Goal: Task Accomplishment & Management: Use online tool/utility

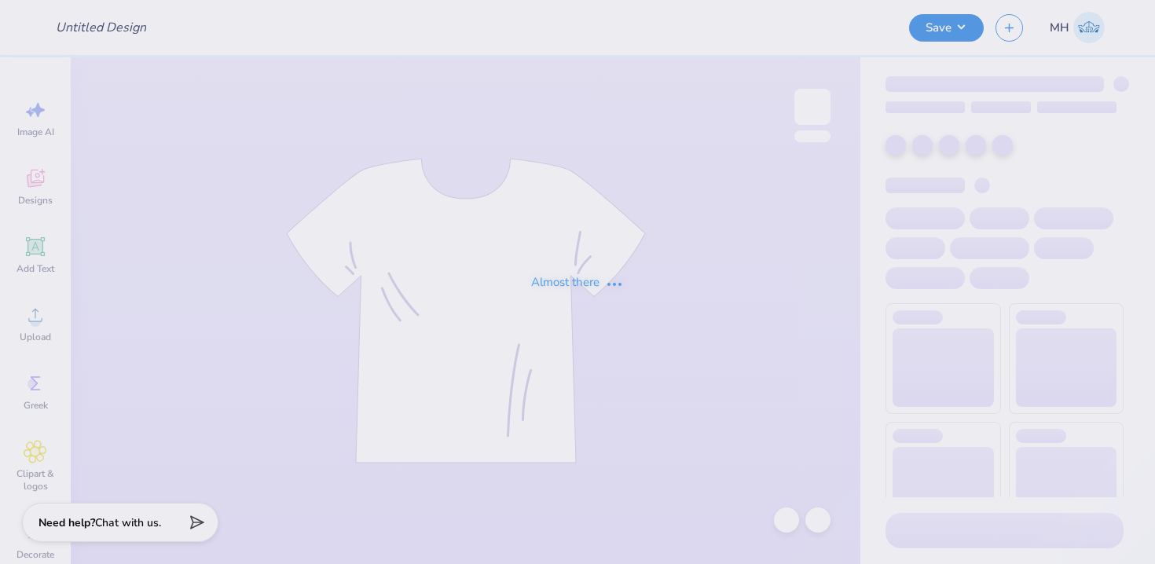
type input "Core - merch"
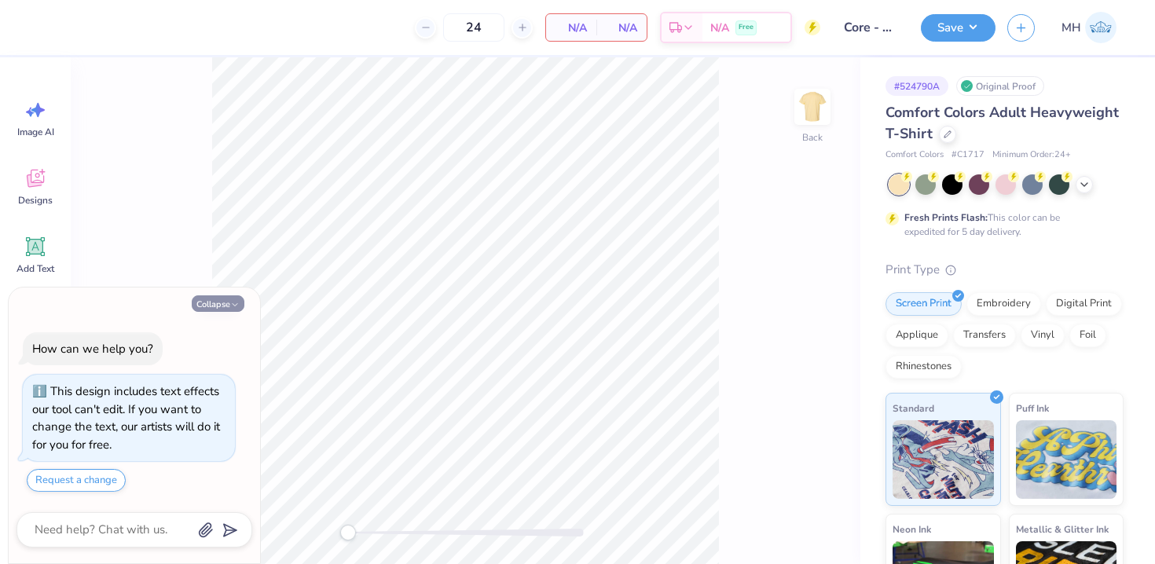
click at [235, 310] on button "Collapse" at bounding box center [218, 303] width 53 height 16
type textarea "x"
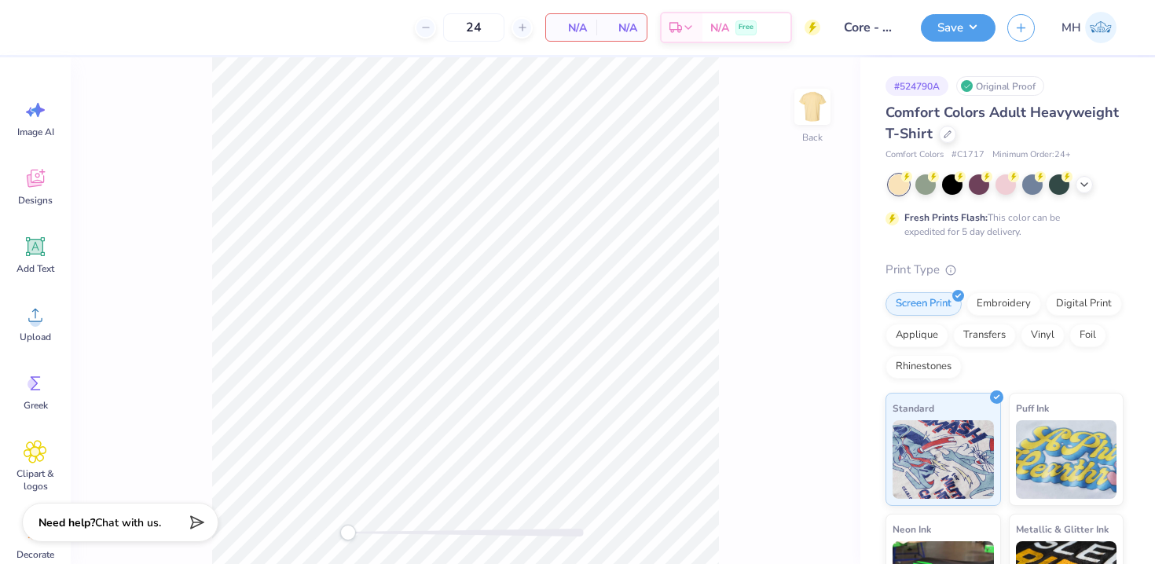
click at [1095, 182] on div at bounding box center [1006, 184] width 235 height 20
click at [1080, 181] on icon at bounding box center [1084, 183] width 13 height 13
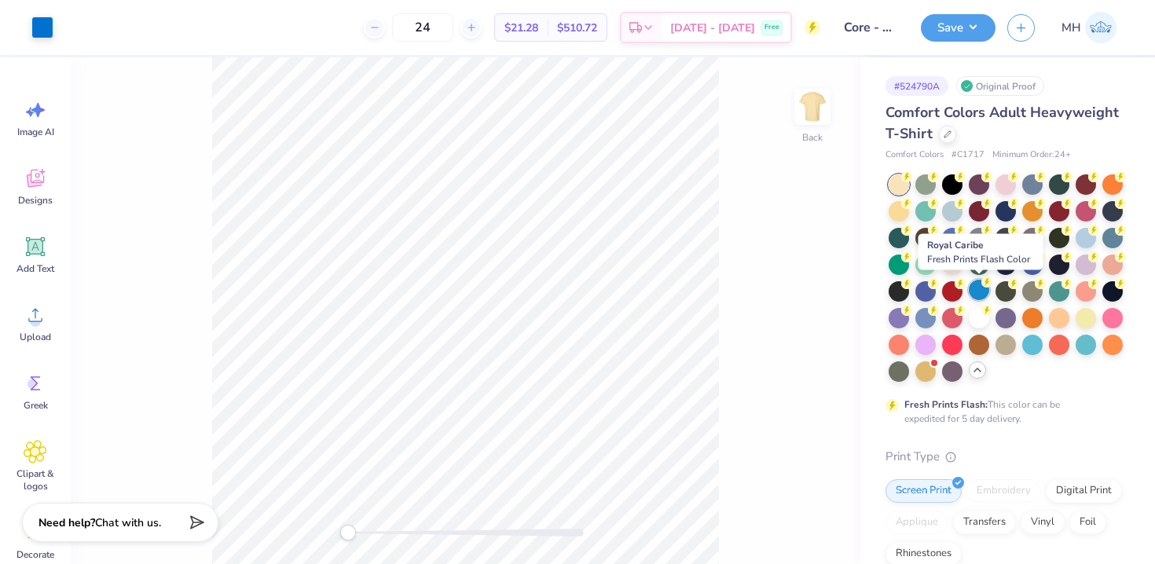
click at [981, 288] on div at bounding box center [979, 290] width 20 height 20
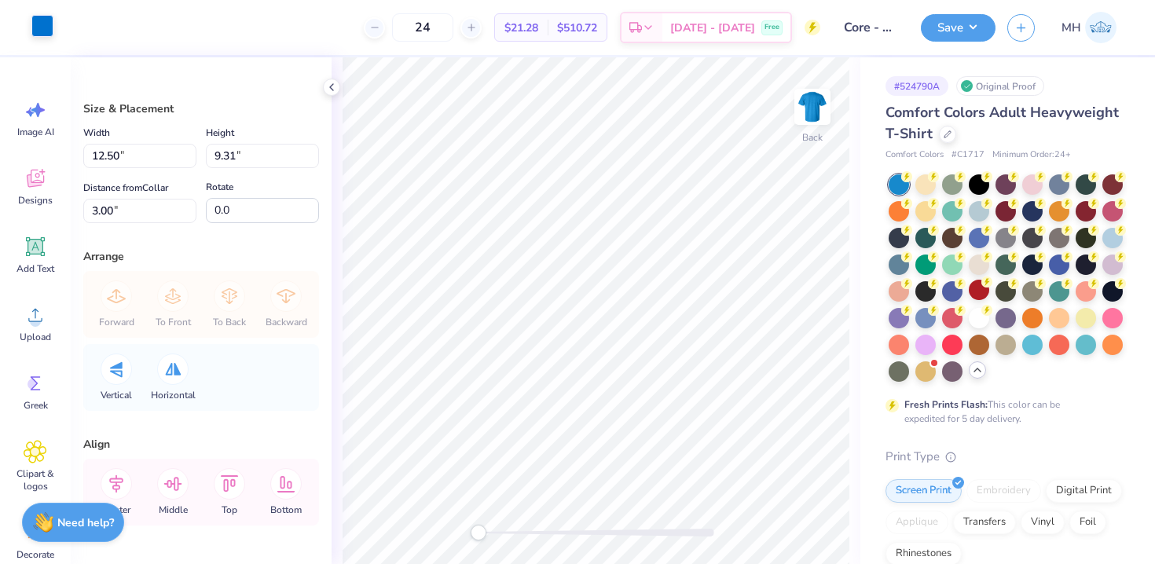
click at [48, 16] on div at bounding box center [42, 26] width 22 height 22
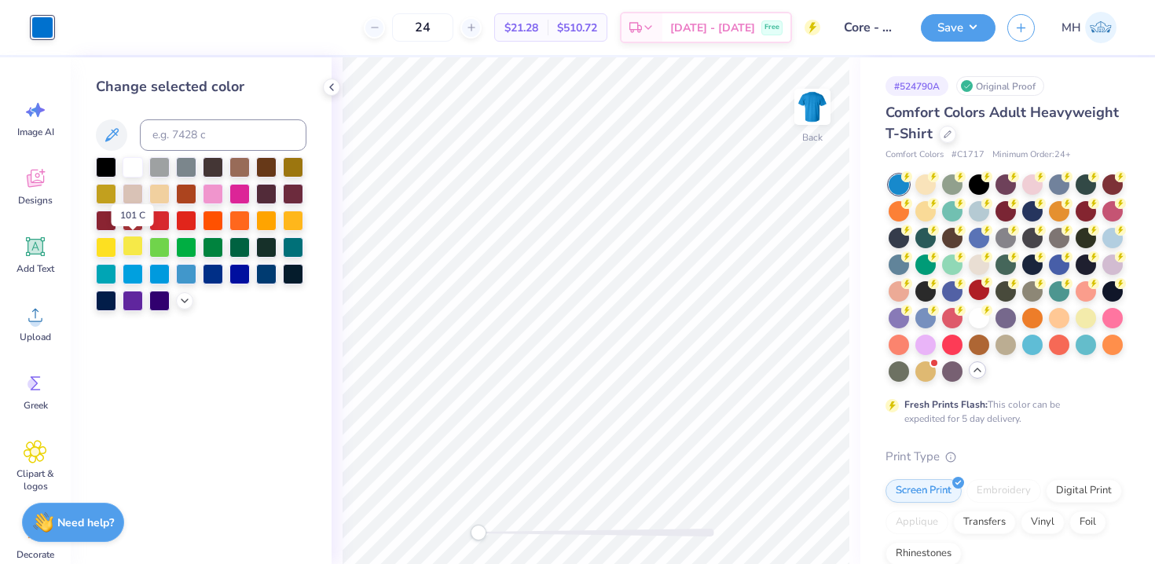
click at [136, 240] on div at bounding box center [133, 246] width 20 height 20
click at [325, 86] on icon at bounding box center [331, 87] width 13 height 13
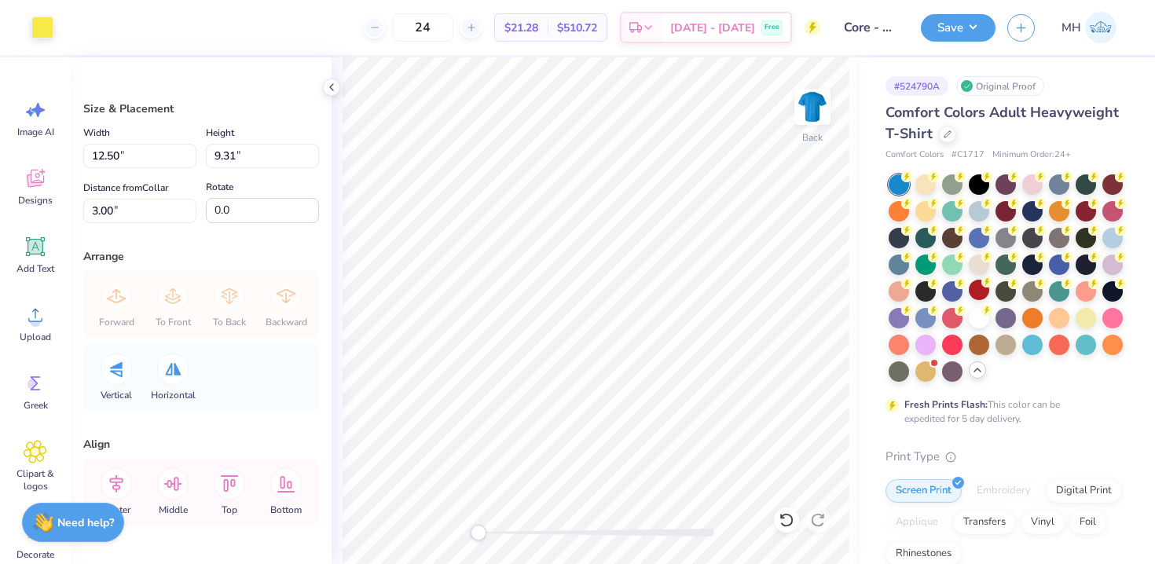
click at [17, 29] on div "Art colors" at bounding box center [26, 27] width 53 height 55
click at [33, 29] on div at bounding box center [42, 26] width 22 height 22
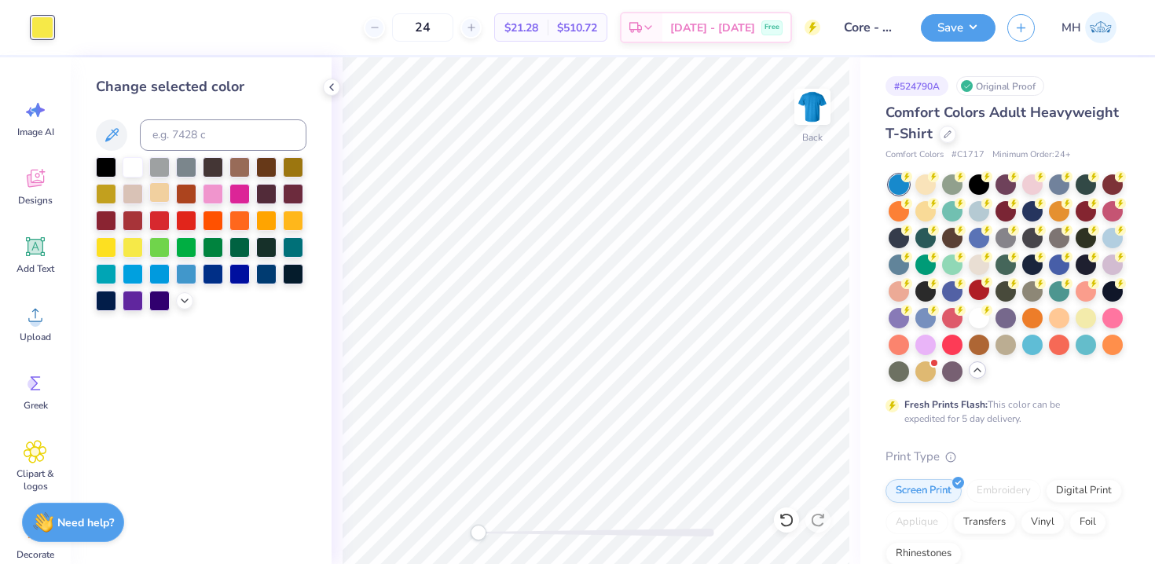
click at [161, 188] on div at bounding box center [159, 192] width 20 height 20
click at [159, 243] on div at bounding box center [159, 246] width 20 height 20
click at [134, 243] on div at bounding box center [133, 246] width 20 height 20
click at [326, 86] on icon at bounding box center [331, 87] width 13 height 13
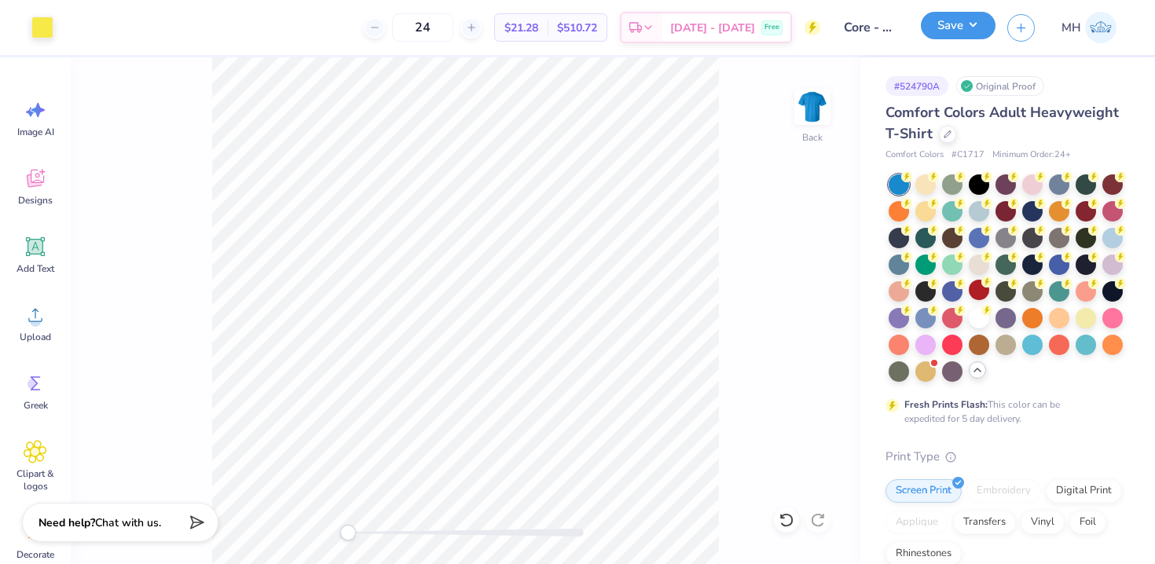
click at [973, 30] on button "Save" at bounding box center [958, 25] width 75 height 27
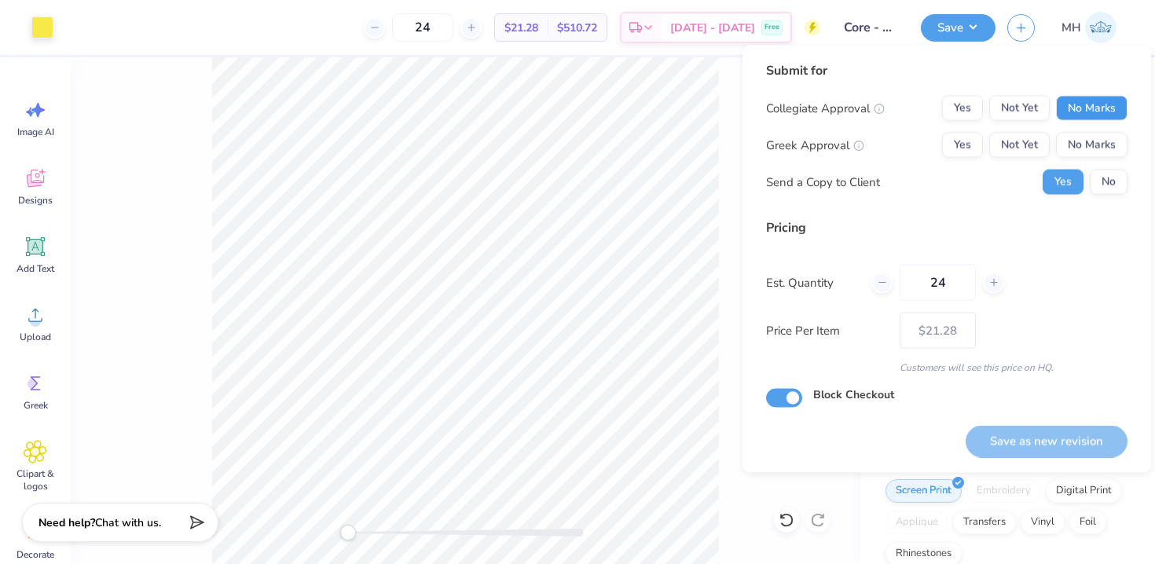
click at [1069, 102] on button "No Marks" at bounding box center [1091, 108] width 71 height 25
click at [1077, 130] on div "Collegiate Approval Yes Not Yet No Marks Greek Approval Yes Not Yet No Marks Se…" at bounding box center [946, 145] width 361 height 99
click at [1079, 139] on button "No Marks" at bounding box center [1091, 145] width 71 height 25
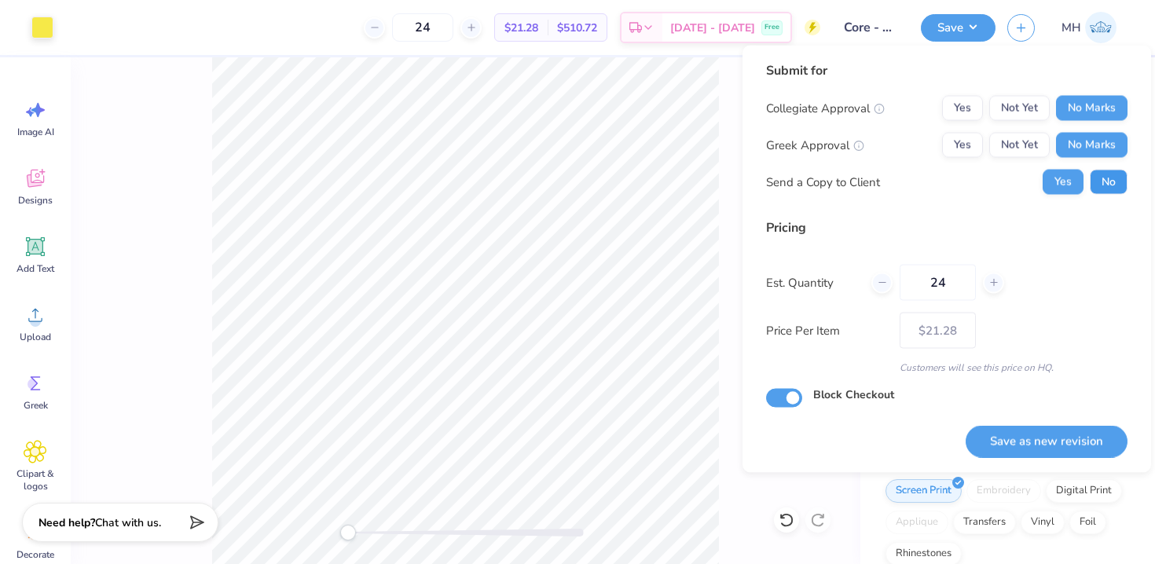
click at [1096, 179] on button "No" at bounding box center [1109, 182] width 38 height 25
click at [1040, 443] on button "Save as new revision" at bounding box center [1047, 441] width 162 height 32
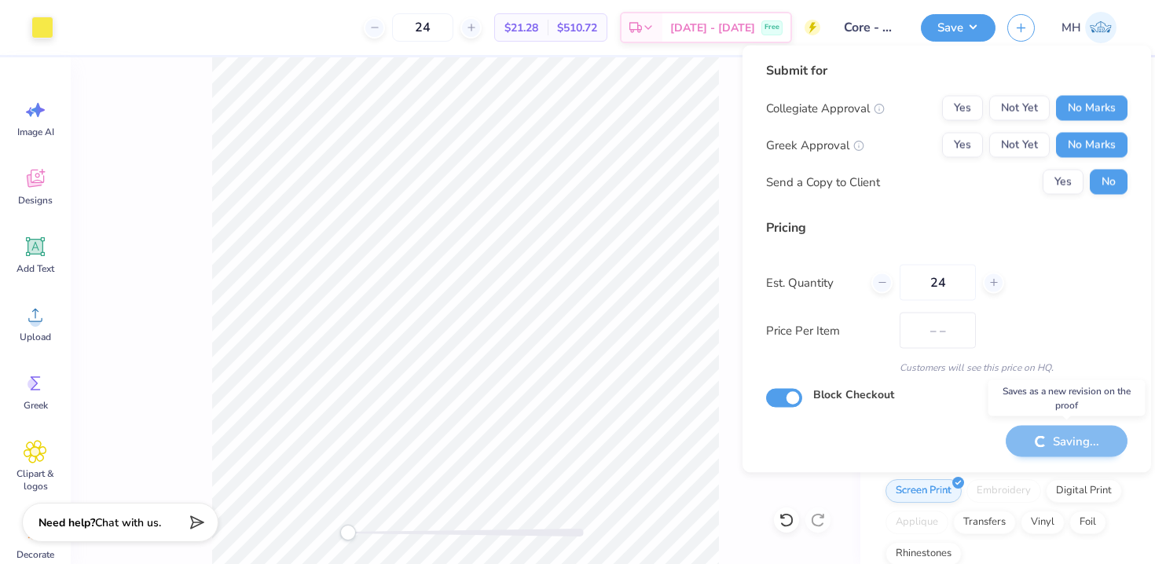
type input "$21.28"
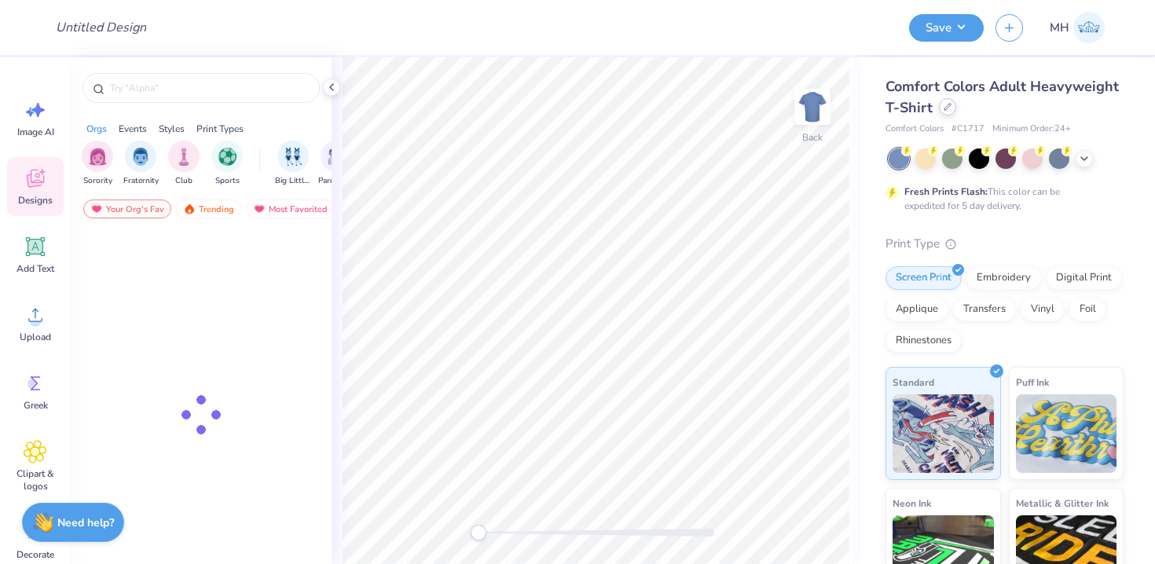
click at [953, 107] on div at bounding box center [947, 106] width 17 height 17
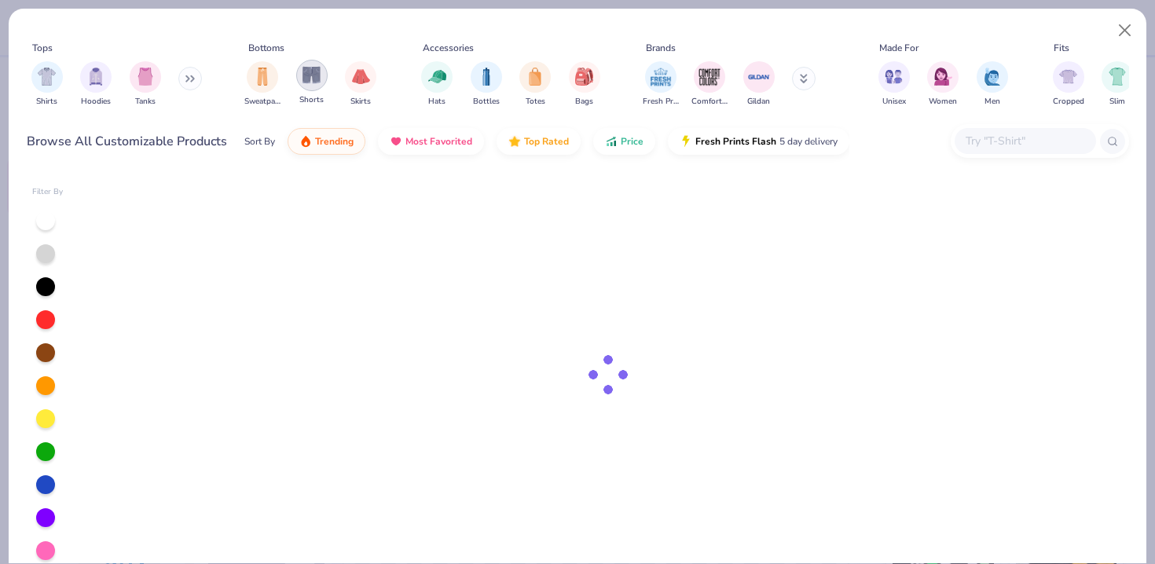
click at [315, 79] on img "filter for Shorts" at bounding box center [311, 75] width 18 height 18
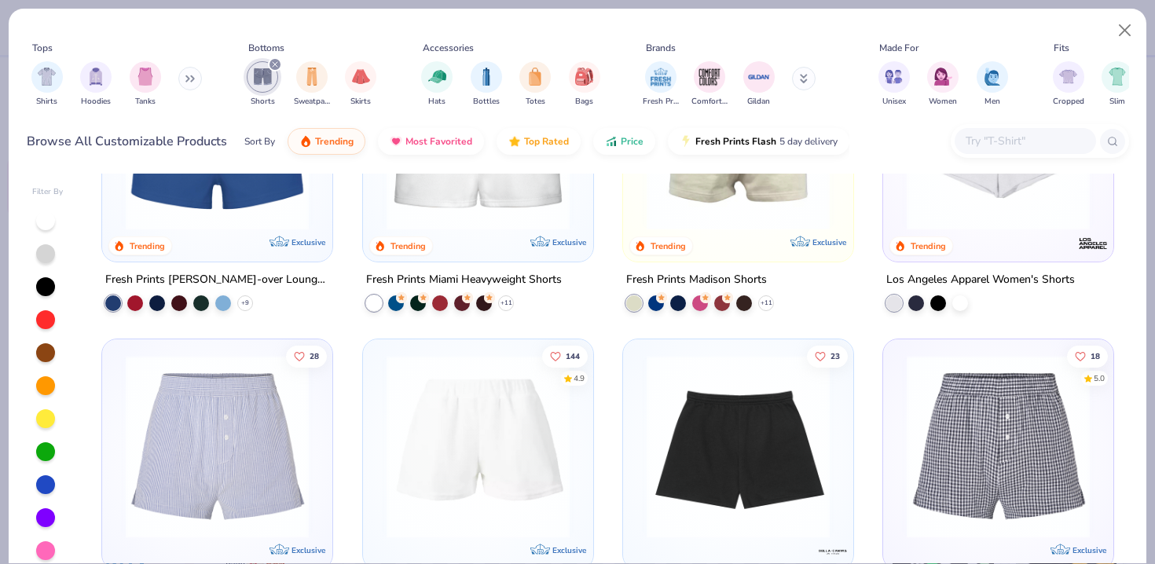
scroll to position [274, 0]
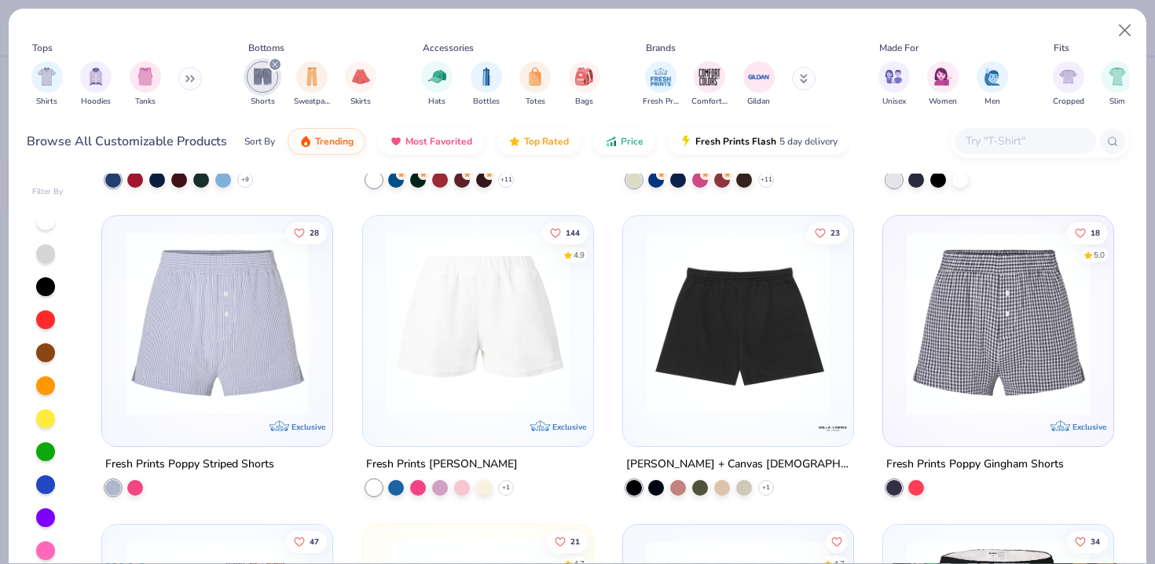
click at [683, 417] on div at bounding box center [738, 327] width 214 height 207
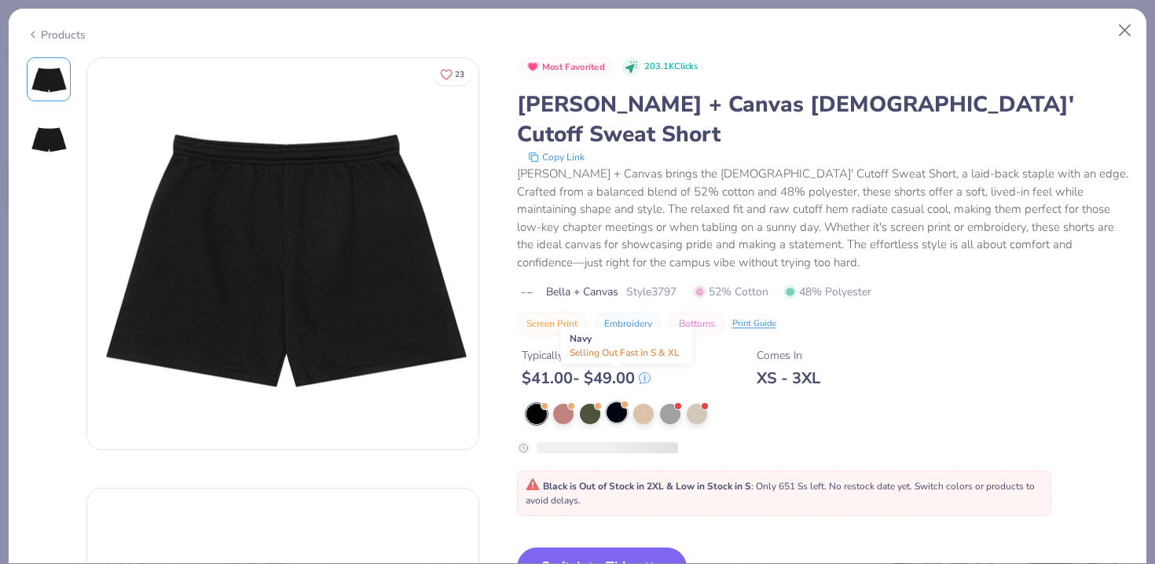
click at [612, 402] on div at bounding box center [617, 412] width 20 height 20
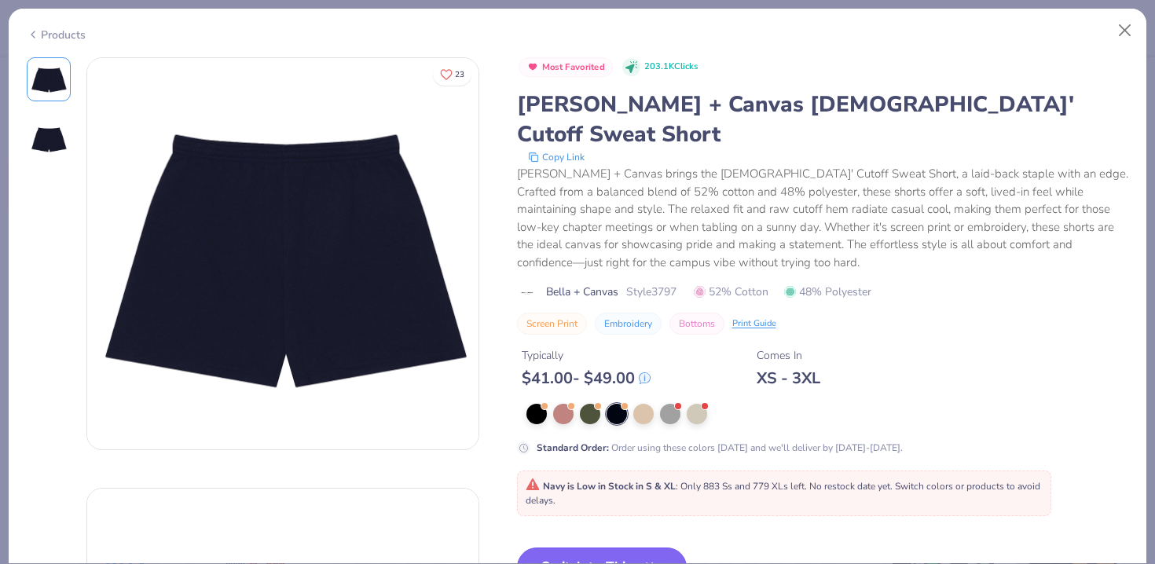
click at [581, 548] on button "Switch to This" at bounding box center [602, 567] width 170 height 39
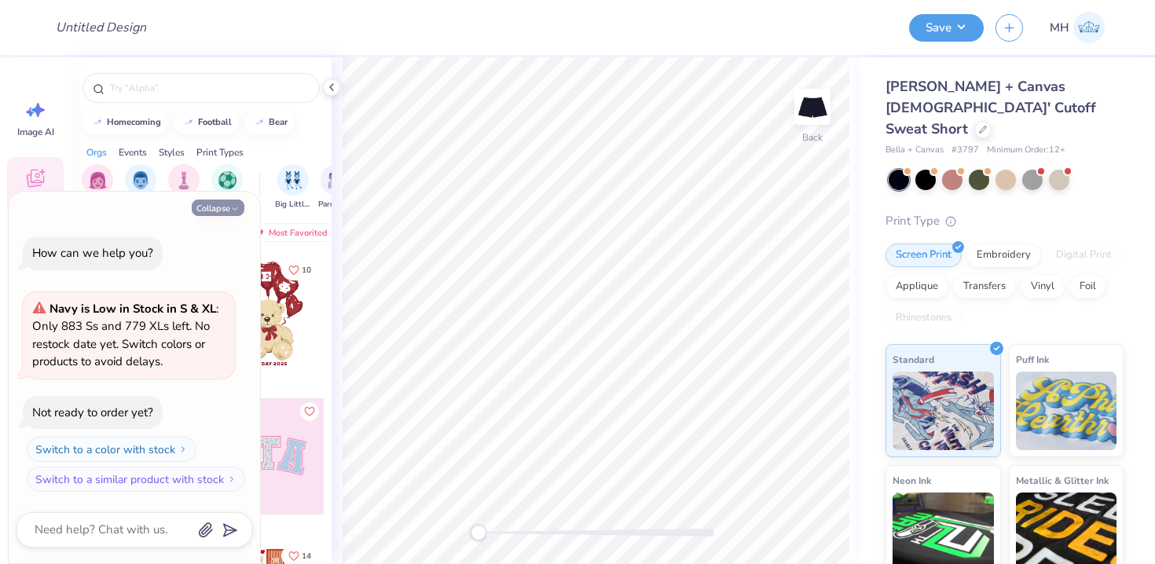
click at [200, 205] on button "Collapse" at bounding box center [218, 208] width 53 height 16
type textarea "x"
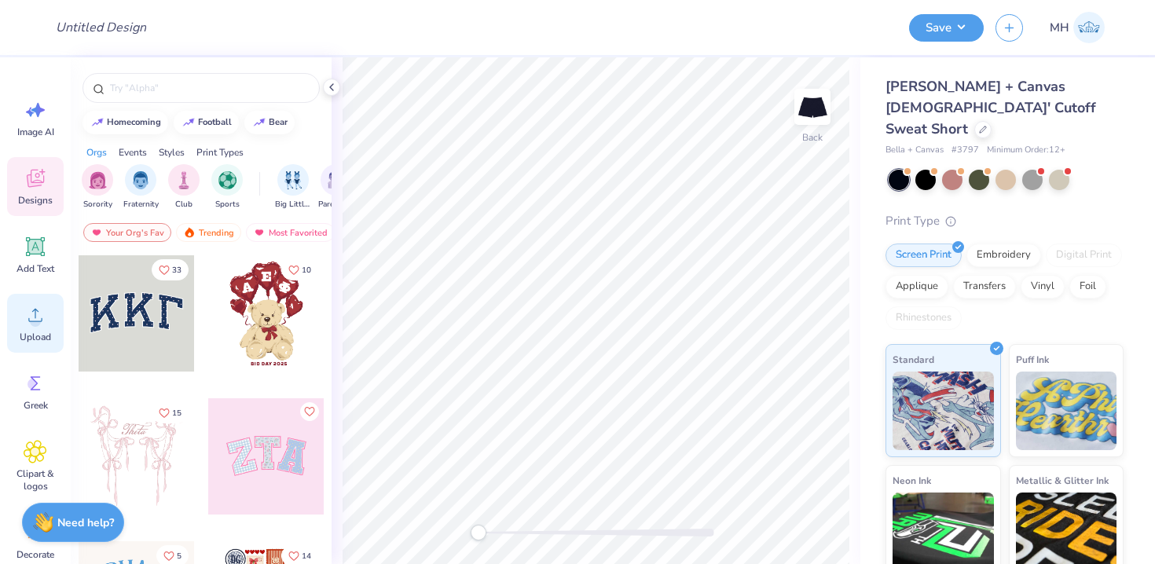
click at [31, 324] on circle at bounding box center [35, 321] width 11 height 11
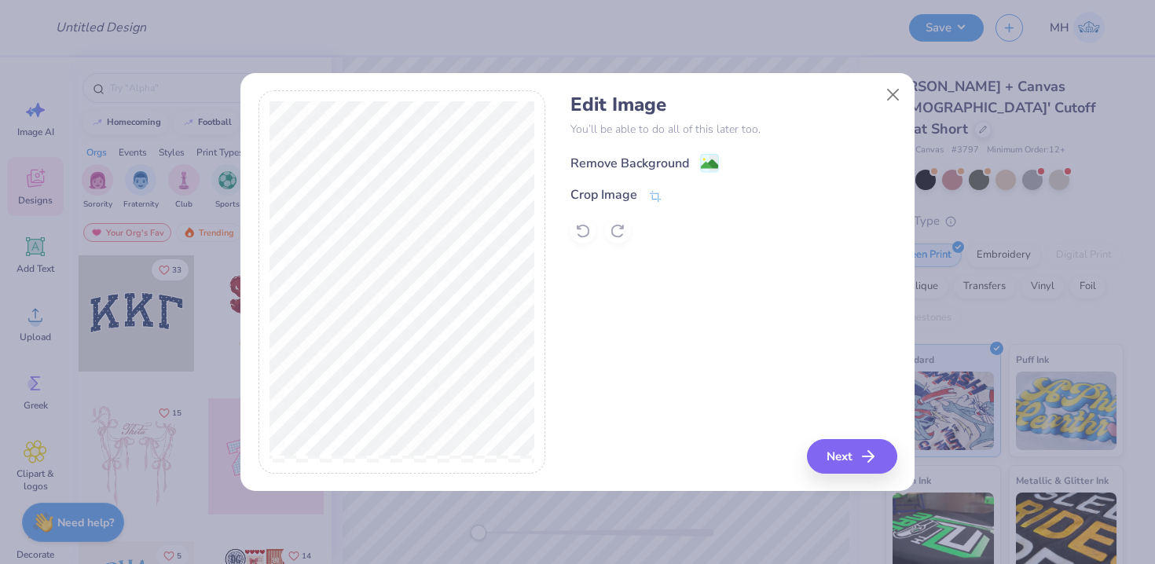
click at [702, 161] on image at bounding box center [709, 164] width 17 height 17
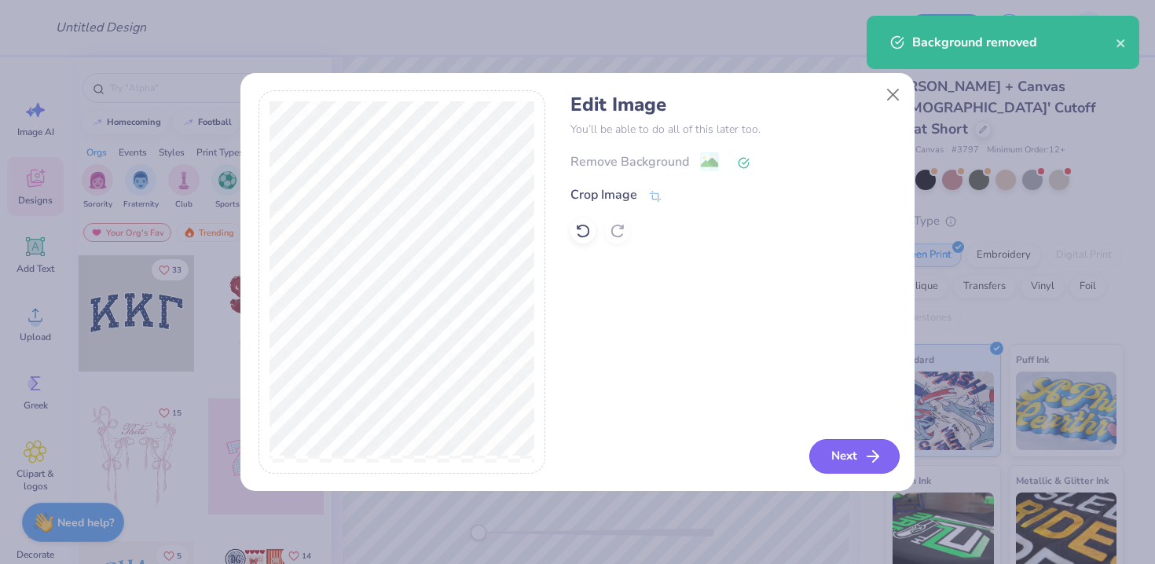
click at [829, 459] on button "Next" at bounding box center [854, 456] width 90 height 35
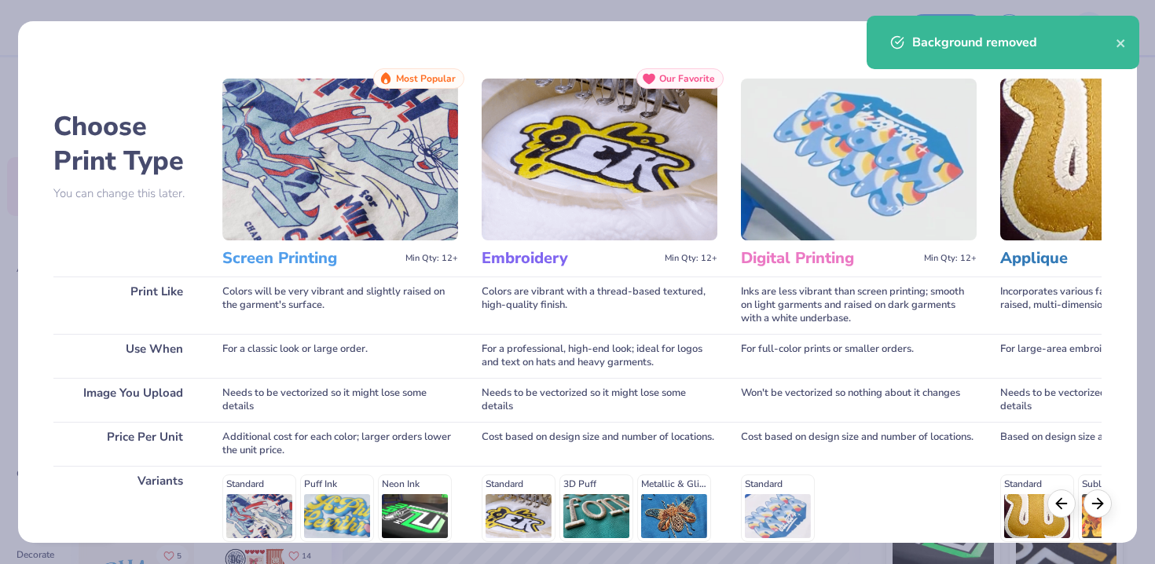
scroll to position [219, 0]
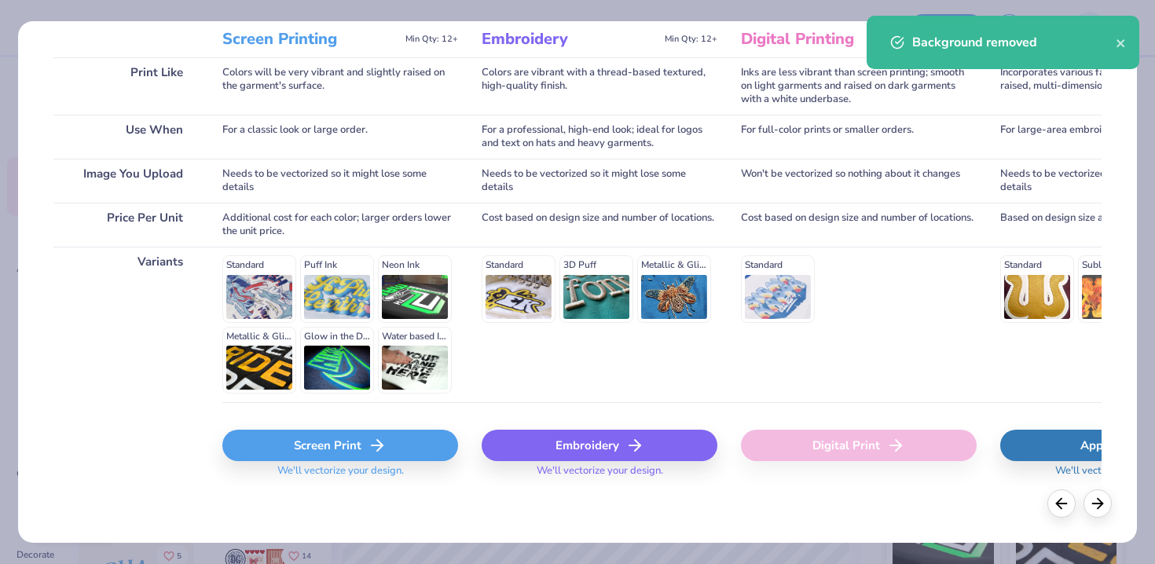
click at [334, 442] on div "Screen Print" at bounding box center [340, 445] width 236 height 31
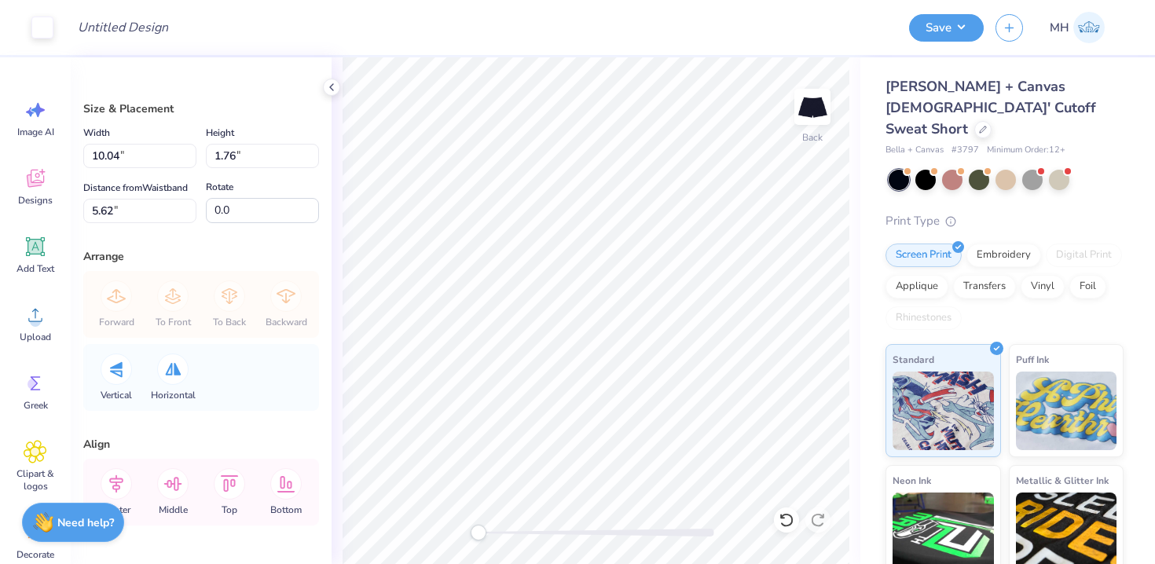
type input "5.34"
type input "0.93"
type input "6.44"
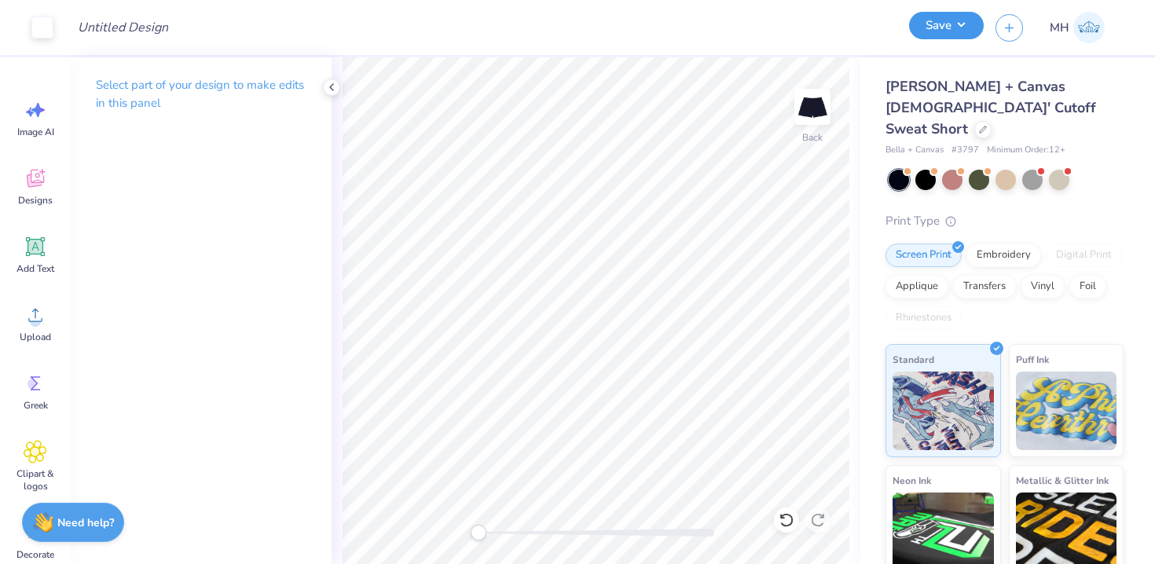
click at [939, 27] on button "Save" at bounding box center [946, 25] width 75 height 27
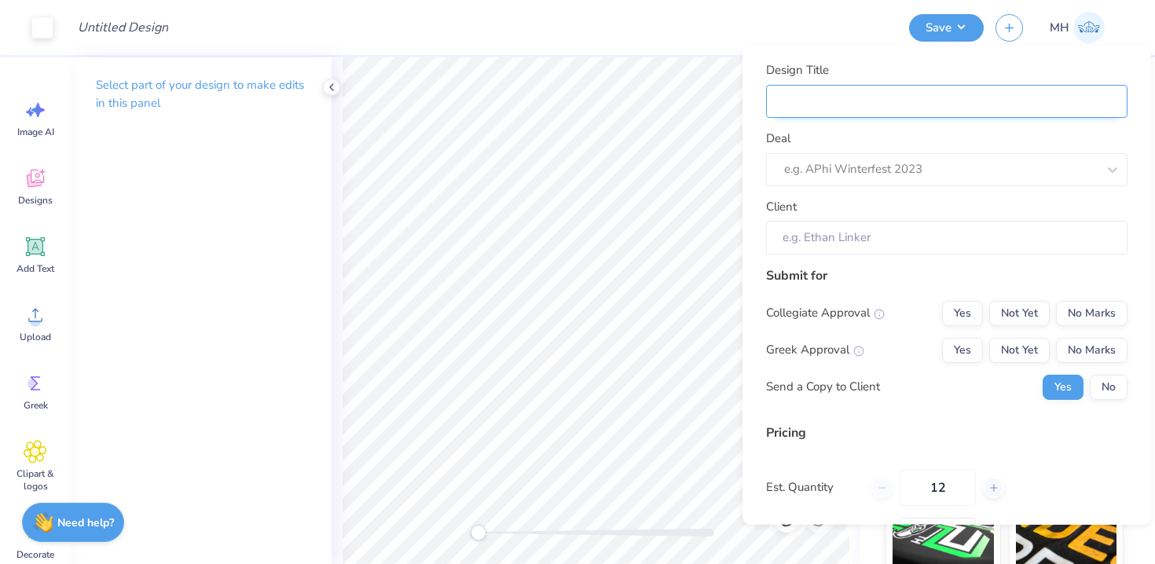
click at [910, 101] on input "Design Title" at bounding box center [946, 101] width 361 height 34
type input "S"
type input "Sh"
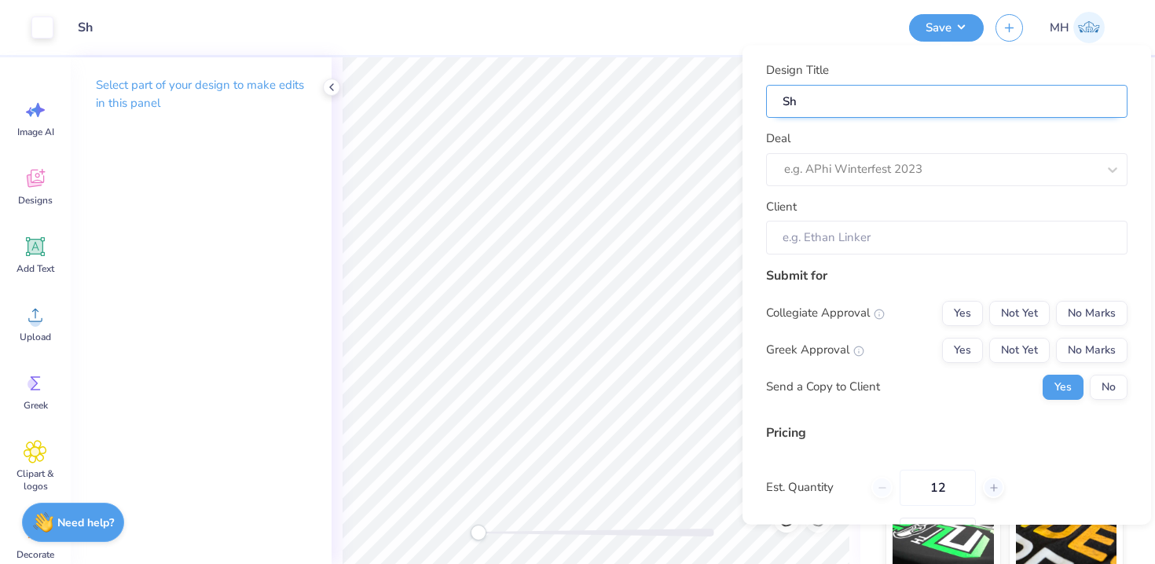
type input "Sho"
type input "Shor"
type input "Short"
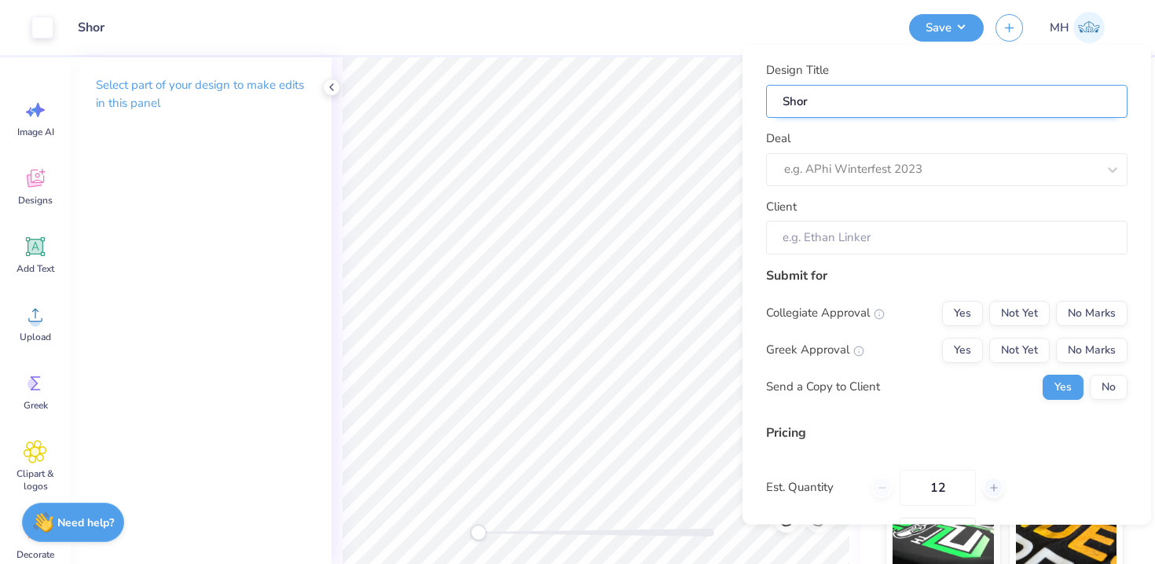
type input "Short"
type input "Shorts"
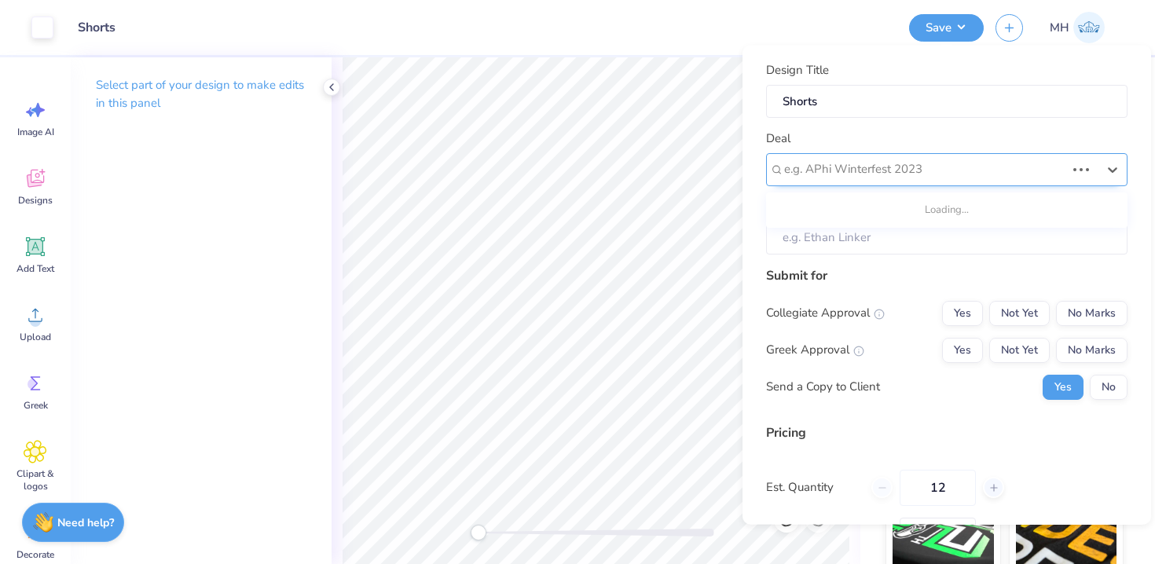
click at [914, 156] on div "e.g. APhi Winterfest 2023" at bounding box center [946, 168] width 361 height 33
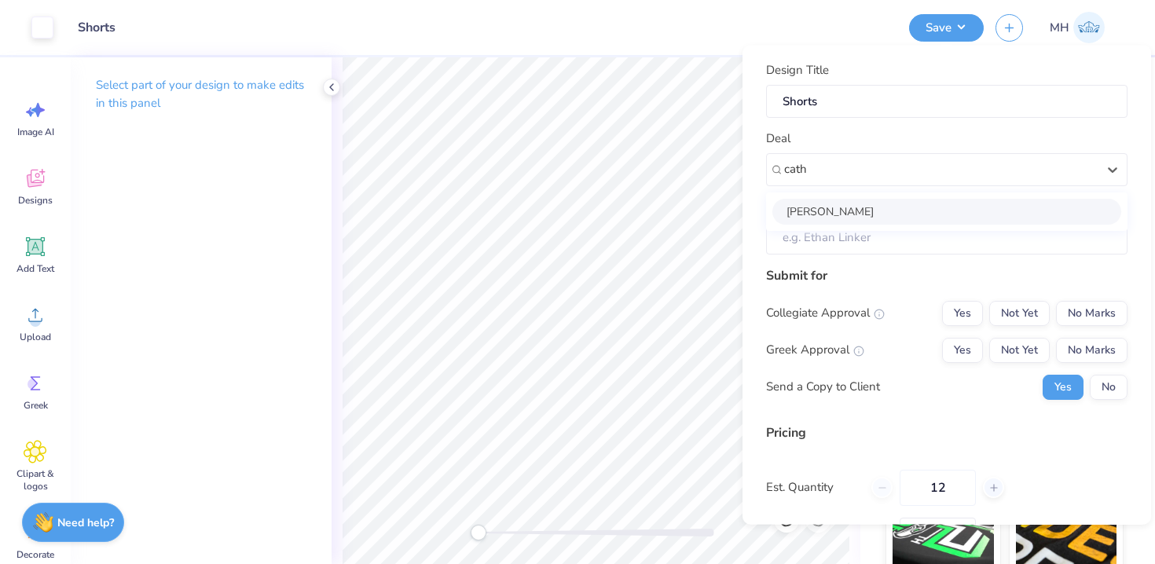
click at [907, 197] on div "Cathyna Tong" at bounding box center [946, 211] width 361 height 38
click at [904, 203] on div "Cathyna Tong" at bounding box center [946, 211] width 349 height 26
type input "cath"
type input "Cathyna Tong"
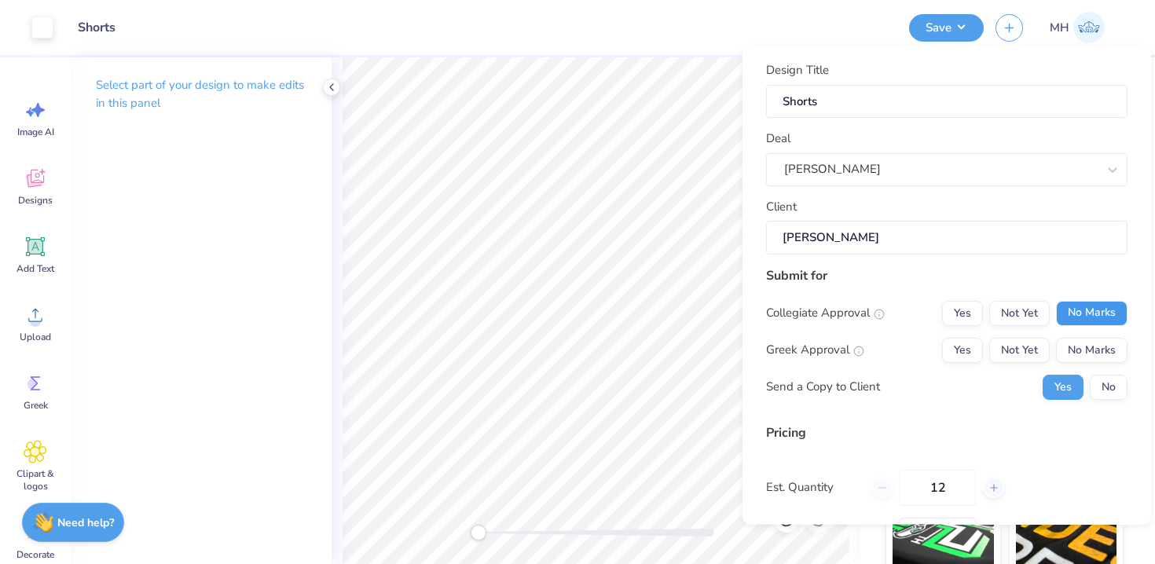
click at [1082, 311] on button "No Marks" at bounding box center [1091, 312] width 71 height 25
click at [1082, 337] on button "No Marks" at bounding box center [1091, 349] width 71 height 25
click at [1093, 389] on button "No" at bounding box center [1109, 386] width 38 height 25
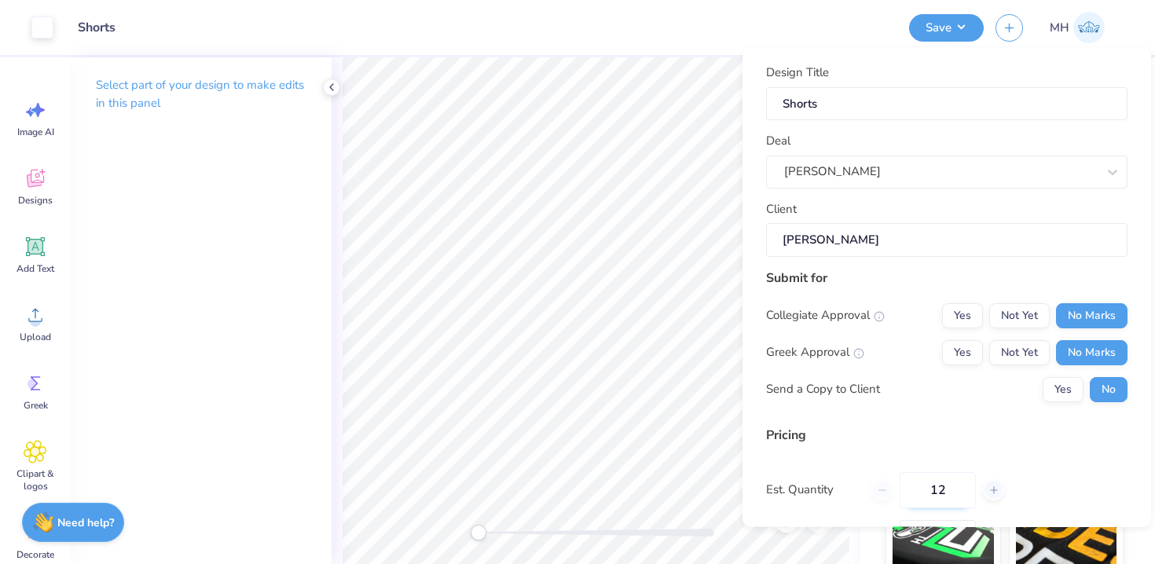
scroll to position [152, 0]
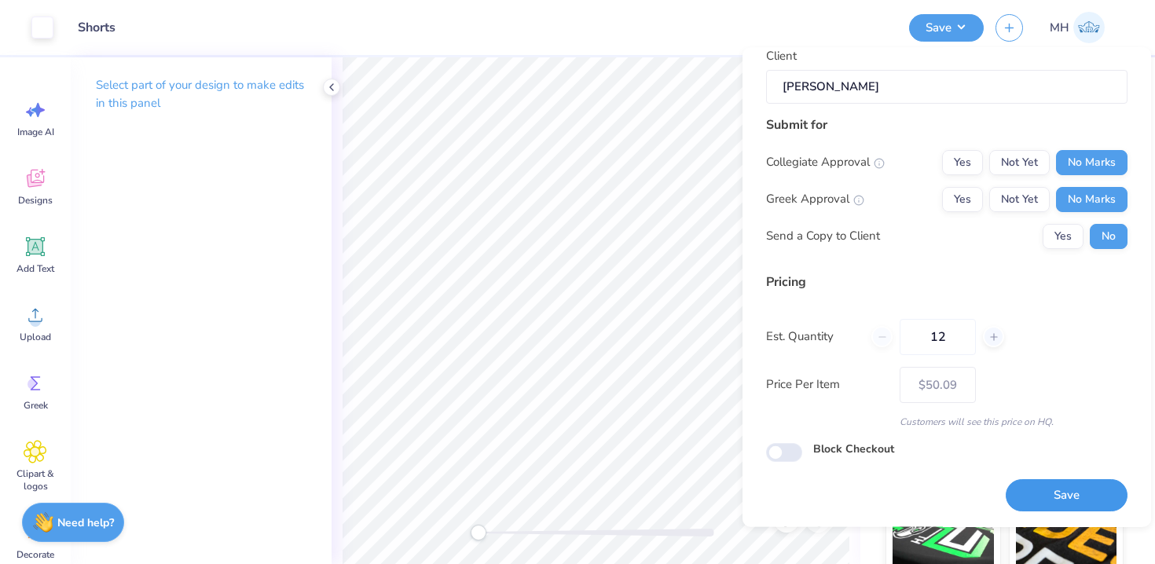
click at [1056, 500] on button "Save" at bounding box center [1067, 496] width 122 height 32
type input "– –"
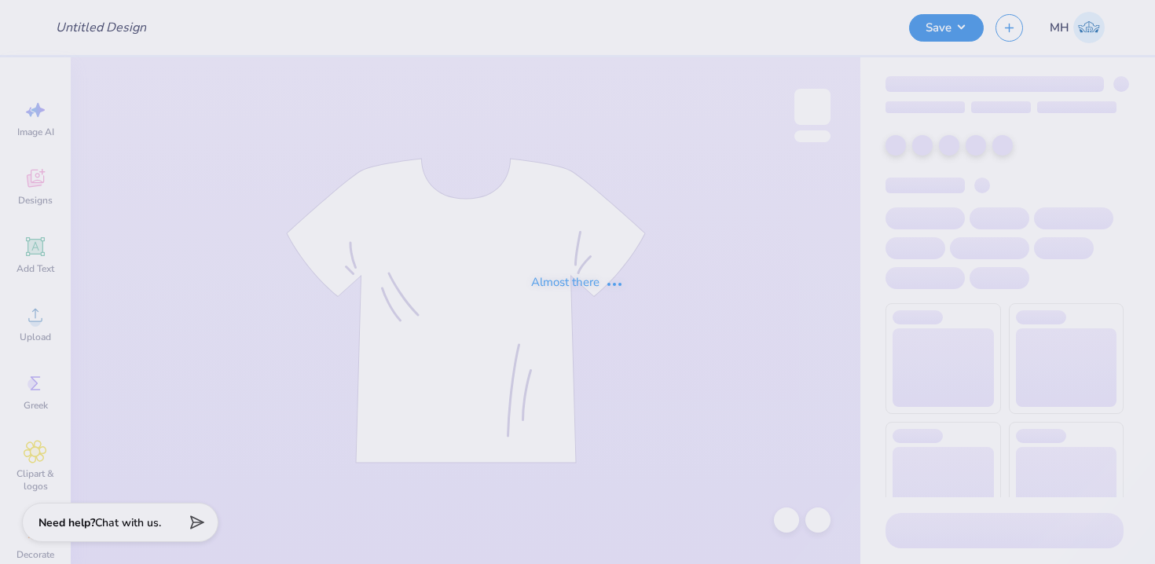
type input "Core - merch"
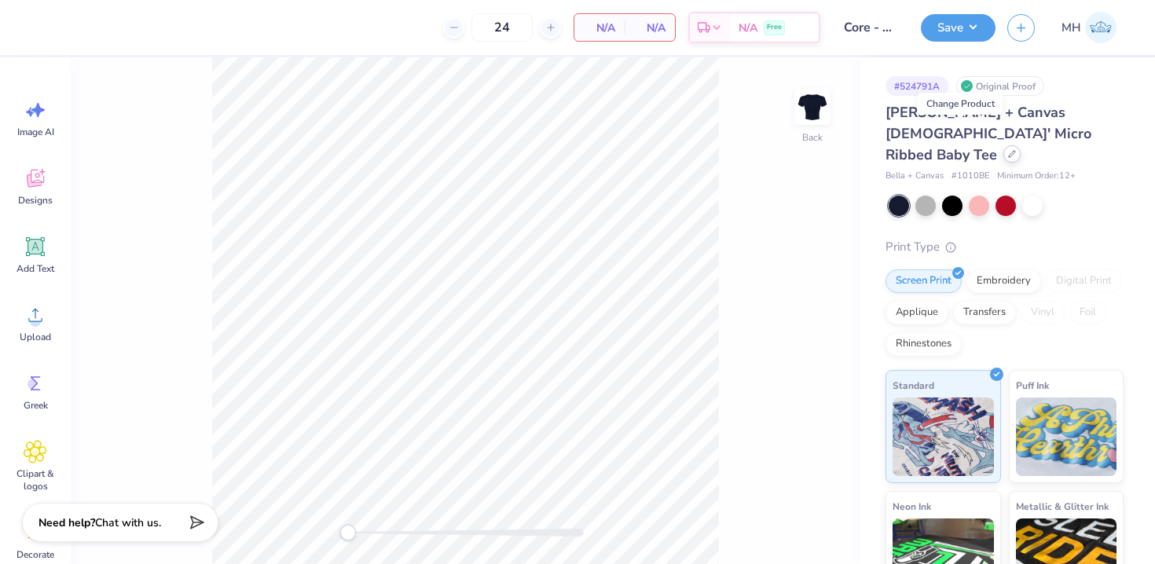
click at [1003, 145] on div at bounding box center [1011, 153] width 17 height 17
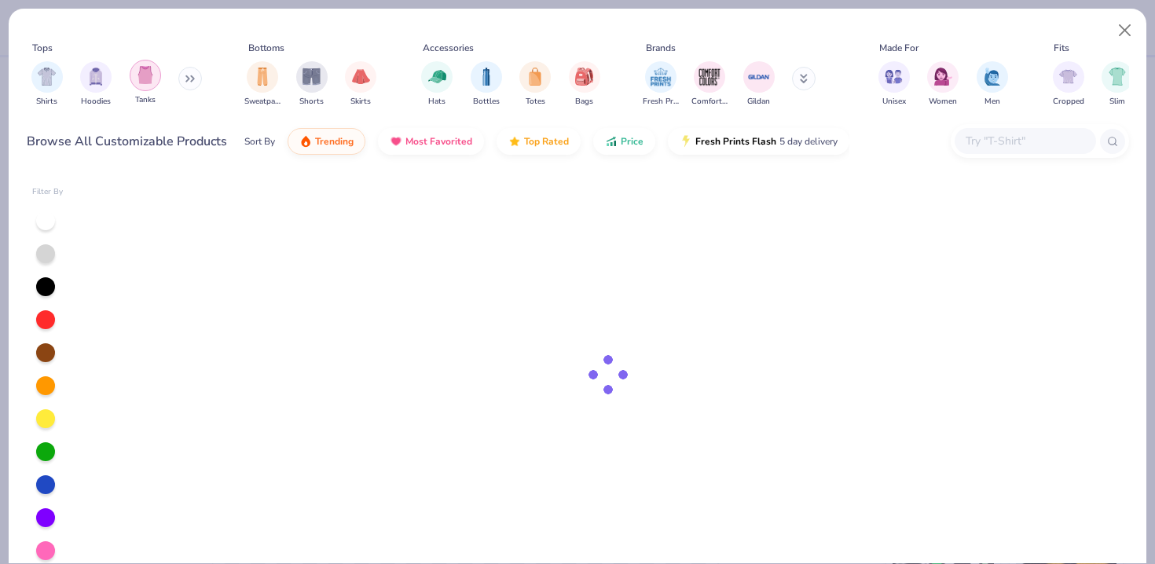
click at [145, 83] on img "filter for Tanks" at bounding box center [145, 75] width 17 height 18
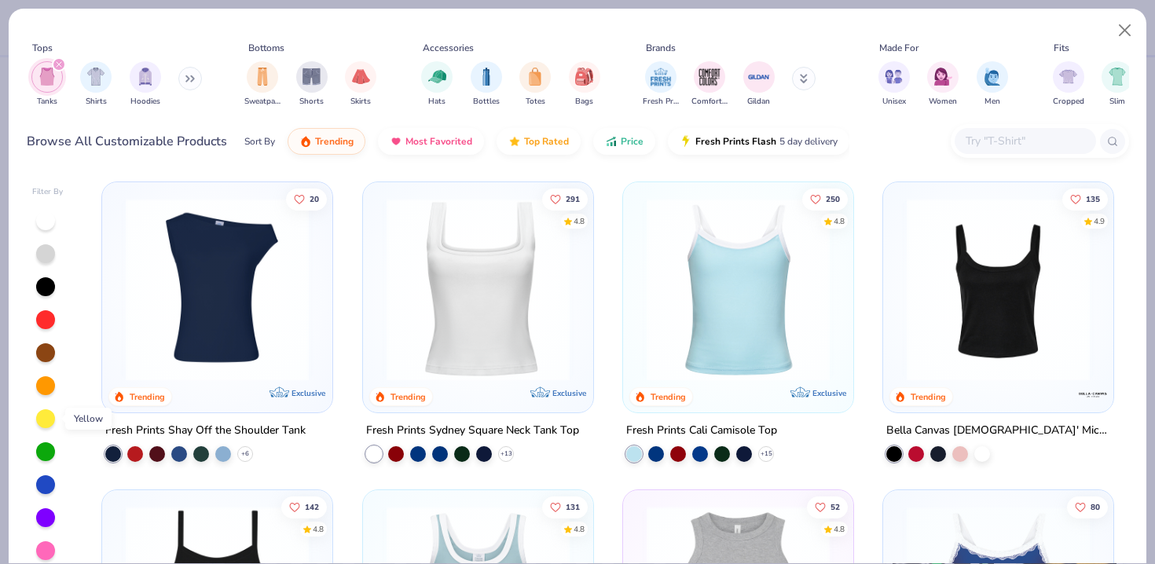
click at [46, 417] on div at bounding box center [45, 418] width 19 height 19
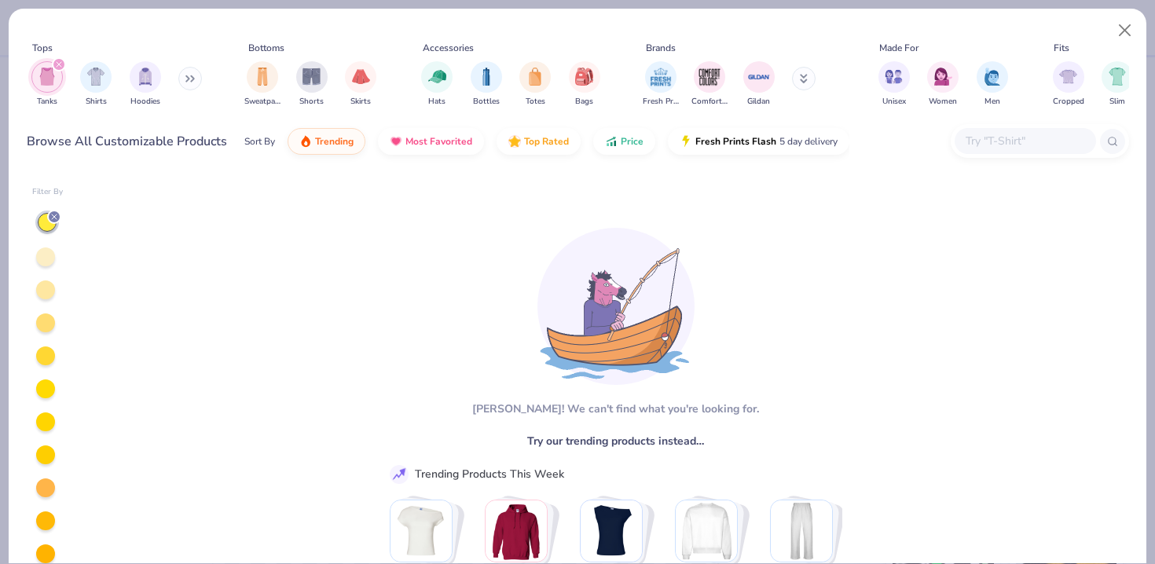
click at [41, 258] on div at bounding box center [45, 256] width 19 height 19
click at [42, 284] on div at bounding box center [45, 289] width 19 height 19
click at [46, 328] on div at bounding box center [45, 322] width 19 height 19
click at [53, 215] on icon at bounding box center [53, 216] width 9 height 9
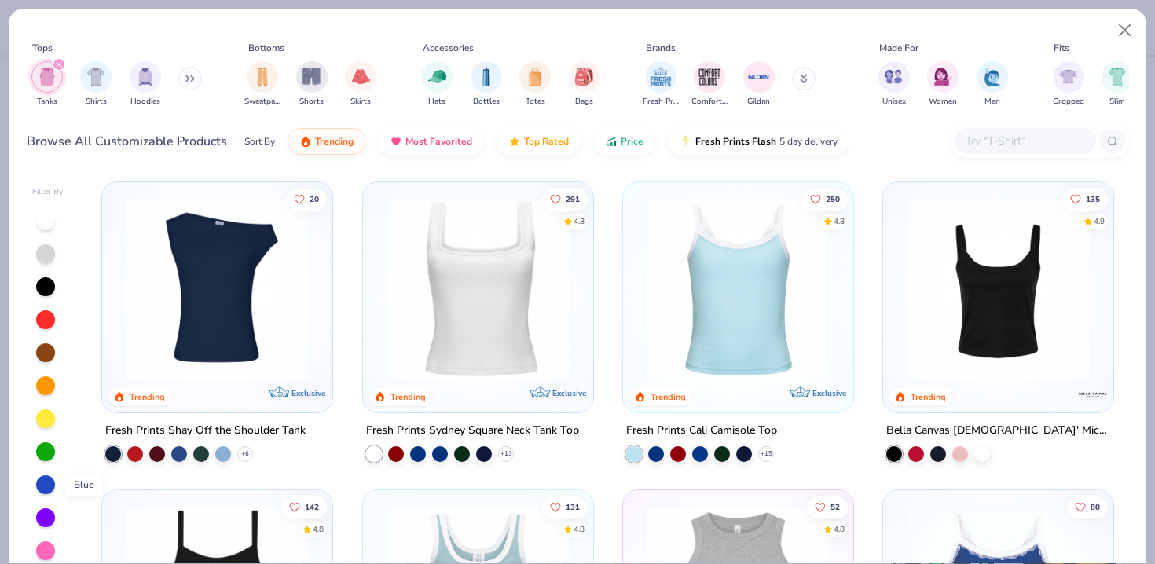
click at [40, 482] on div at bounding box center [45, 484] width 19 height 19
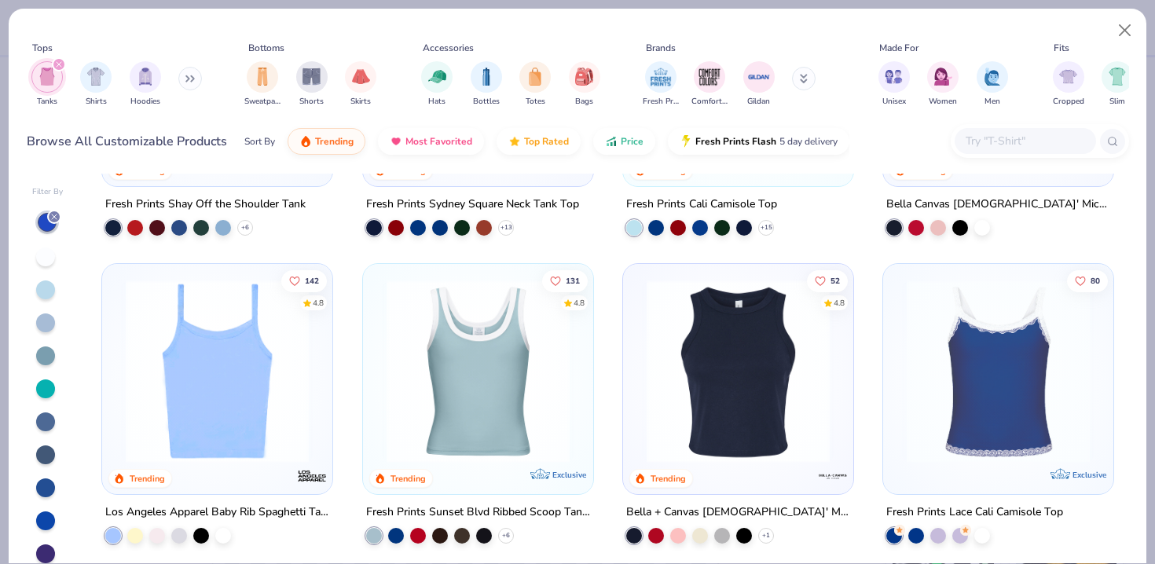
scroll to position [232, 0]
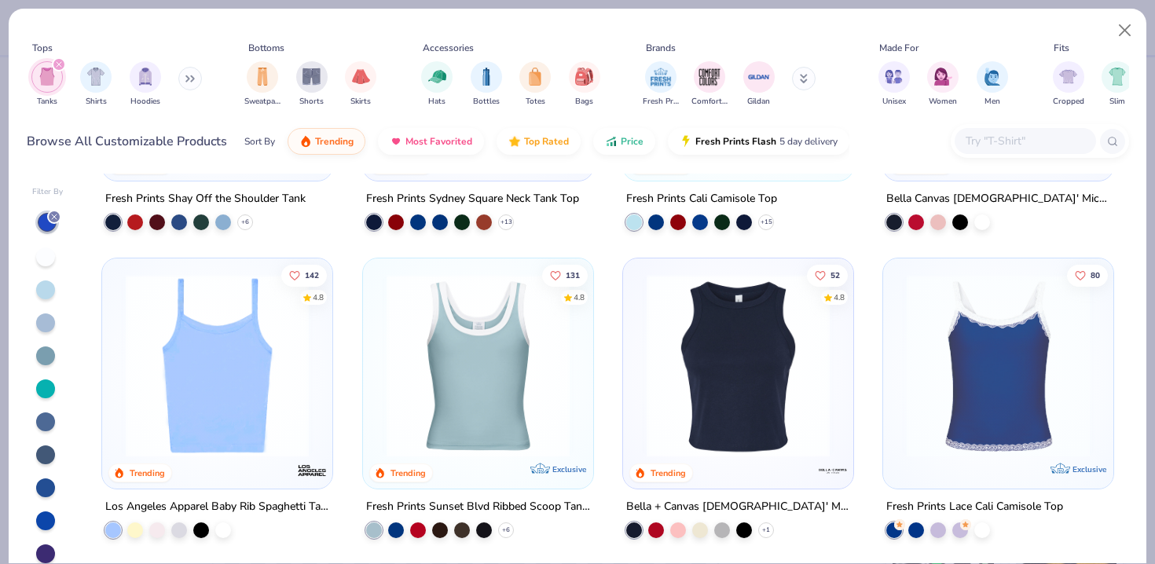
click at [49, 486] on div at bounding box center [45, 487] width 19 height 19
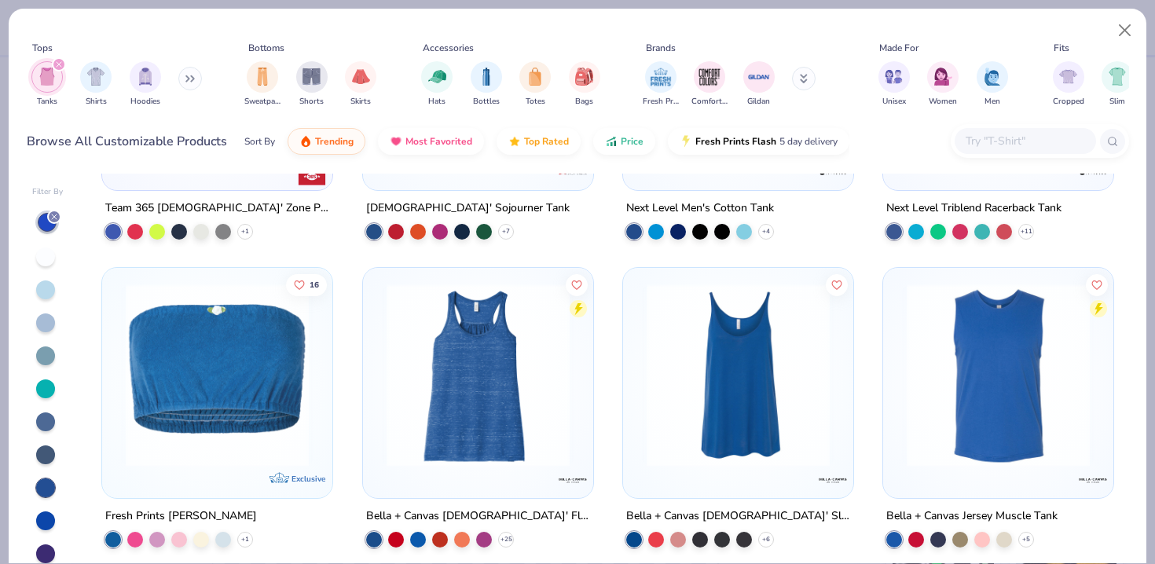
scroll to position [460, 0]
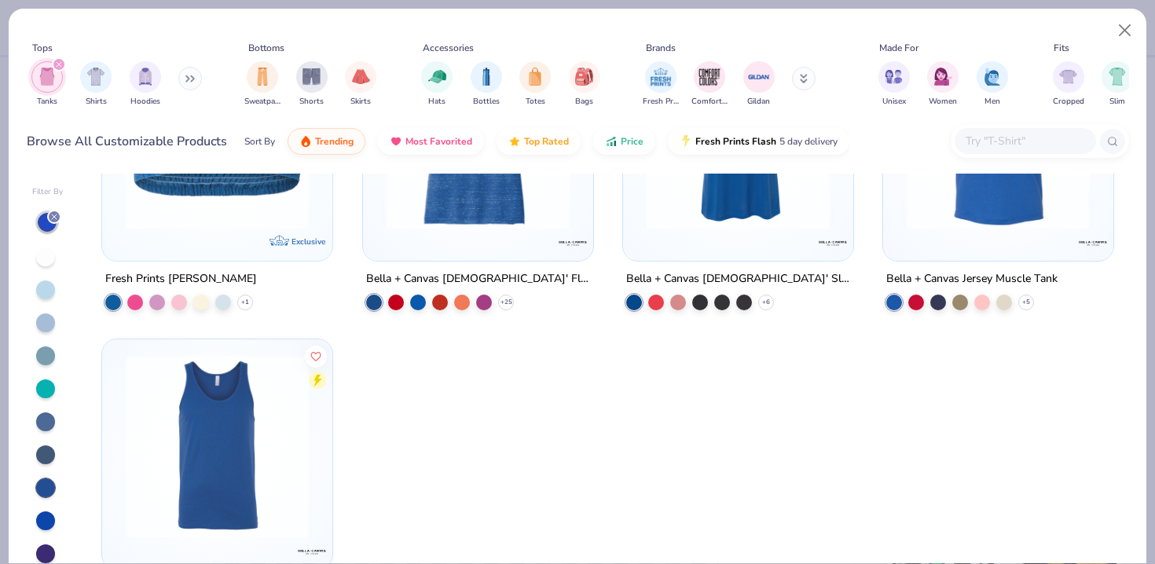
click at [47, 512] on div at bounding box center [45, 520] width 19 height 19
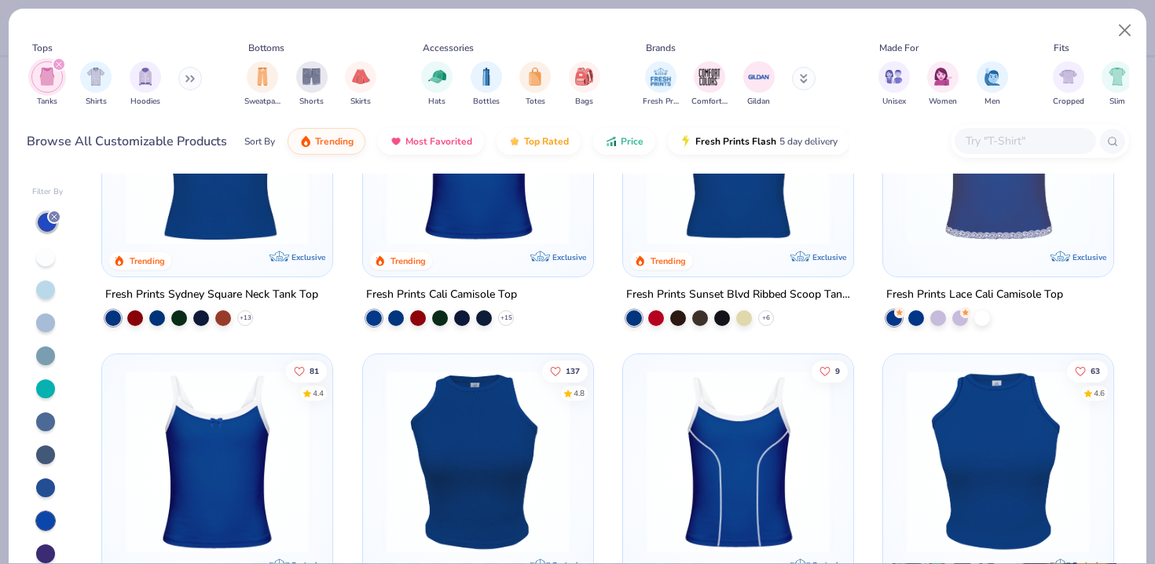
scroll to position [53, 0]
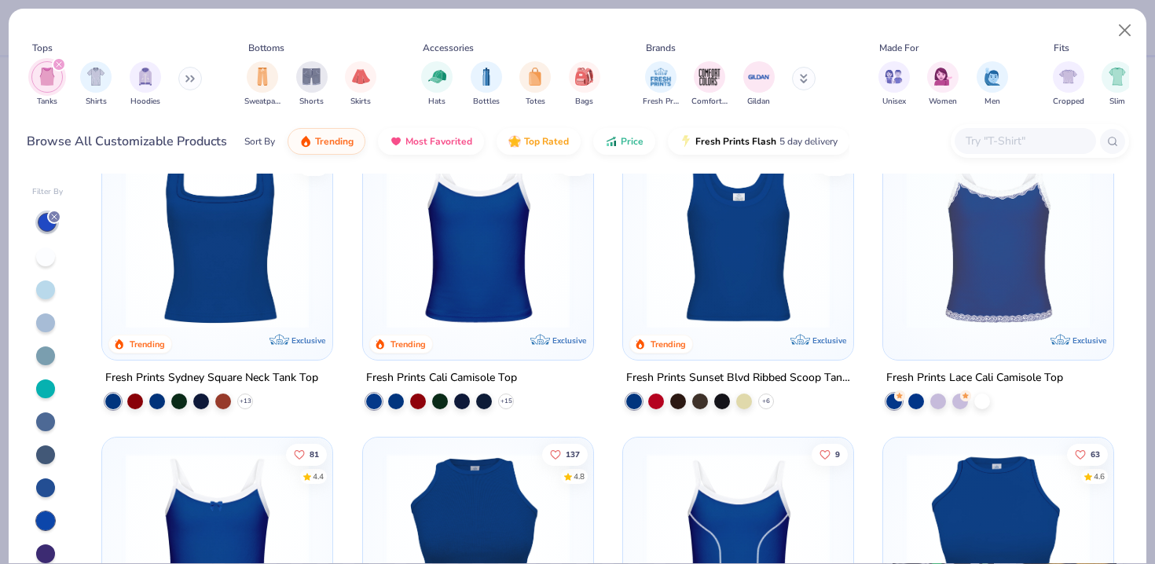
click at [490, 255] on img at bounding box center [478, 236] width 199 height 183
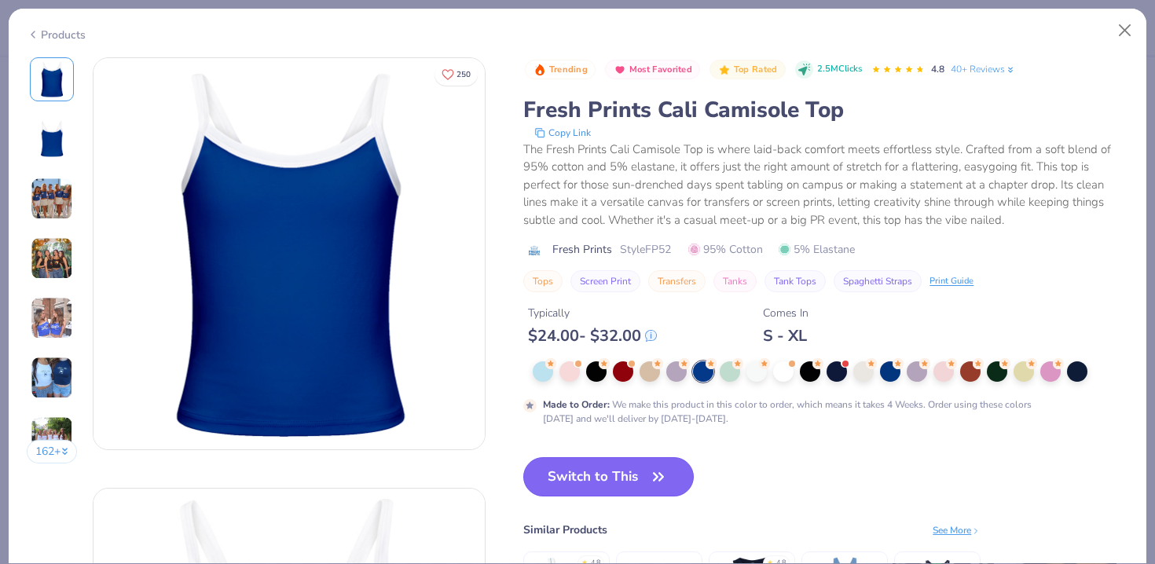
click at [645, 480] on button "Switch to This" at bounding box center [608, 476] width 170 height 39
type input "50"
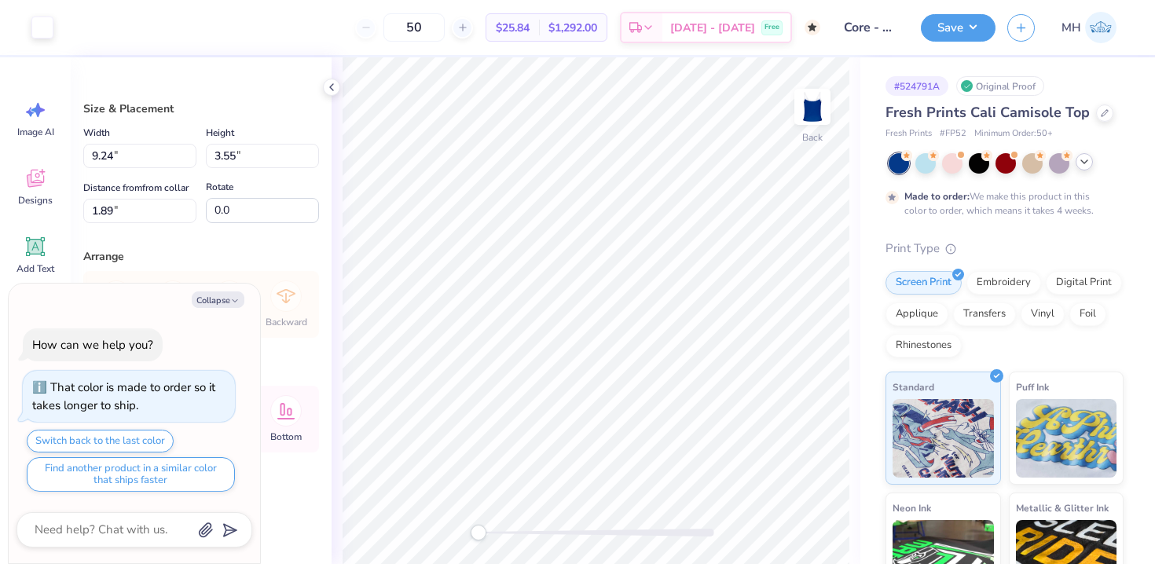
click at [1087, 159] on icon at bounding box center [1084, 162] width 13 height 13
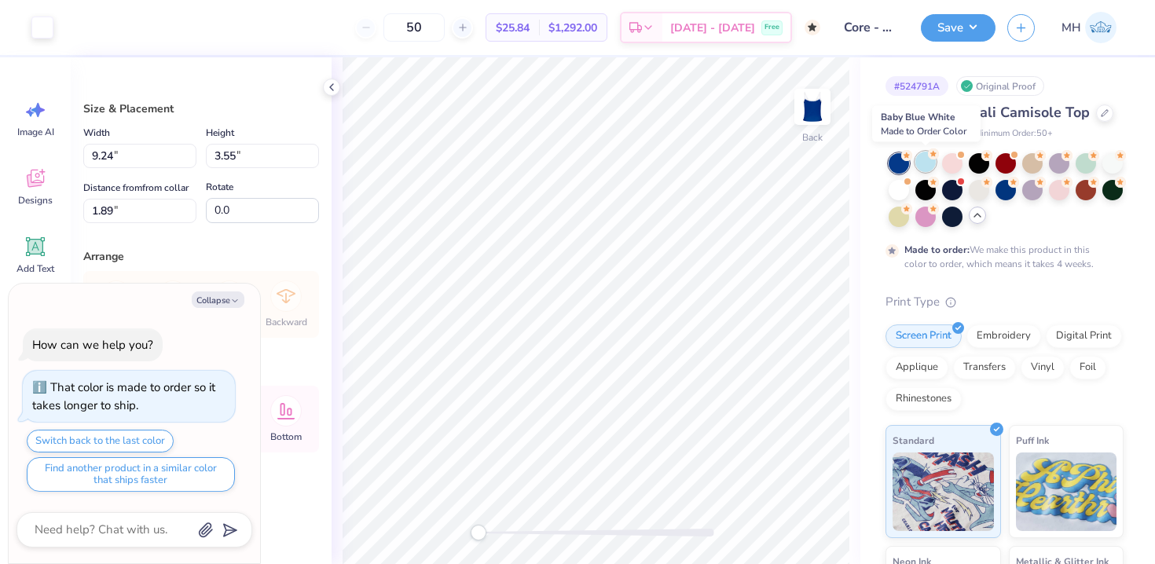
click at [926, 163] on div at bounding box center [925, 162] width 20 height 20
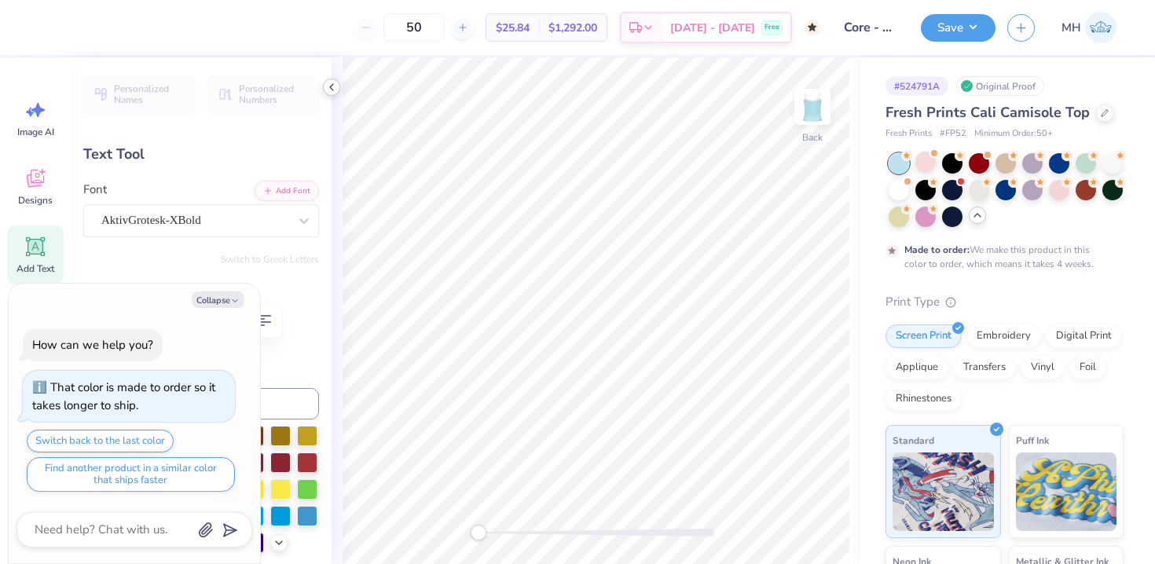
click at [332, 89] on icon at bounding box center [331, 87] width 13 height 13
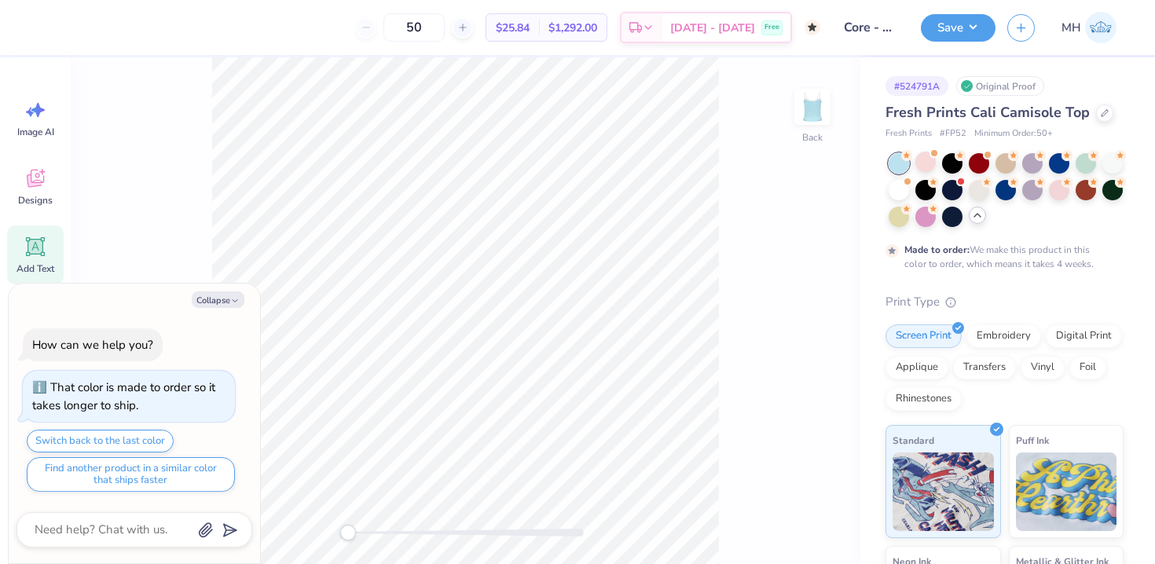
type textarea "x"
type textarea "CO.R.E."
type textarea "x"
type textarea "C.O.R.E."
click at [225, 299] on button "Collapse" at bounding box center [218, 299] width 53 height 16
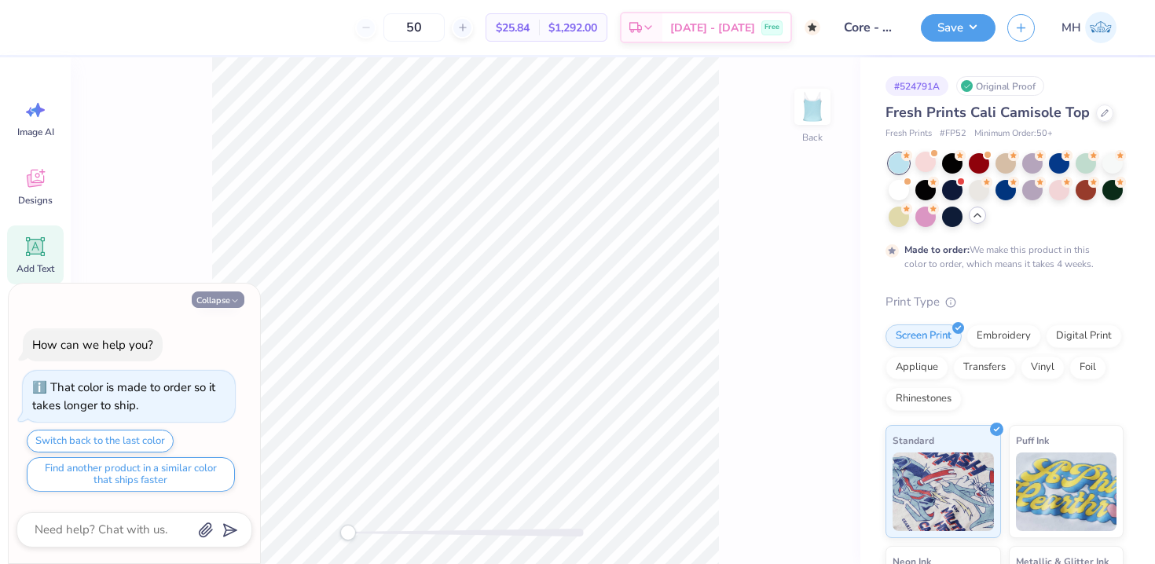
type textarea "x"
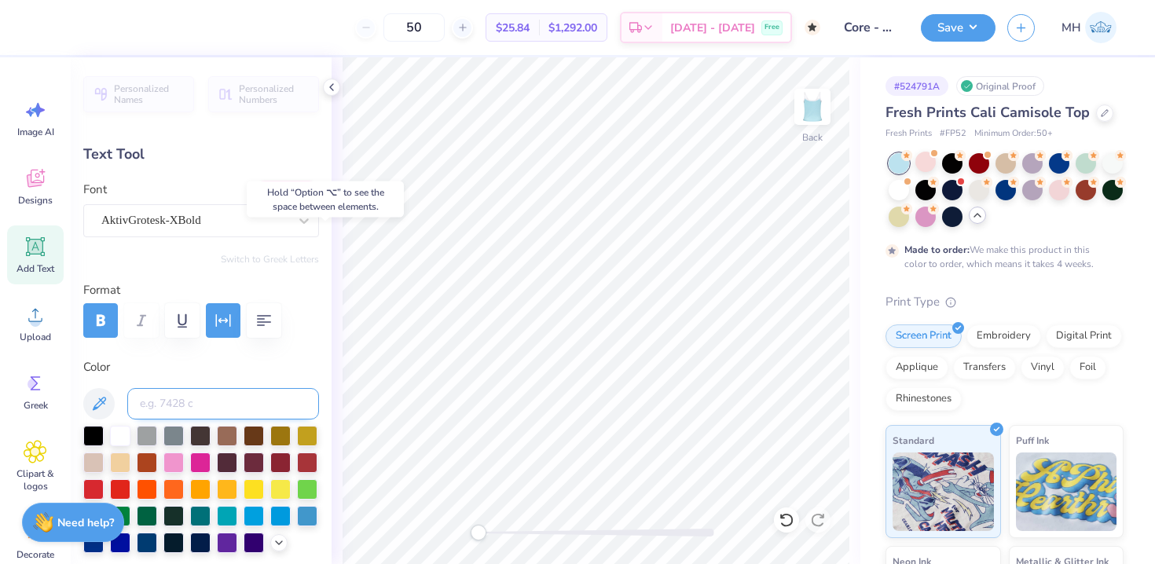
click at [177, 405] on input at bounding box center [223, 403] width 192 height 31
paste input "7403 C."
type input "7403 C."
click at [211, 412] on input "7403 C." at bounding box center [223, 403] width 192 height 31
click at [209, 409] on input at bounding box center [223, 403] width 192 height 31
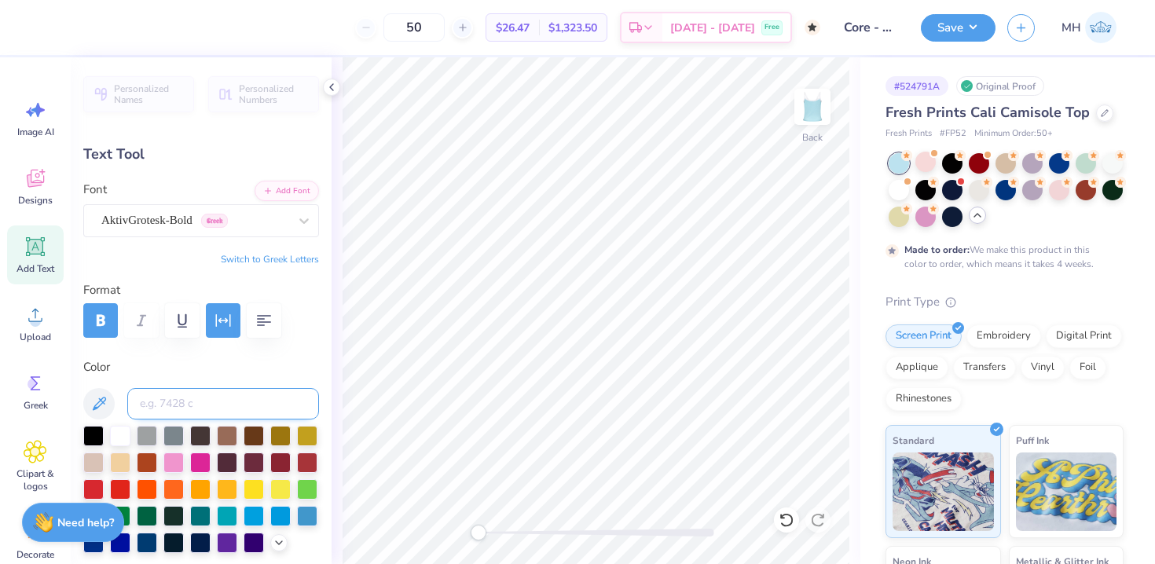
paste input "7403 C."
type input "7403 C."
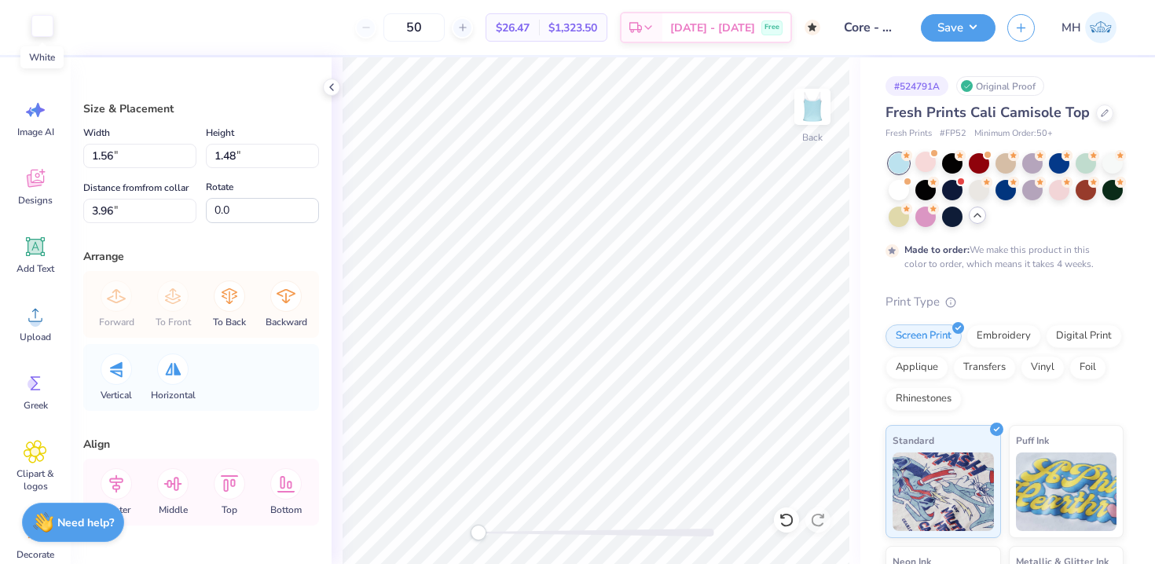
click at [35, 27] on div at bounding box center [42, 26] width 22 height 22
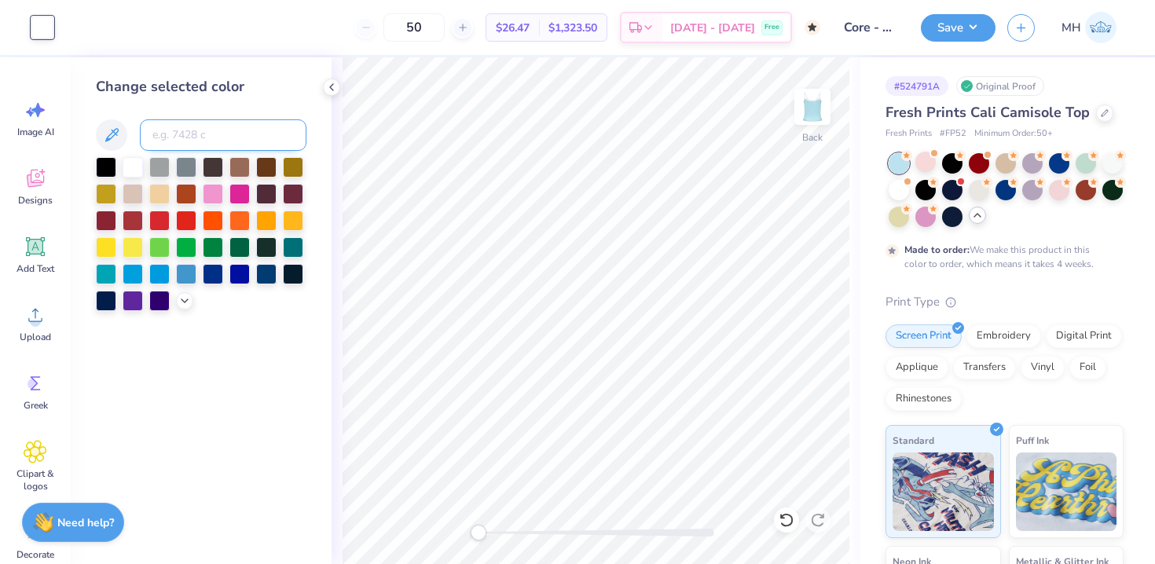
click at [174, 125] on input at bounding box center [223, 134] width 167 height 31
paste input "7403 C."
type input "7403 C."
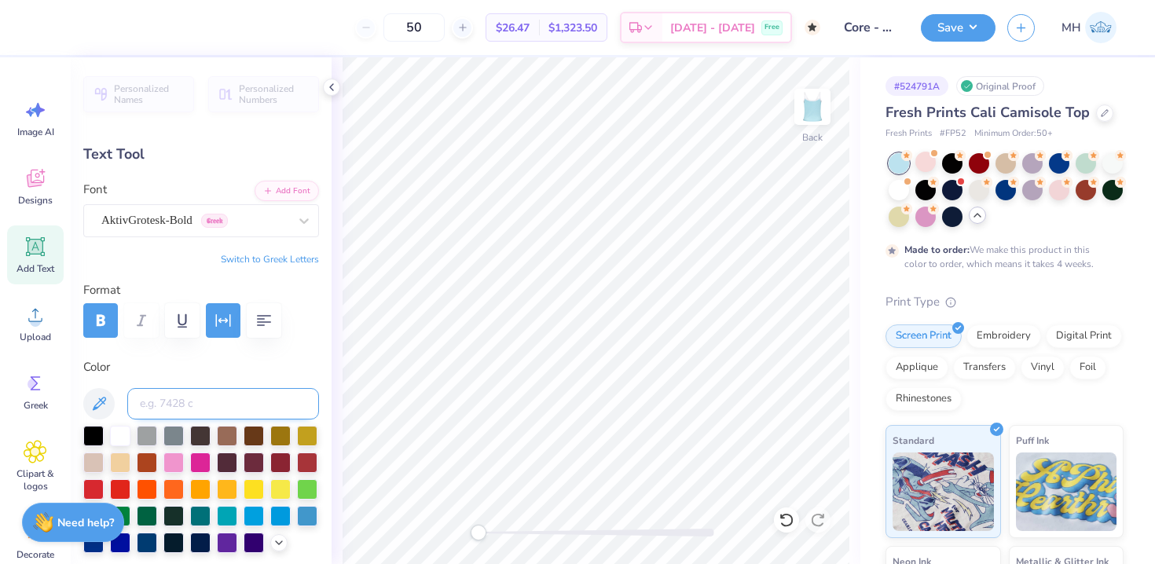
click at [169, 406] on input at bounding box center [223, 403] width 192 height 31
paste input "7403 C."
type input "7403 C."
click at [1102, 108] on icon at bounding box center [1105, 111] width 6 height 6
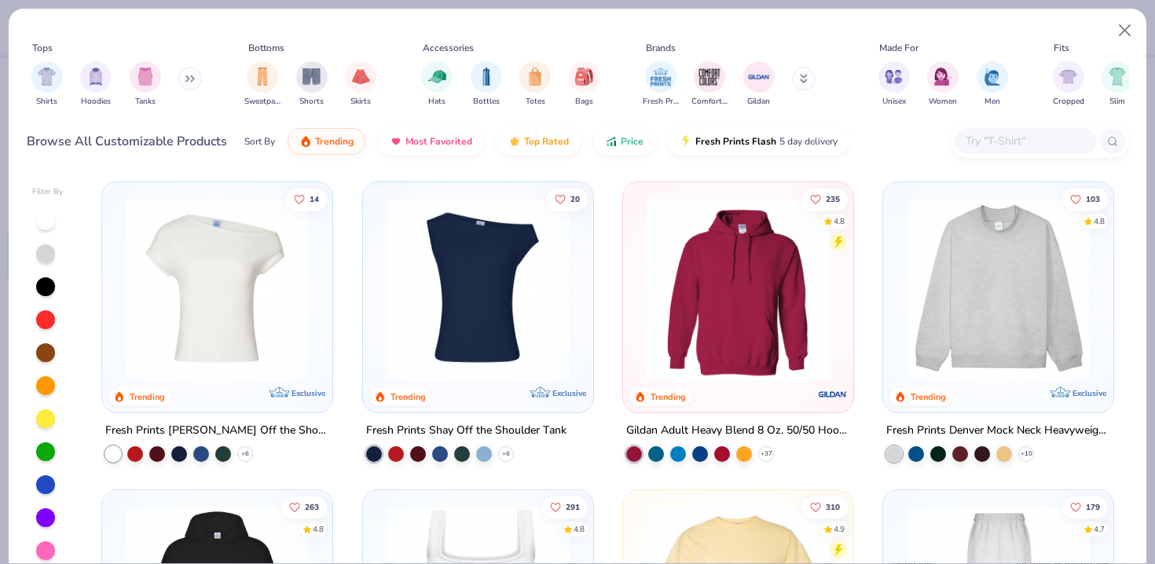
scroll to position [13, 0]
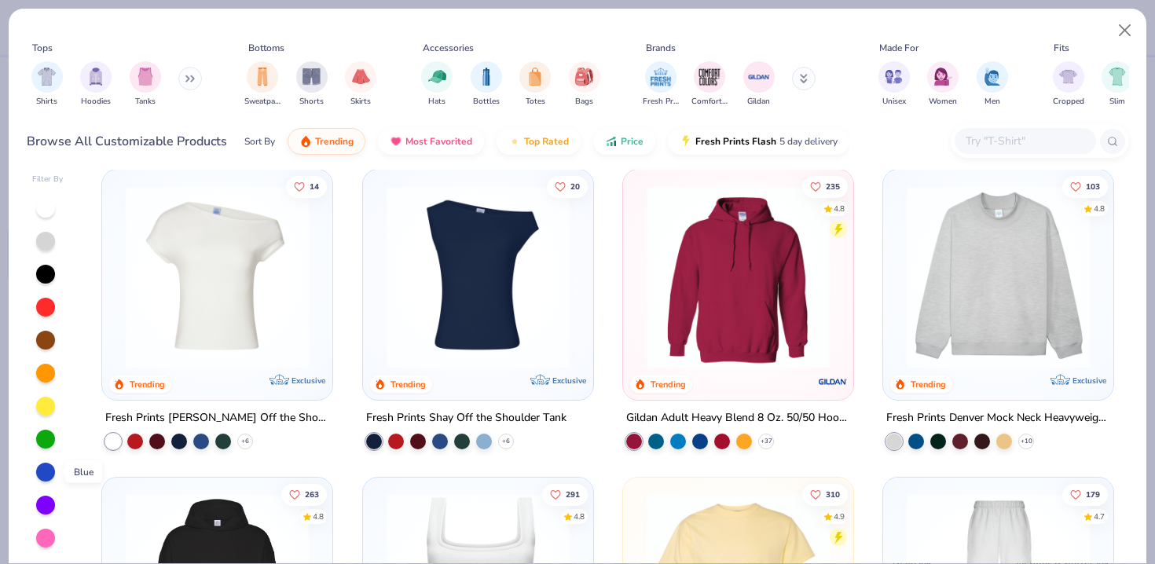
click at [41, 472] on div at bounding box center [45, 472] width 19 height 19
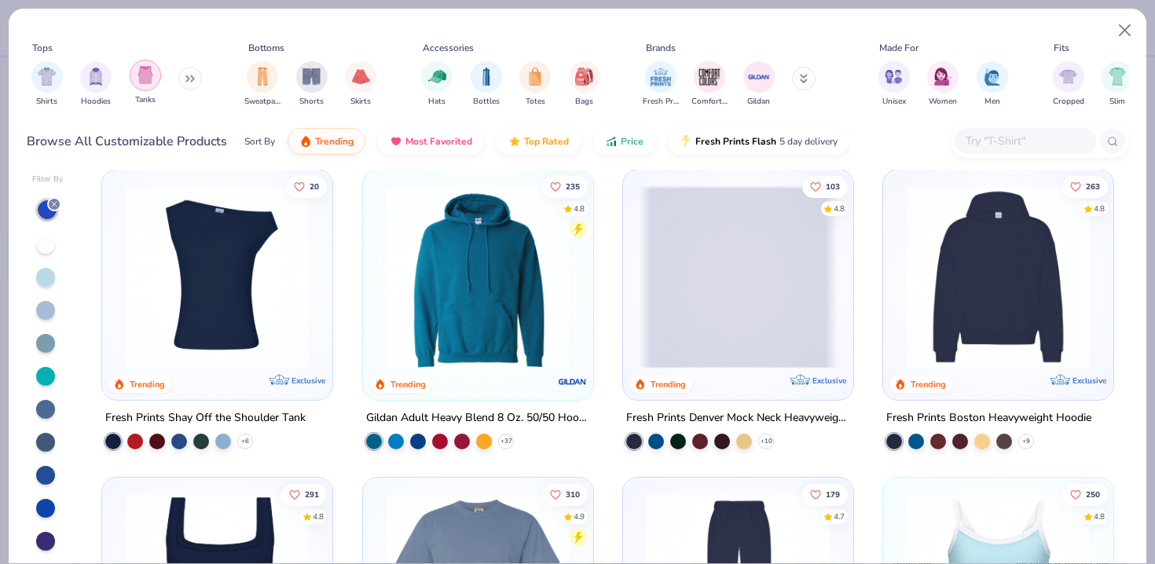
click at [141, 88] on div "filter for Tanks" at bounding box center [145, 75] width 31 height 31
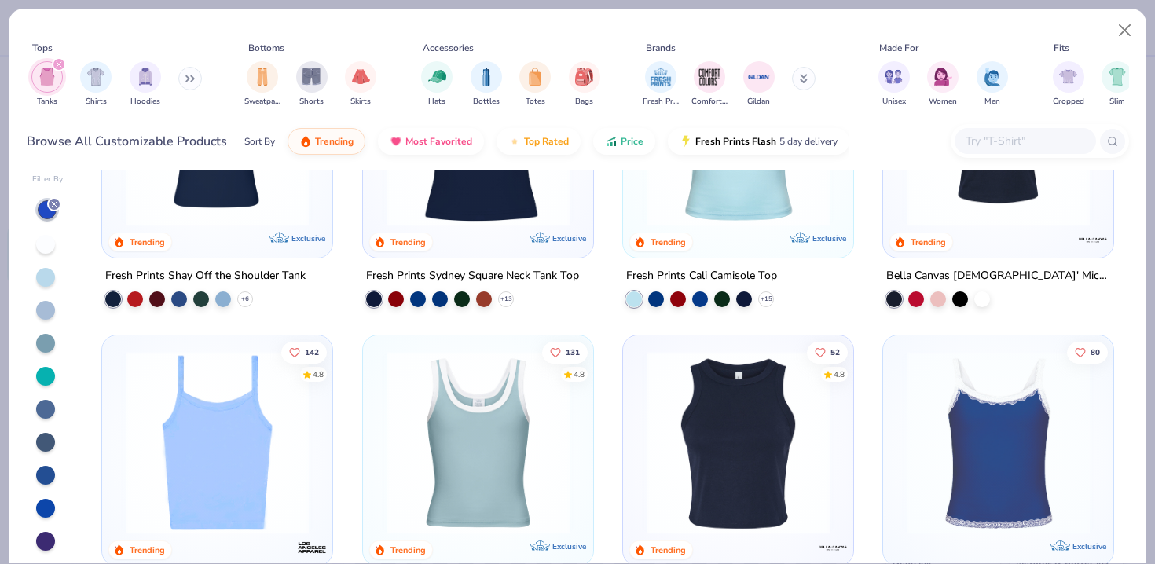
scroll to position [207, 0]
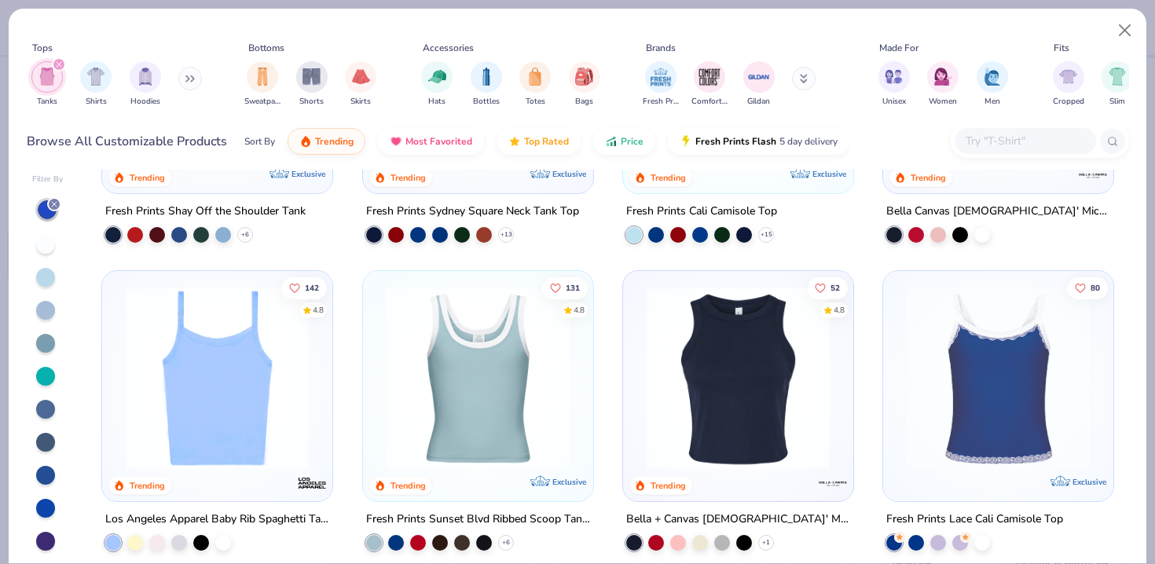
click at [48, 313] on div at bounding box center [45, 310] width 19 height 19
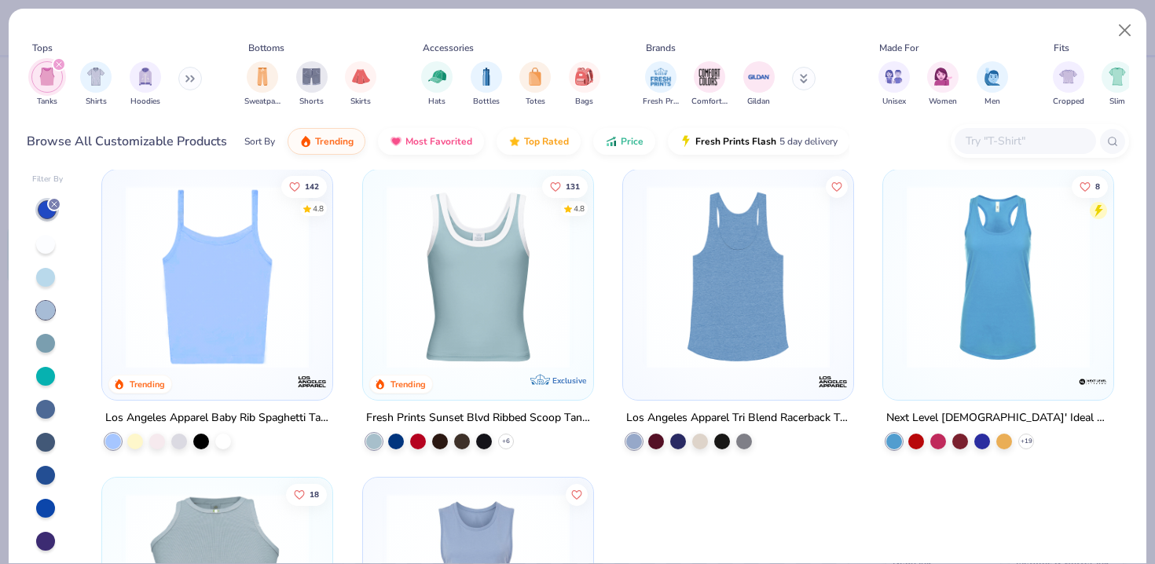
click at [214, 313] on img at bounding box center [217, 276] width 199 height 183
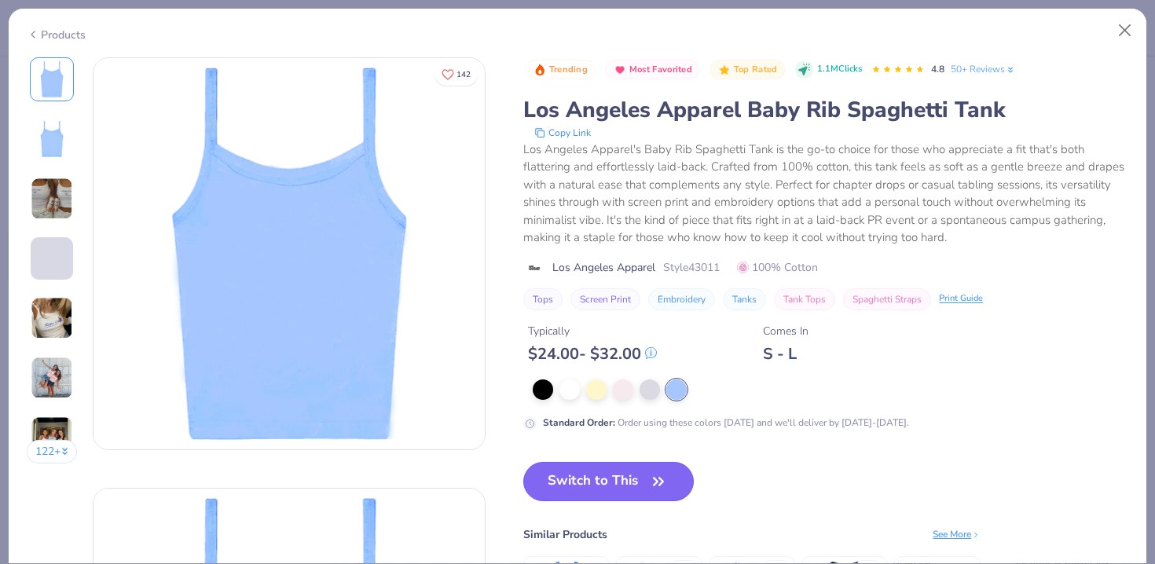
click at [592, 474] on button "Switch to This" at bounding box center [608, 481] width 170 height 39
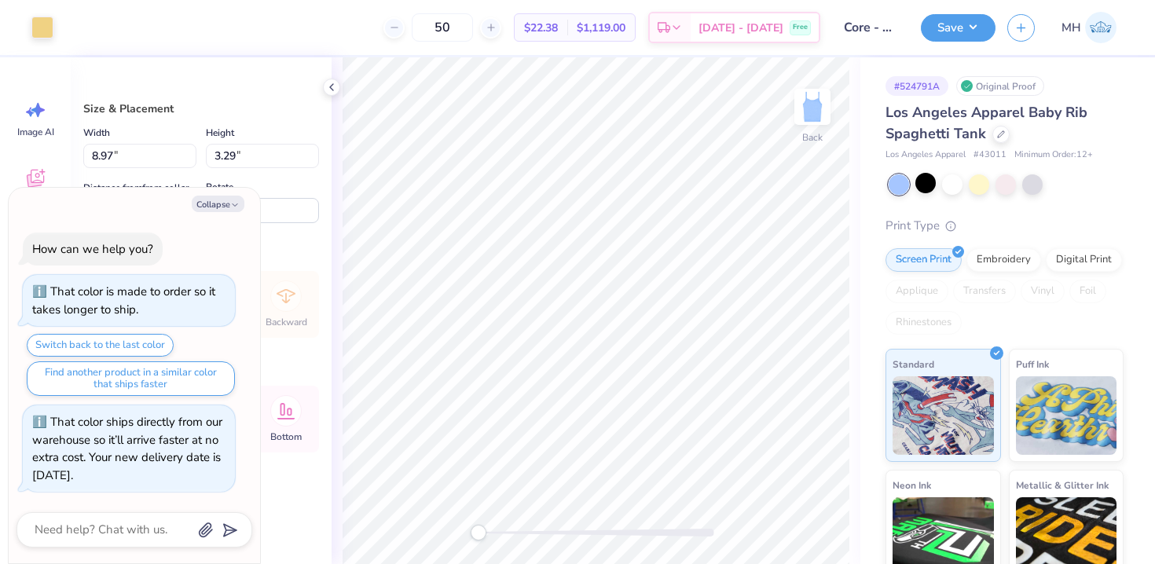
type textarea "x"
type input "2.12"
click at [222, 203] on button "Collapse" at bounding box center [218, 204] width 53 height 16
type textarea "x"
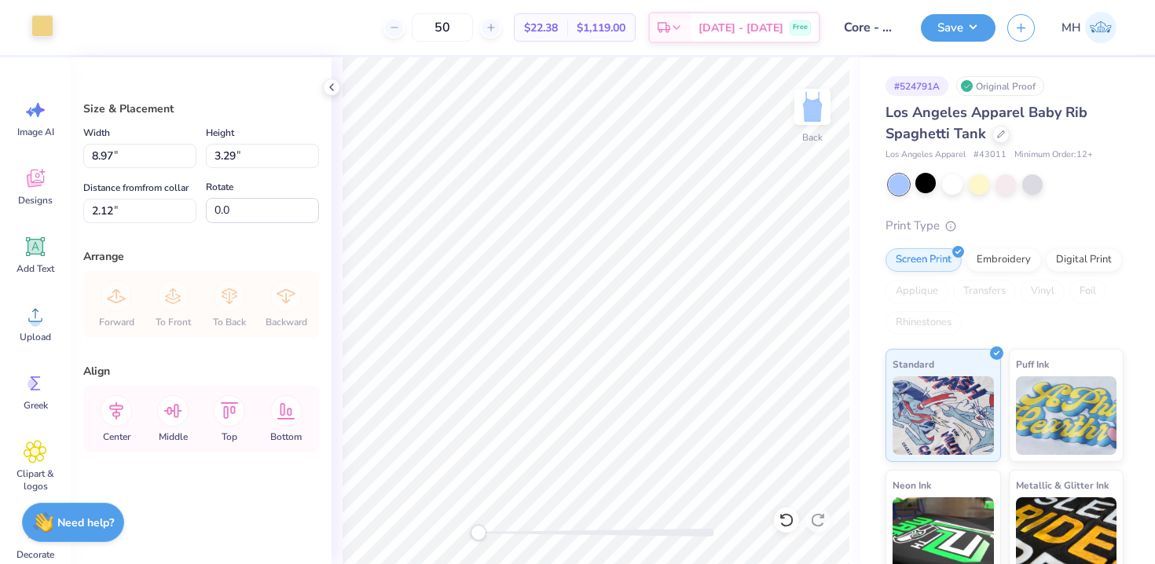
click at [42, 33] on div at bounding box center [42, 26] width 22 height 22
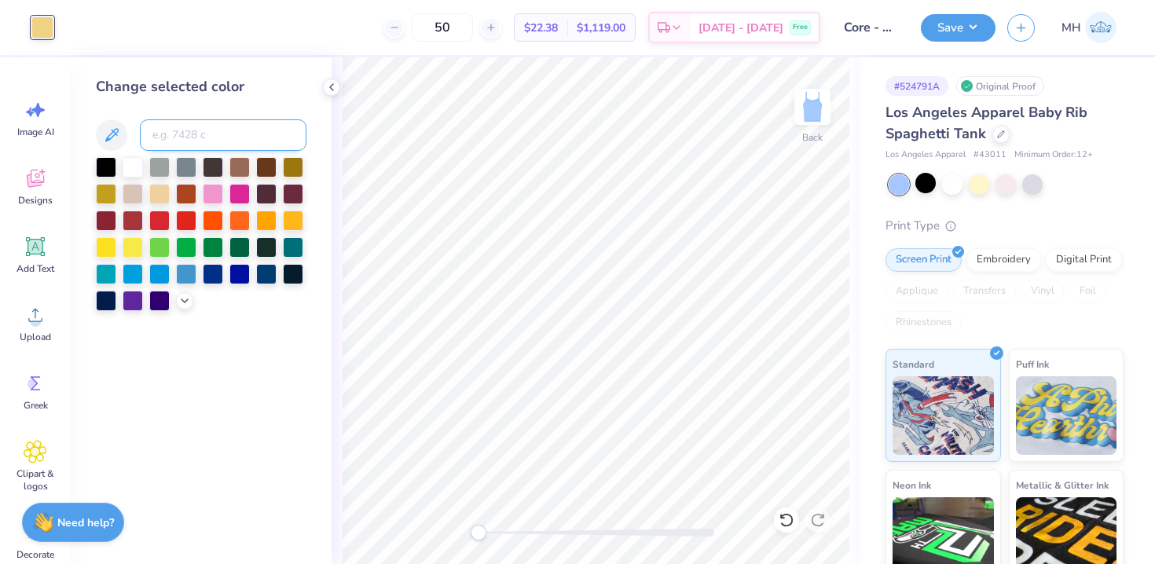
click at [183, 145] on input at bounding box center [223, 134] width 167 height 31
paste input
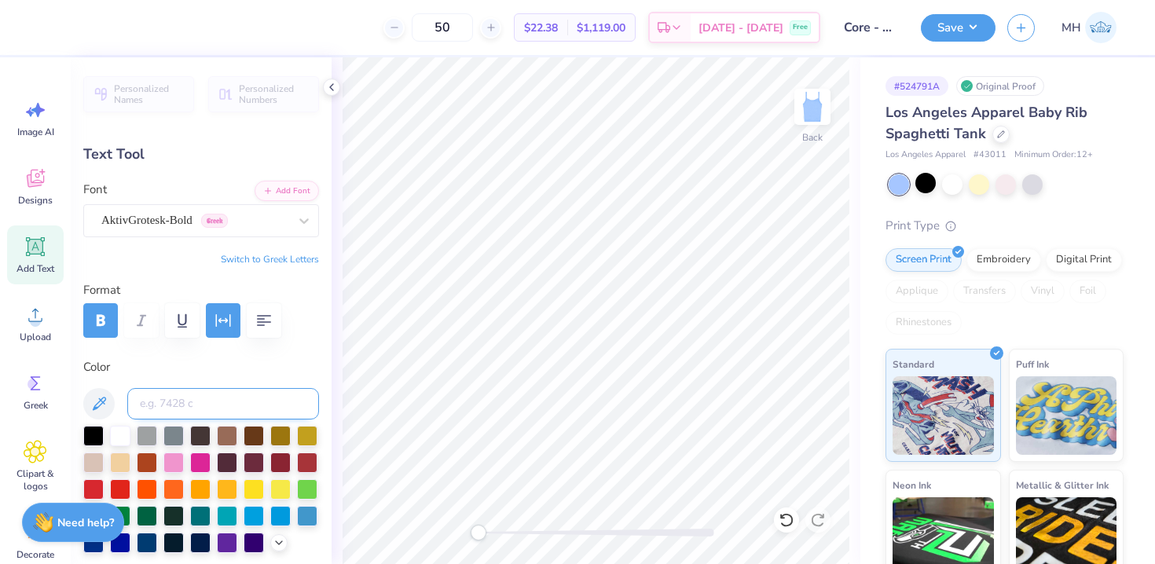
click at [186, 403] on input at bounding box center [223, 403] width 192 height 31
paste input
click at [191, 408] on input at bounding box center [223, 403] width 192 height 31
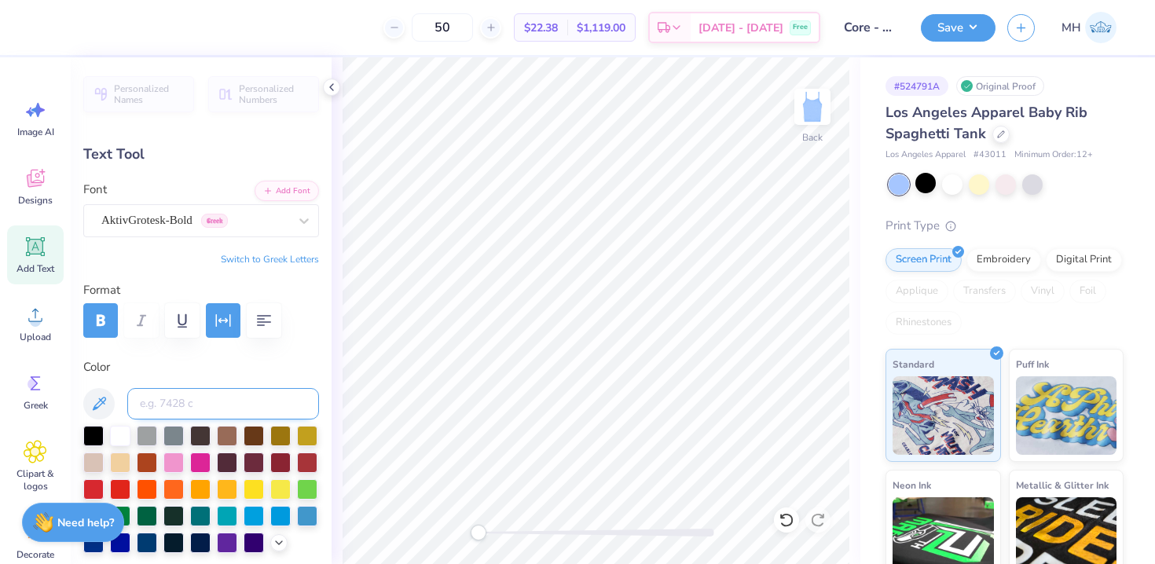
paste input
click at [200, 412] on input at bounding box center [223, 403] width 192 height 31
type input "7401"
click at [953, 24] on button "Save" at bounding box center [958, 25] width 75 height 27
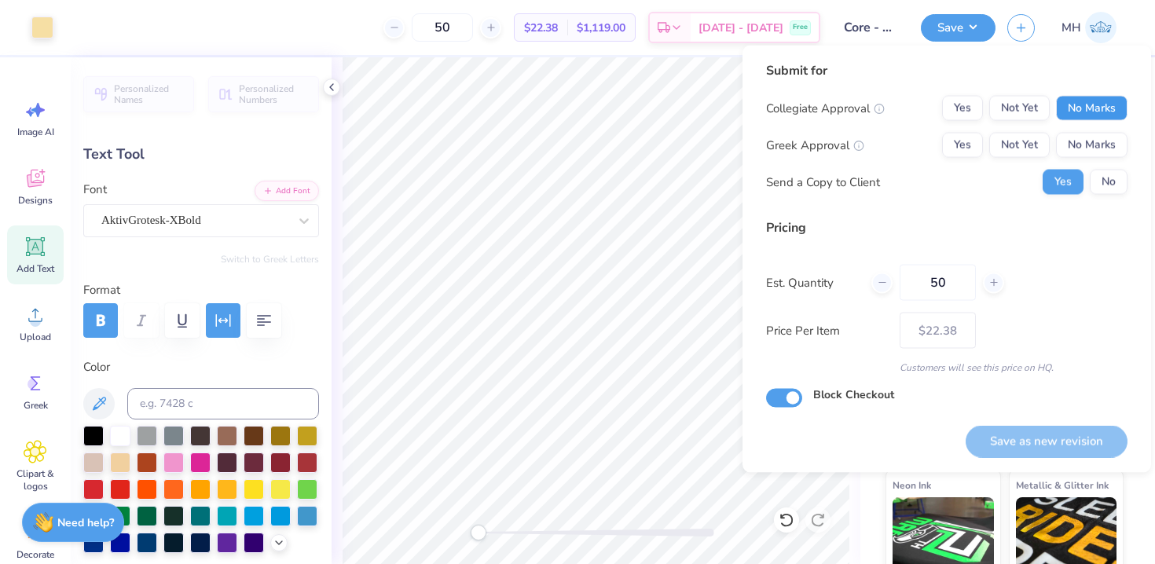
click at [1124, 113] on button "No Marks" at bounding box center [1091, 108] width 71 height 25
click at [1111, 139] on button "No Marks" at bounding box center [1091, 145] width 71 height 25
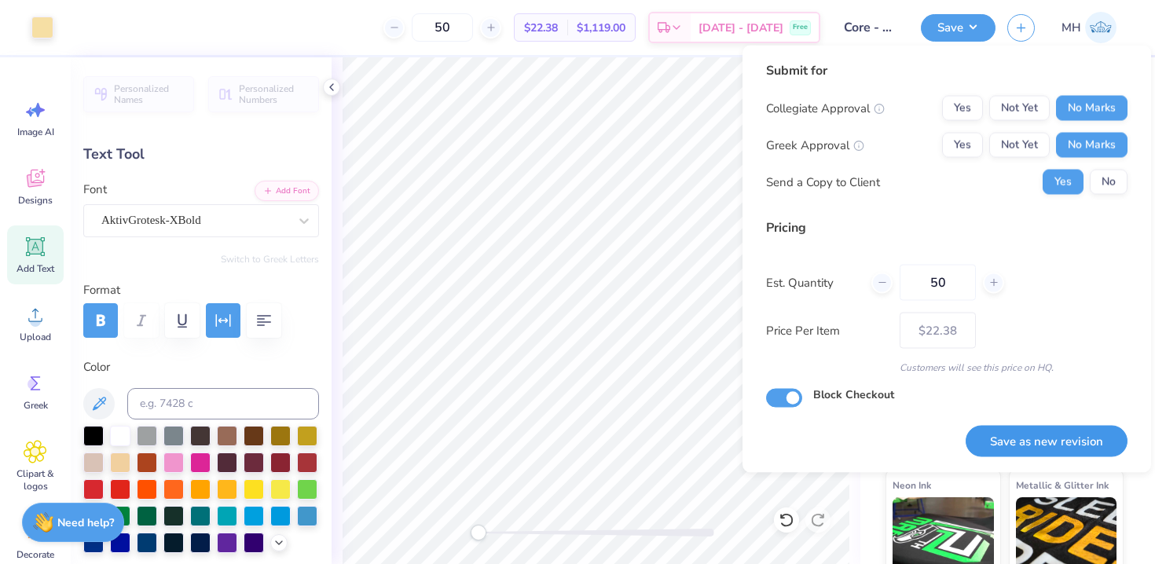
click at [1062, 434] on button "Save as new revision" at bounding box center [1047, 441] width 162 height 32
type input "$22.38"
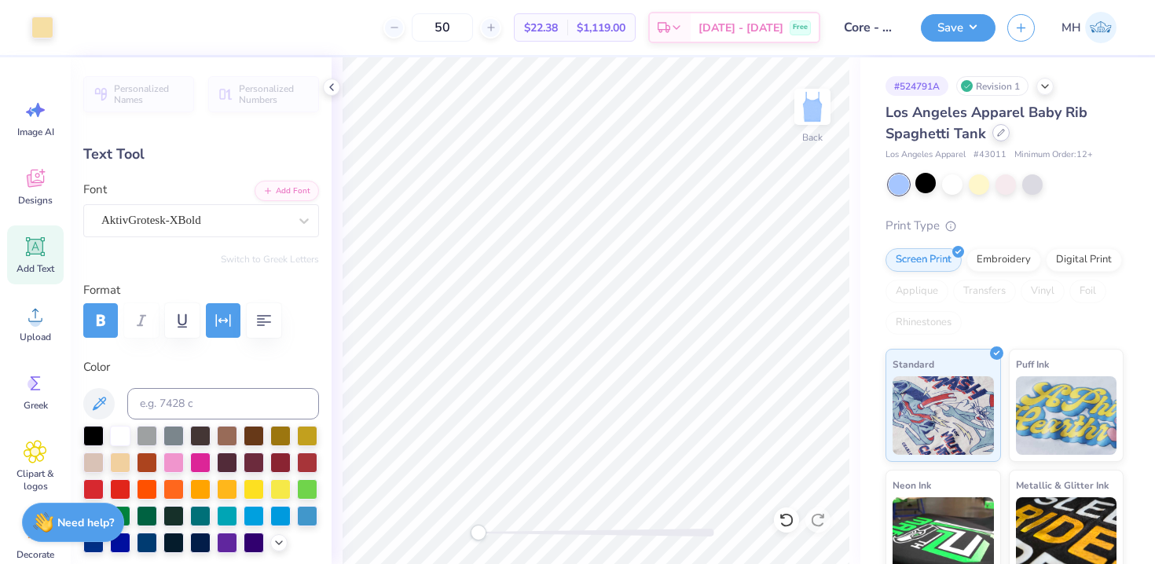
click at [1002, 138] on div at bounding box center [1000, 132] width 17 height 17
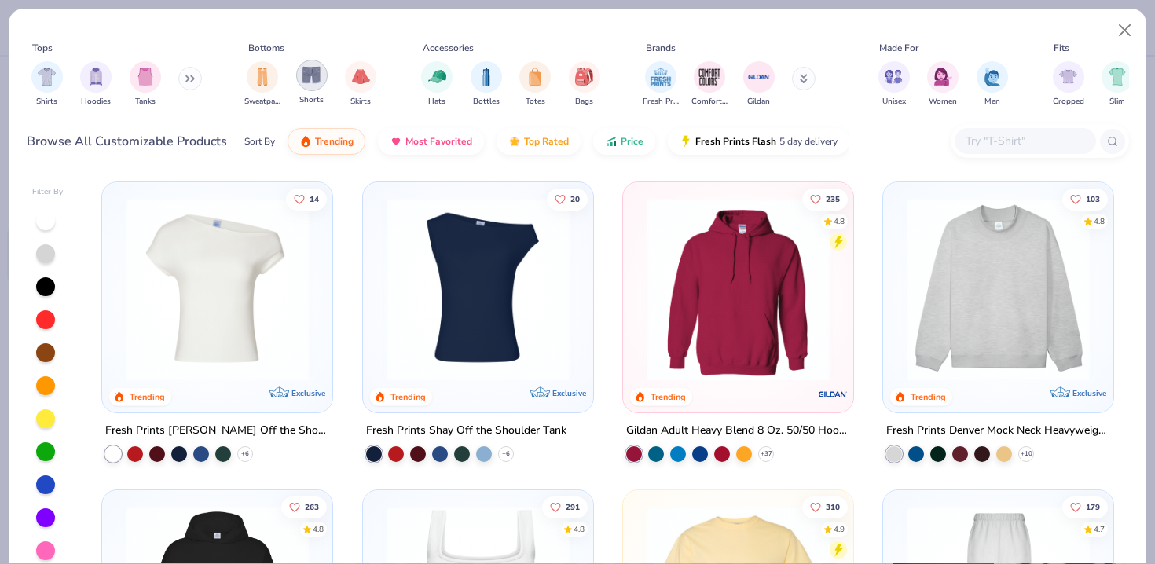
click at [309, 84] on div "filter for Shorts" at bounding box center [311, 75] width 31 height 31
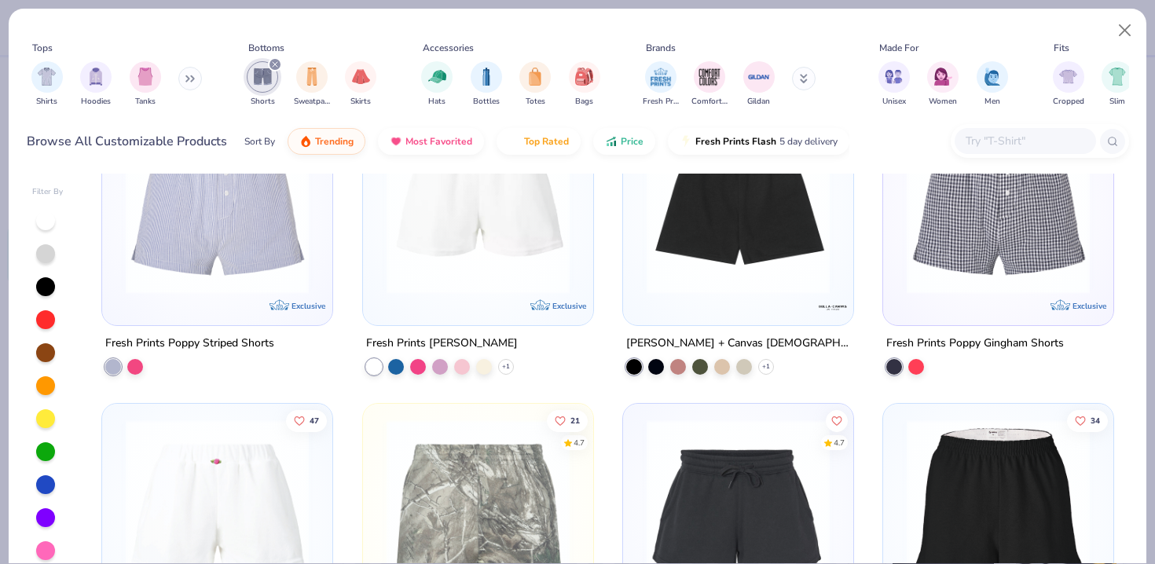
scroll to position [405, 0]
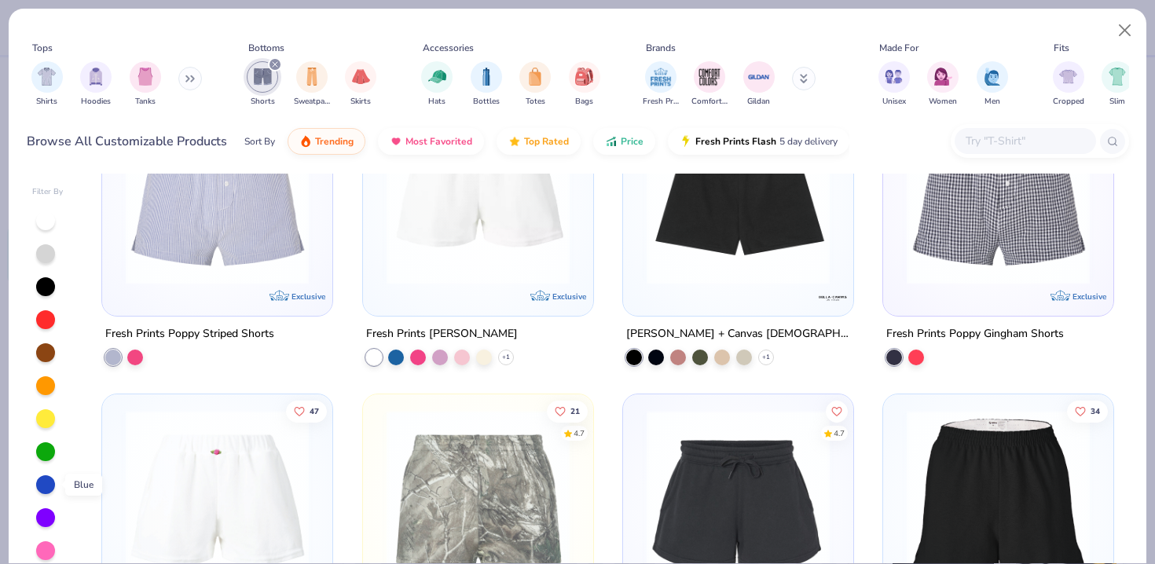
click at [47, 489] on div at bounding box center [45, 484] width 19 height 19
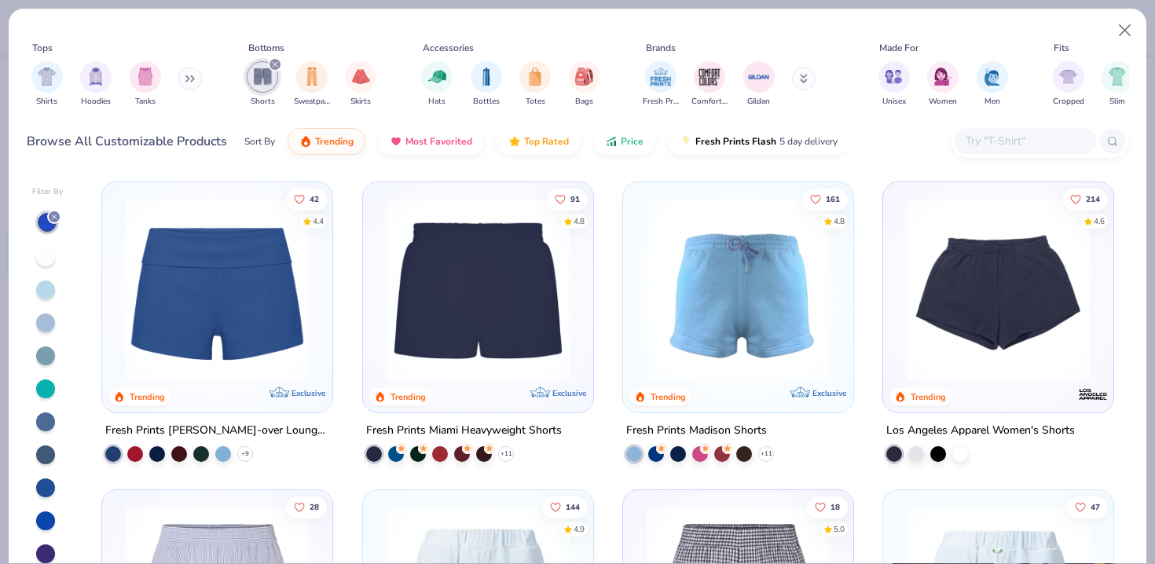
click at [43, 325] on div at bounding box center [45, 322] width 19 height 19
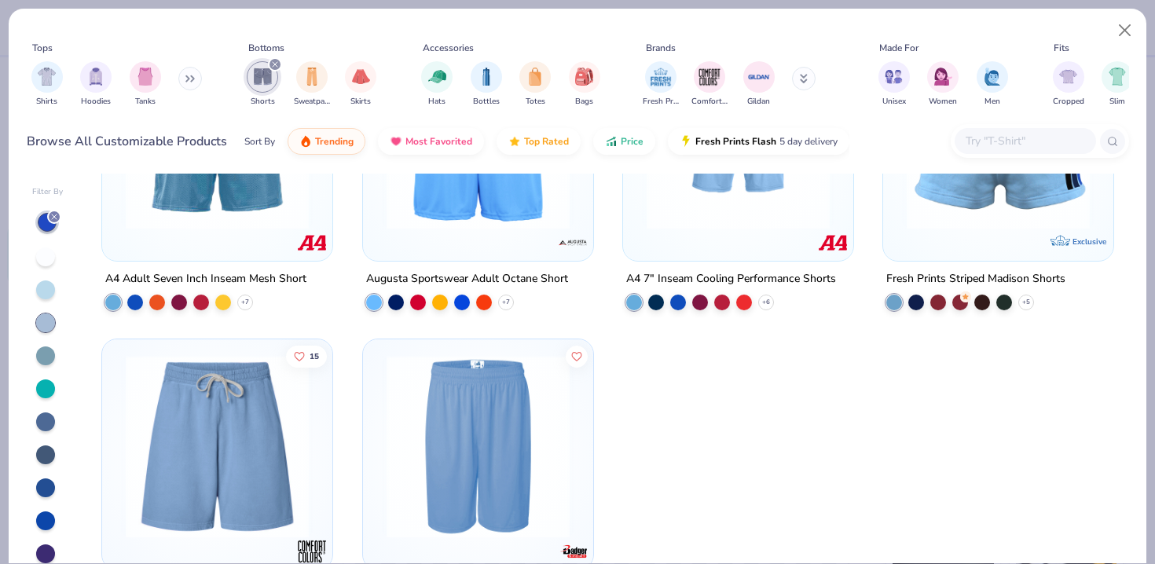
click at [50, 283] on div at bounding box center [45, 289] width 19 height 19
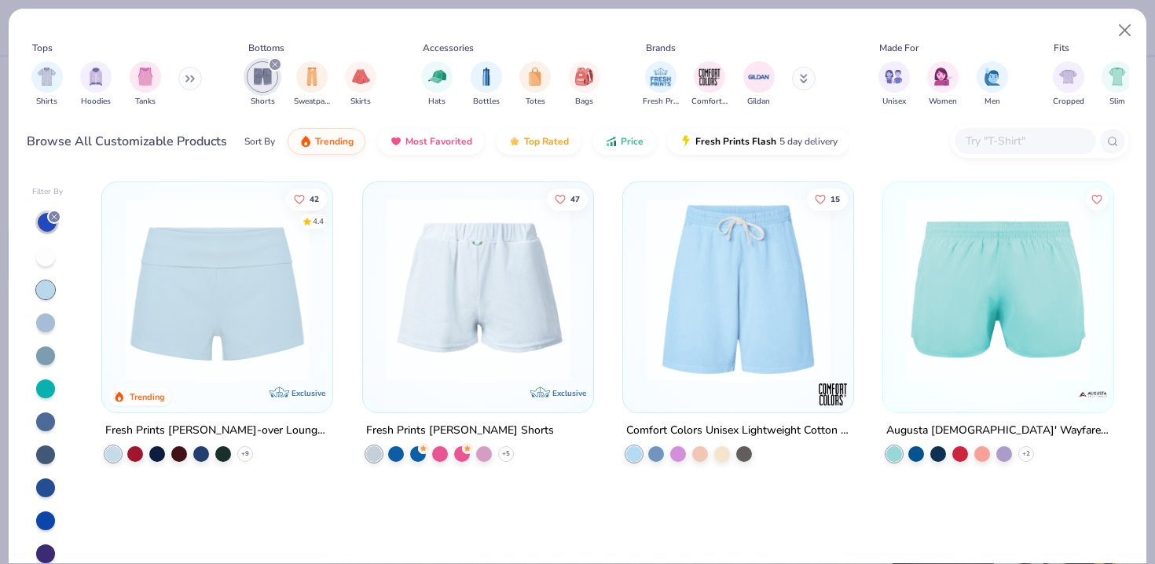
click at [797, 74] on button at bounding box center [804, 79] width 24 height 24
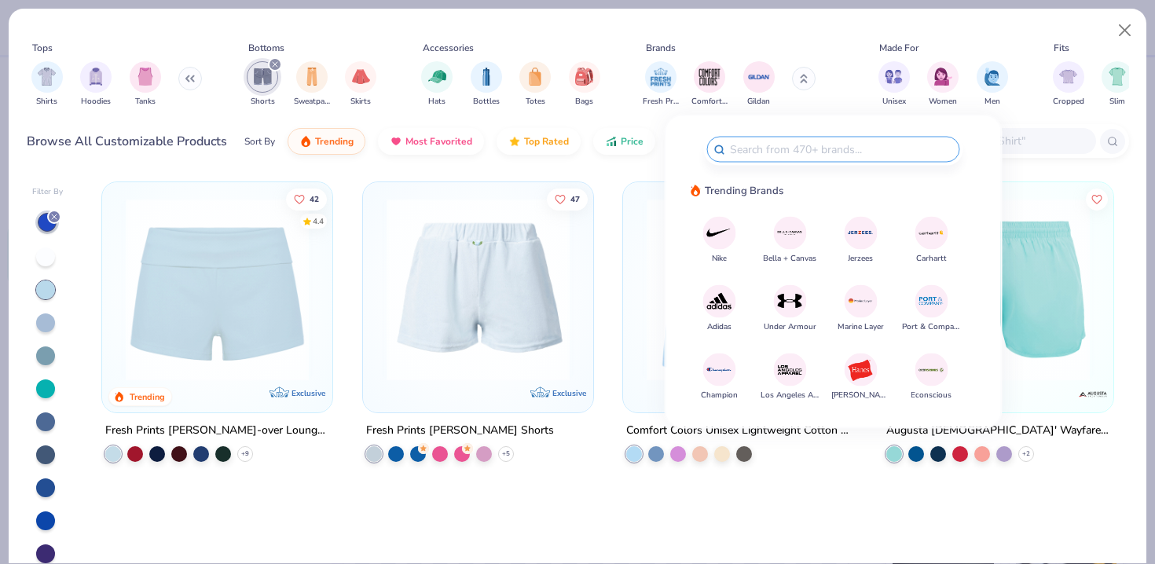
click at [804, 358] on button "Los Angeles Apparel" at bounding box center [790, 378] width 59 height 48
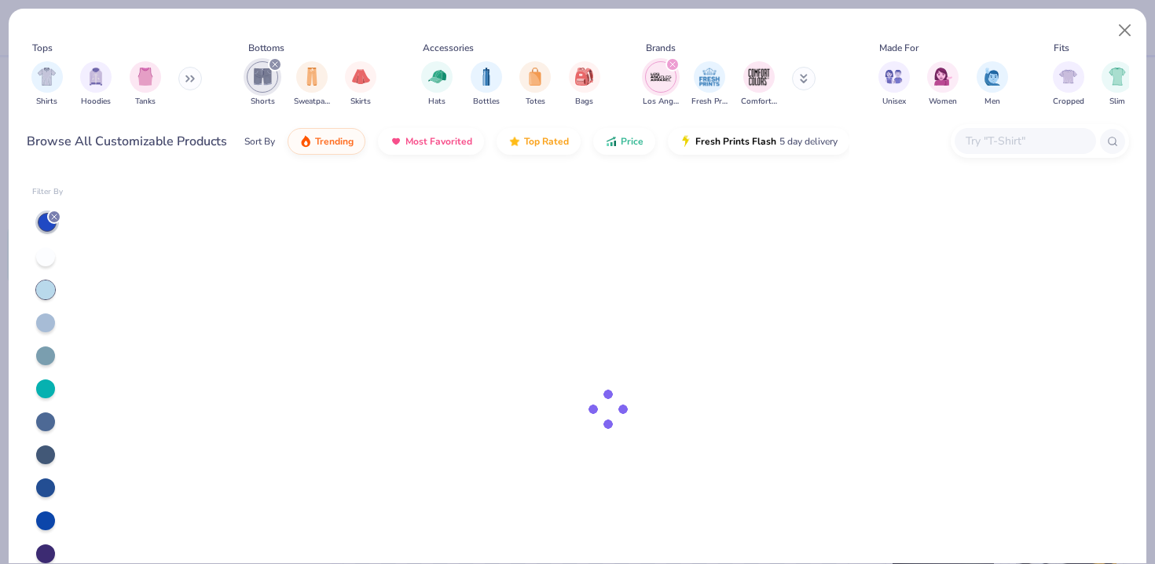
click at [804, 358] on button "Los Angeles Apparel" at bounding box center [790, 378] width 59 height 48
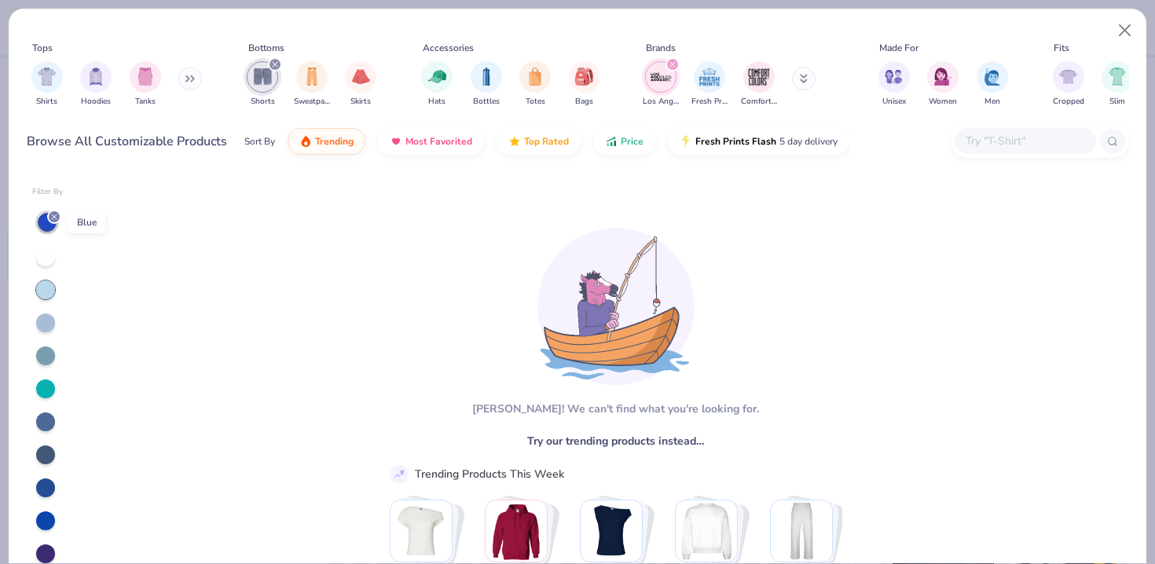
click at [56, 214] on line at bounding box center [54, 216] width 5 height 5
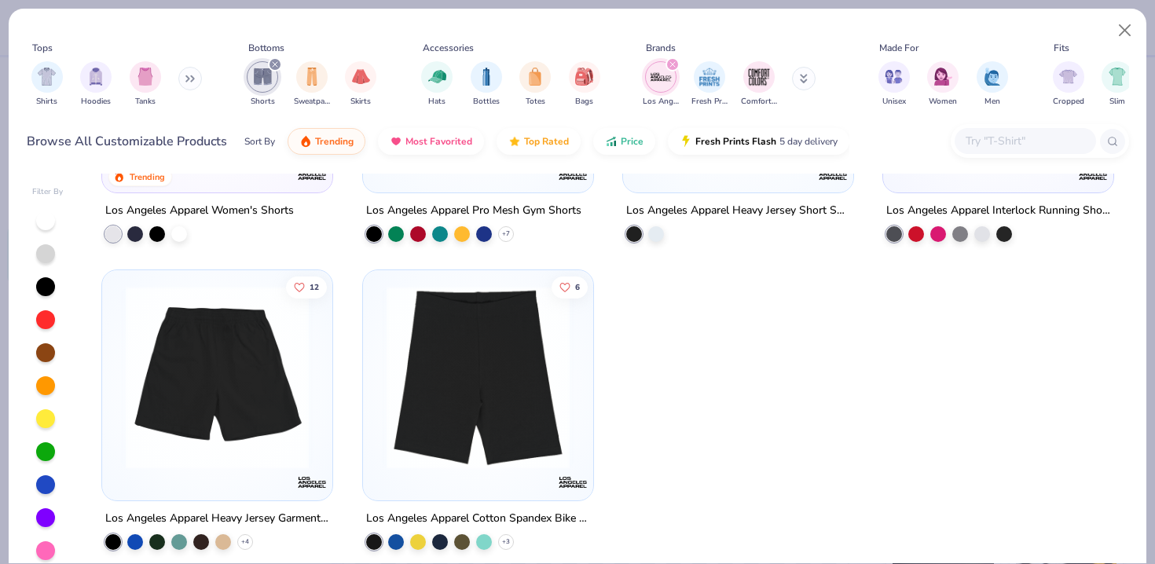
scroll to position [13, 0]
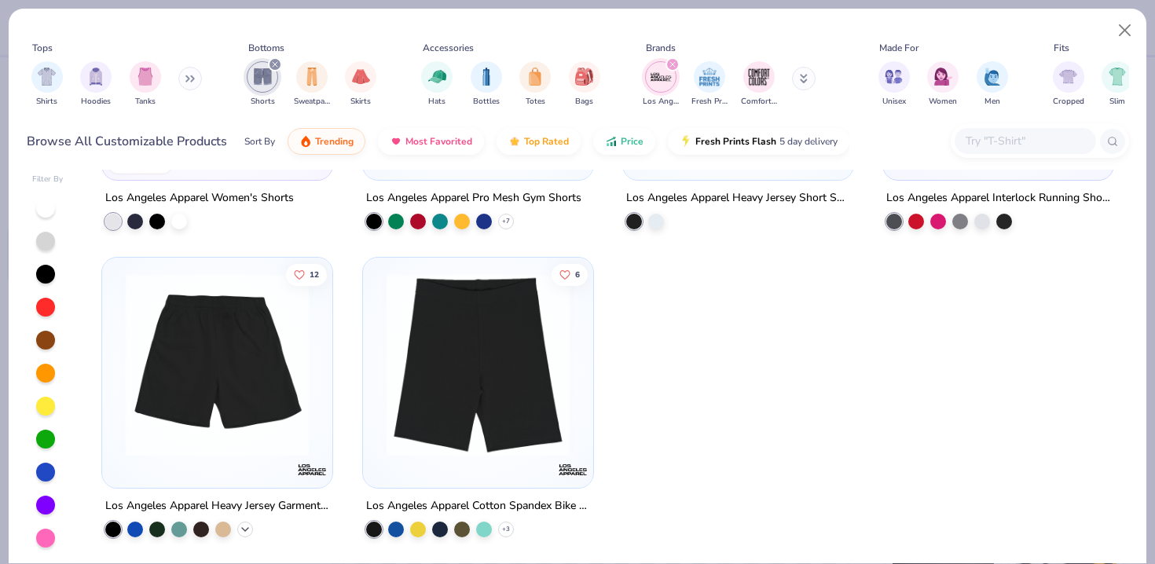
click at [250, 523] on icon at bounding box center [245, 529] width 13 height 13
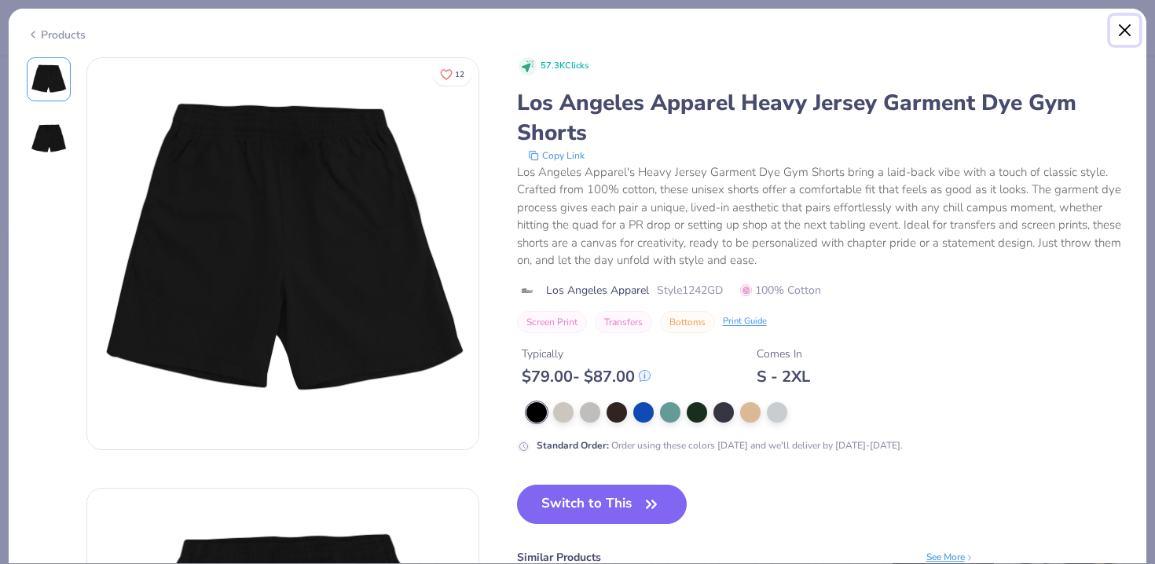
click at [1124, 26] on button "Close" at bounding box center [1125, 31] width 30 height 30
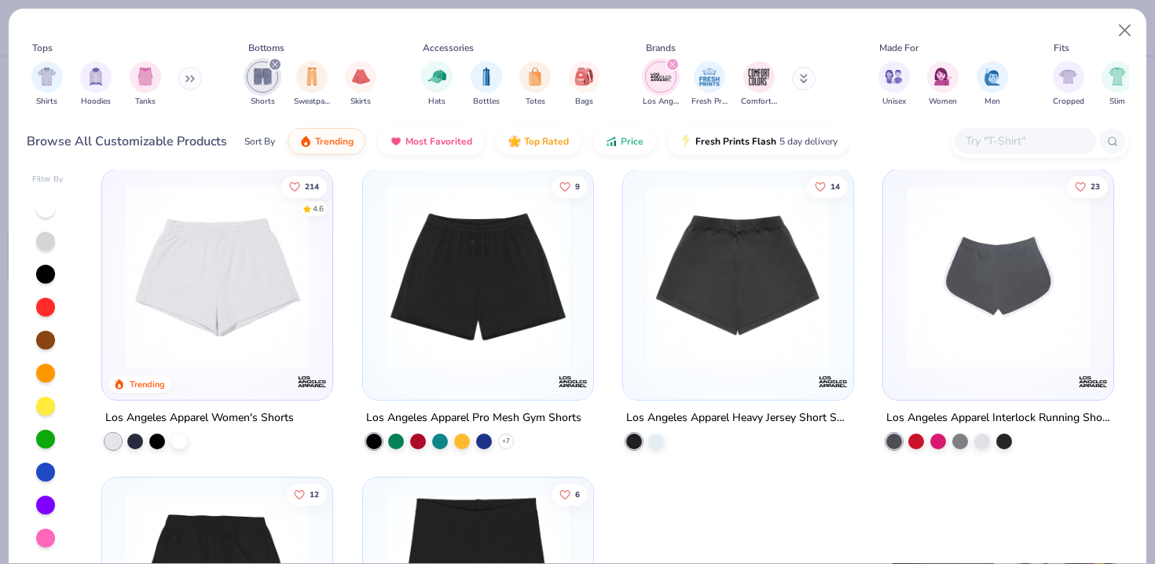
click at [488, 317] on img at bounding box center [478, 276] width 199 height 183
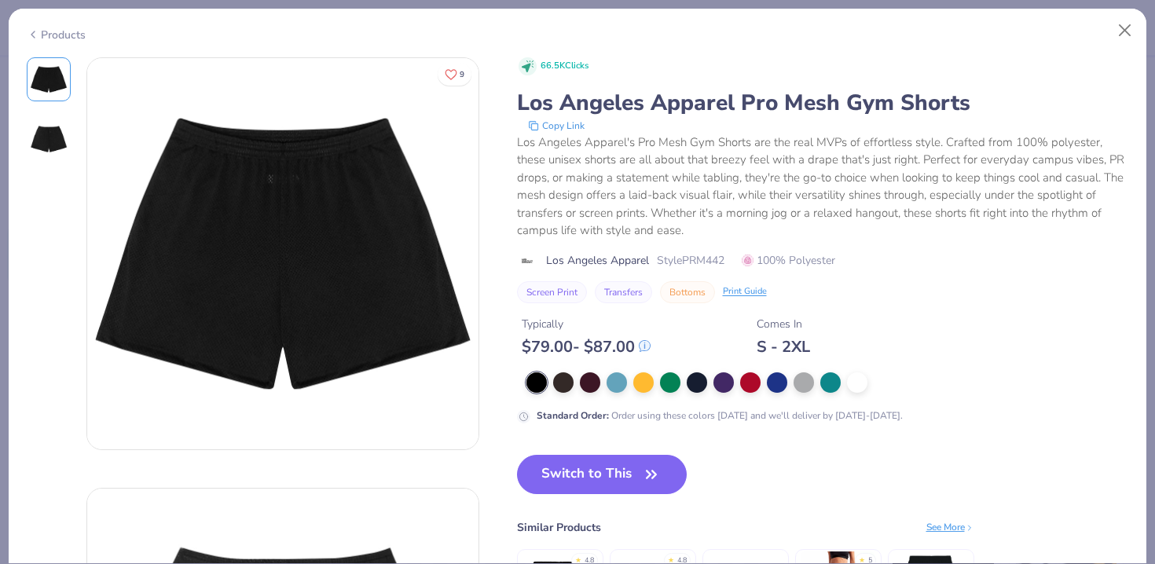
click at [1121, 14] on div "Products" at bounding box center [578, 29] width 1138 height 41
click at [1122, 32] on button "Close" at bounding box center [1125, 31] width 30 height 30
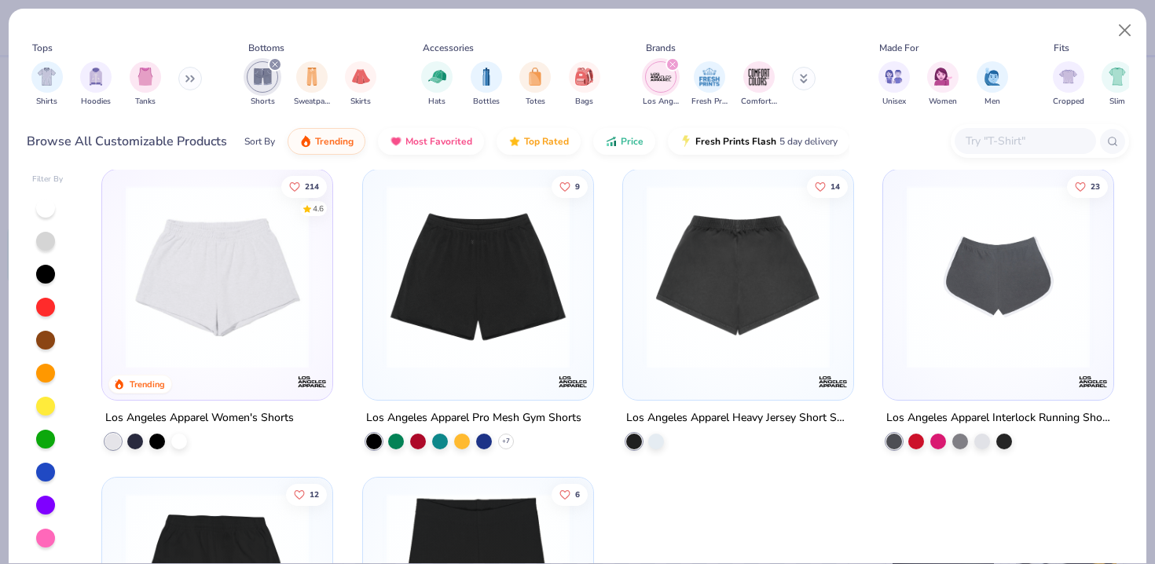
click at [756, 244] on img at bounding box center [738, 276] width 199 height 183
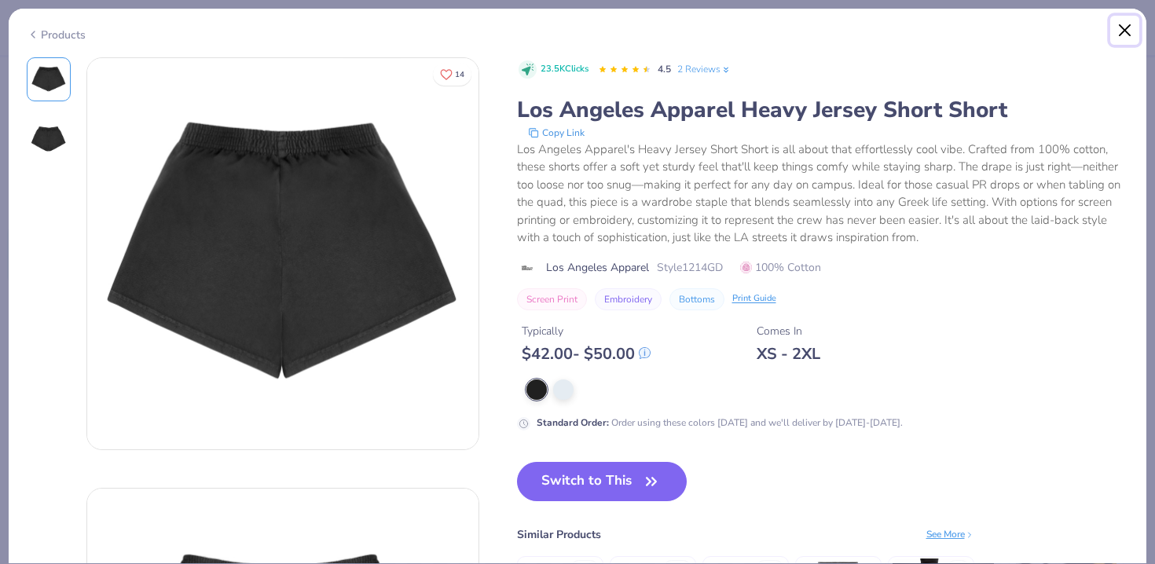
click at [1124, 31] on button "Close" at bounding box center [1125, 31] width 30 height 30
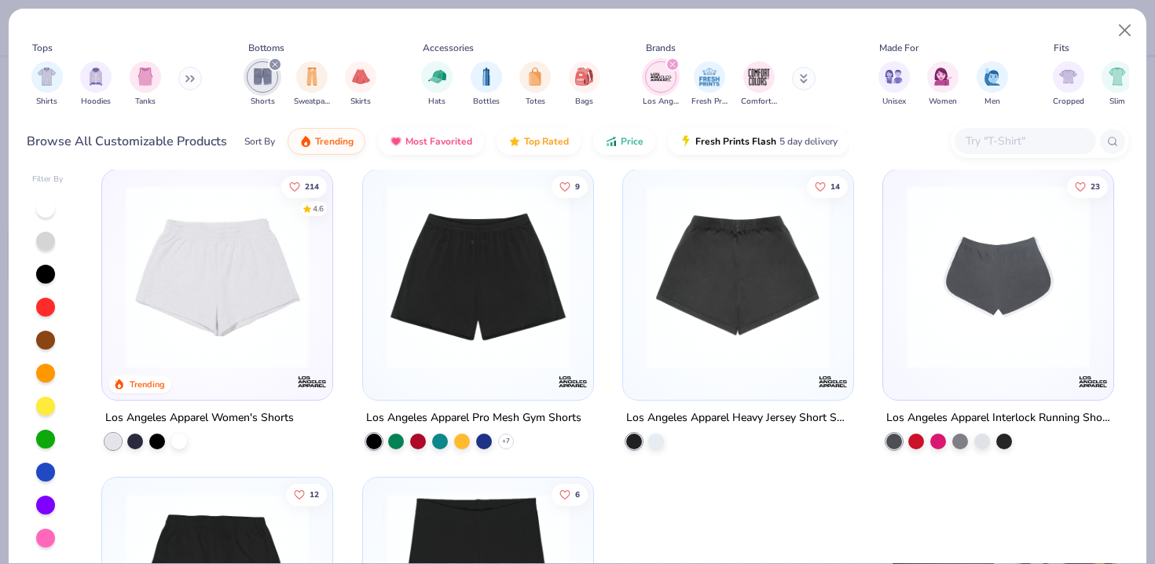
click at [669, 73] on img "filter for Los Angeles Apparel" at bounding box center [661, 77] width 24 height 24
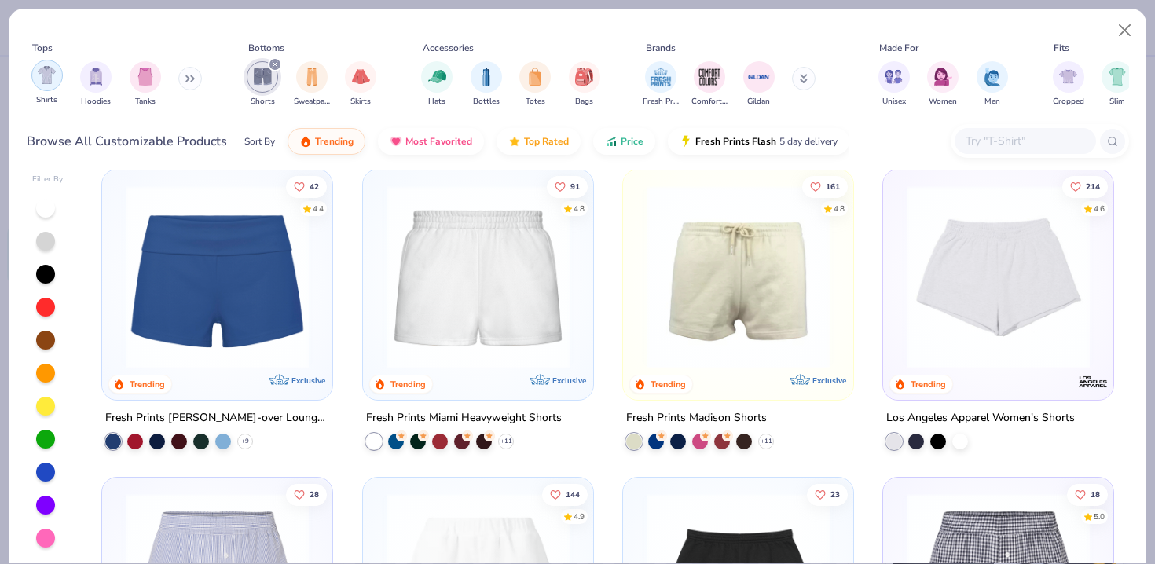
click at [49, 76] on img "filter for Shirts" at bounding box center [47, 75] width 18 height 18
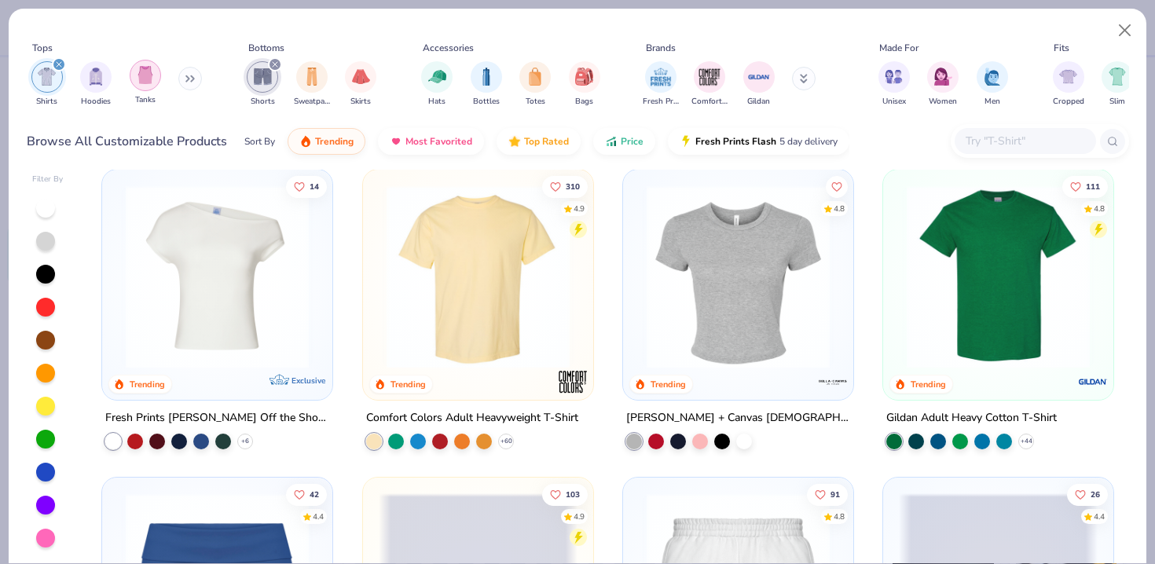
click at [141, 78] on img "filter for Tanks" at bounding box center [145, 75] width 17 height 18
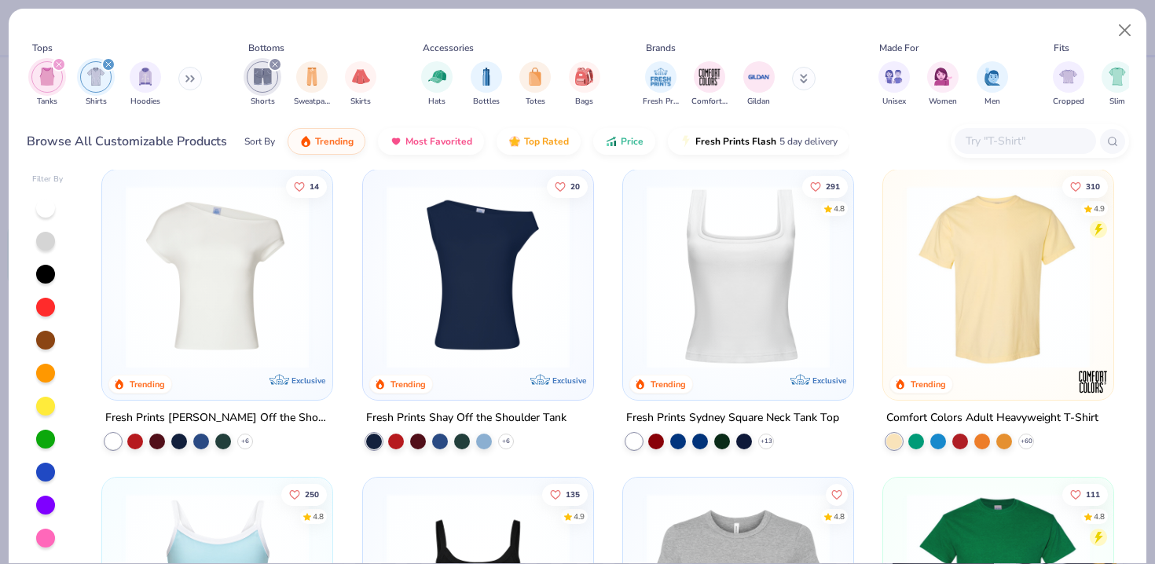
click at [59, 64] on icon "filter for Tanks" at bounding box center [59, 64] width 5 height 5
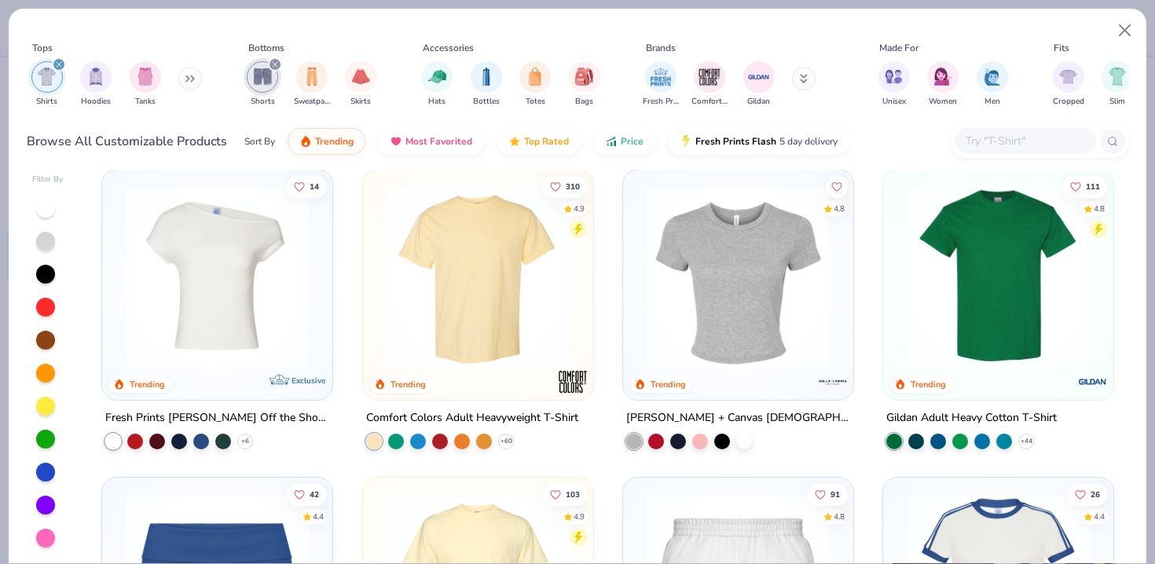
click at [59, 69] on div "filter for Shirts" at bounding box center [59, 64] width 14 height 14
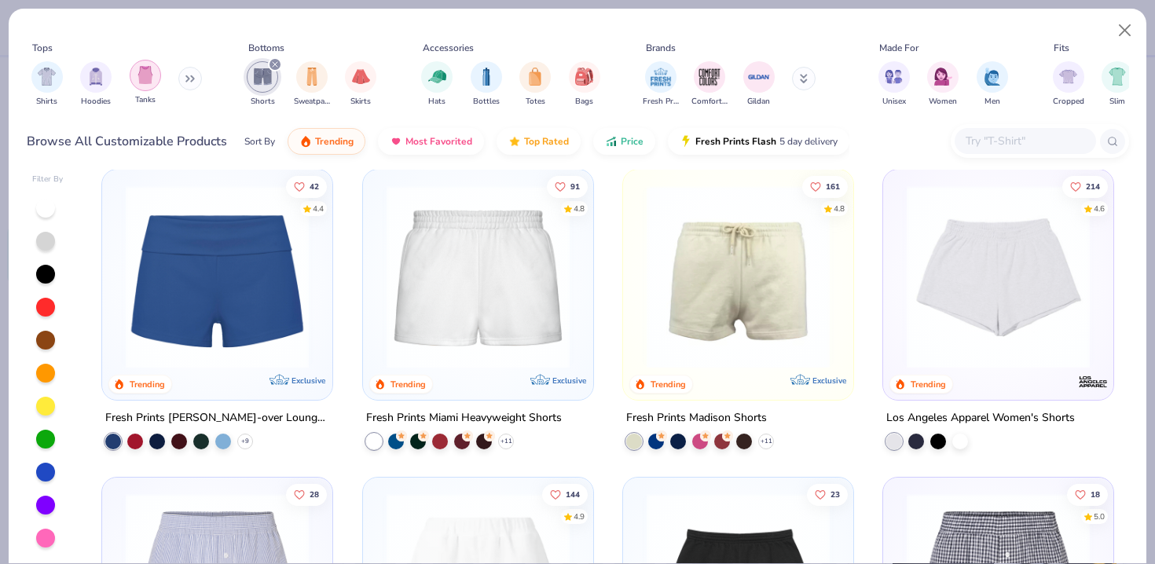
click at [152, 82] on img "filter for Tanks" at bounding box center [145, 75] width 17 height 18
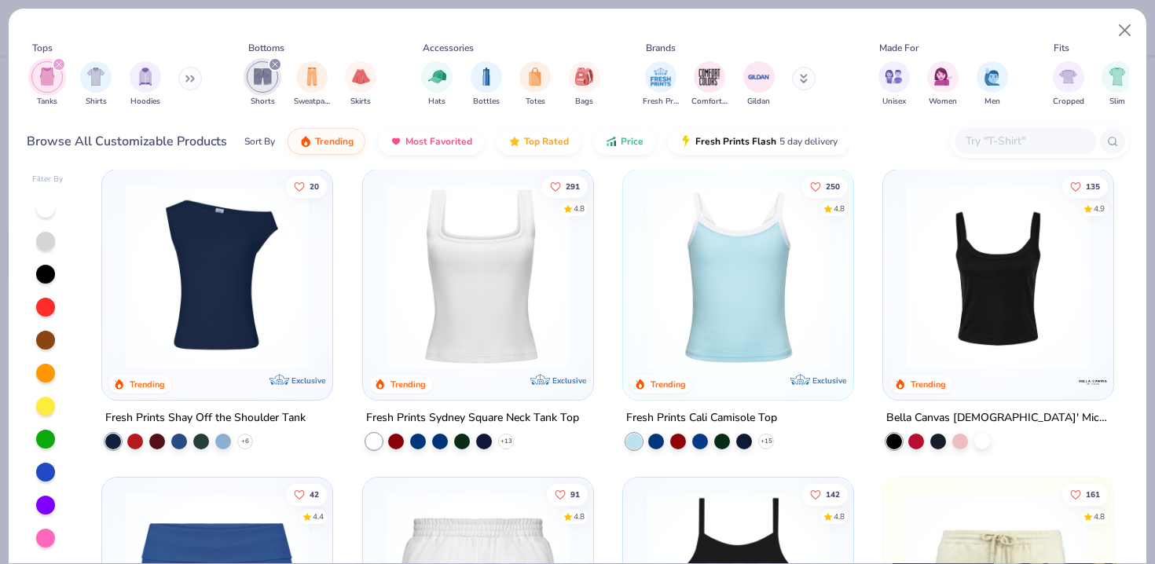
click at [275, 64] on icon "filter for Shorts" at bounding box center [275, 64] width 6 height 6
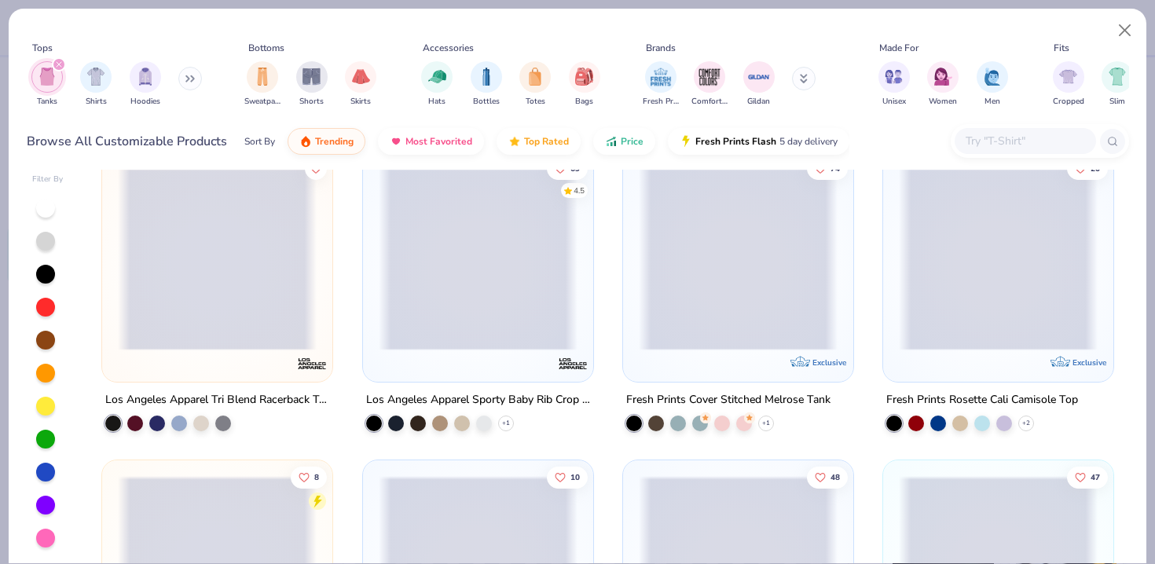
scroll to position [1556, 0]
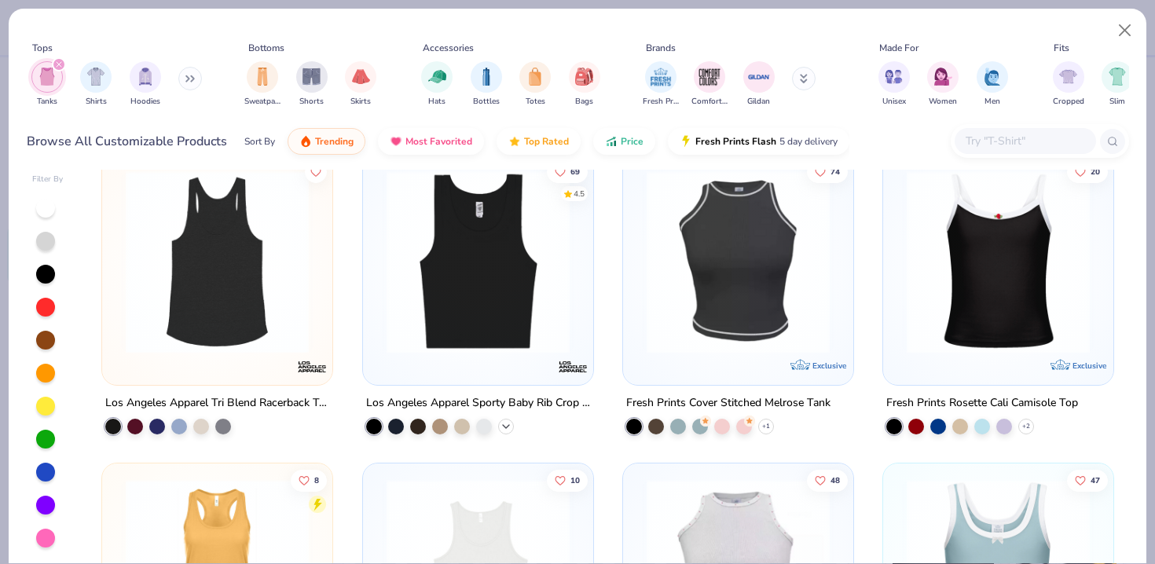
click at [504, 421] on icon at bounding box center [506, 426] width 13 height 13
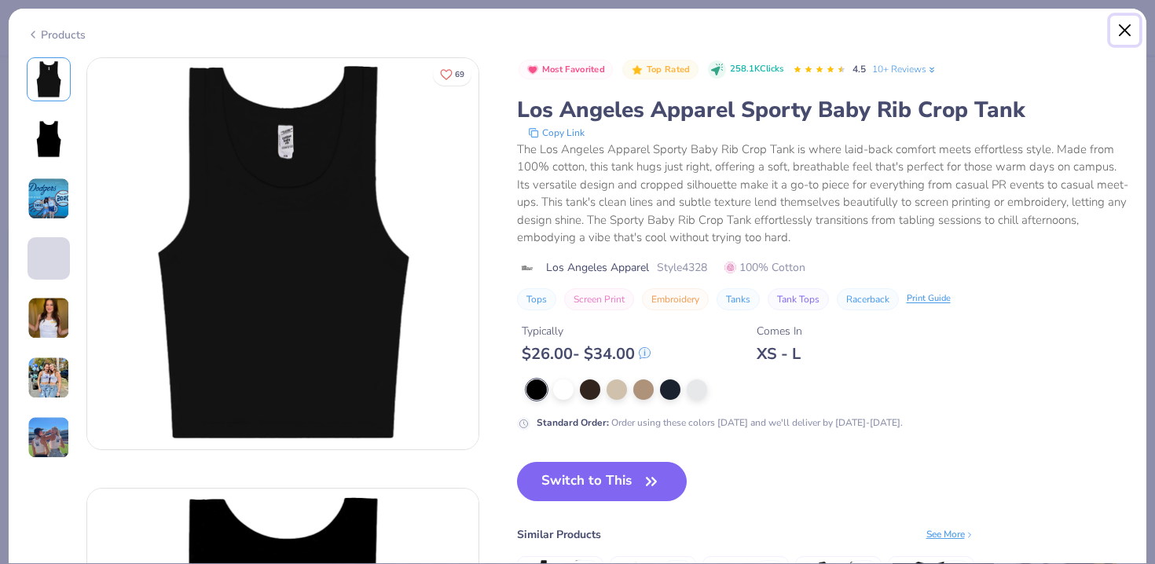
click at [1116, 26] on button "Close" at bounding box center [1125, 31] width 30 height 30
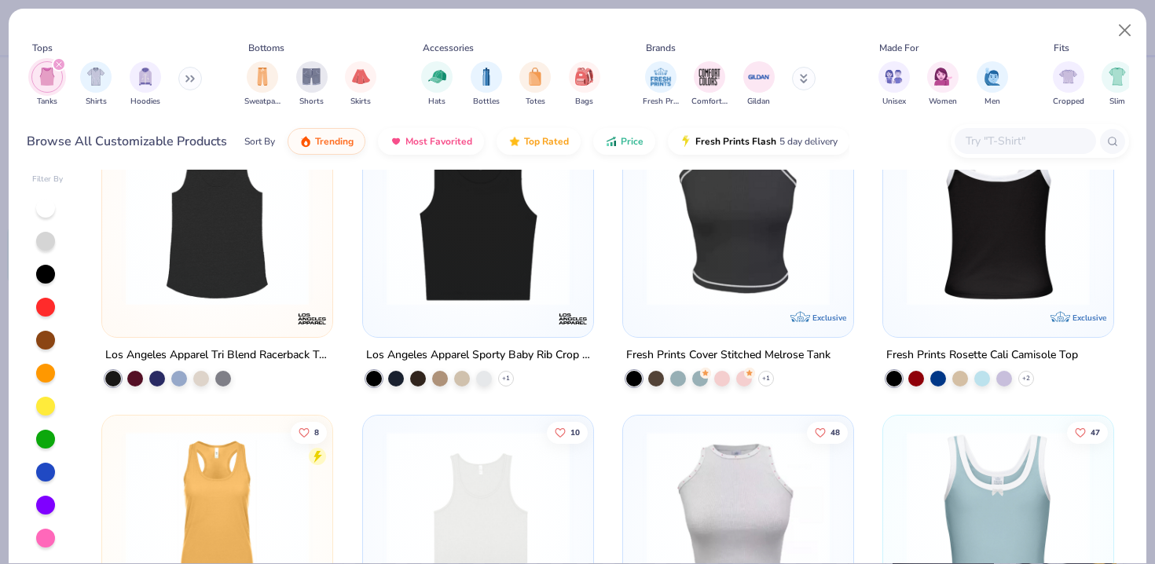
scroll to position [1623, 0]
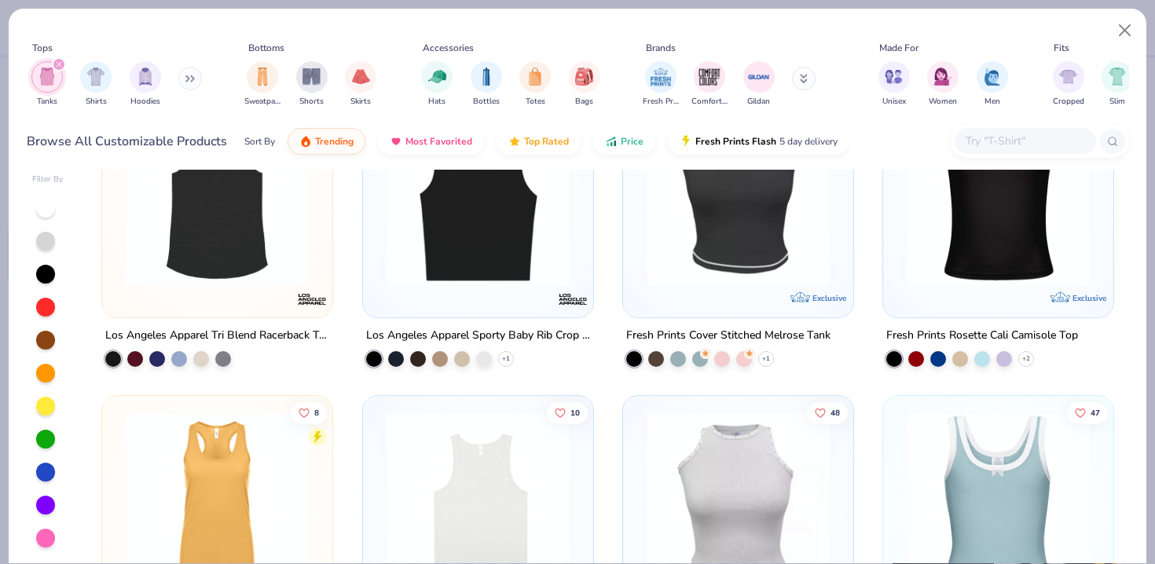
click at [795, 79] on button at bounding box center [804, 79] width 24 height 24
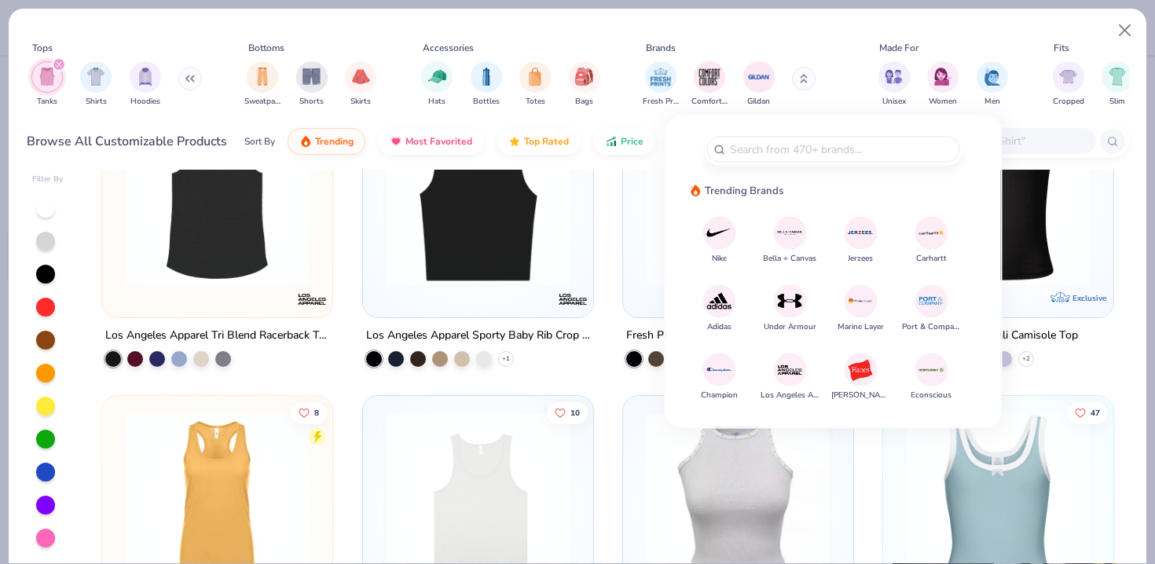
click at [795, 377] on img at bounding box center [789, 369] width 27 height 27
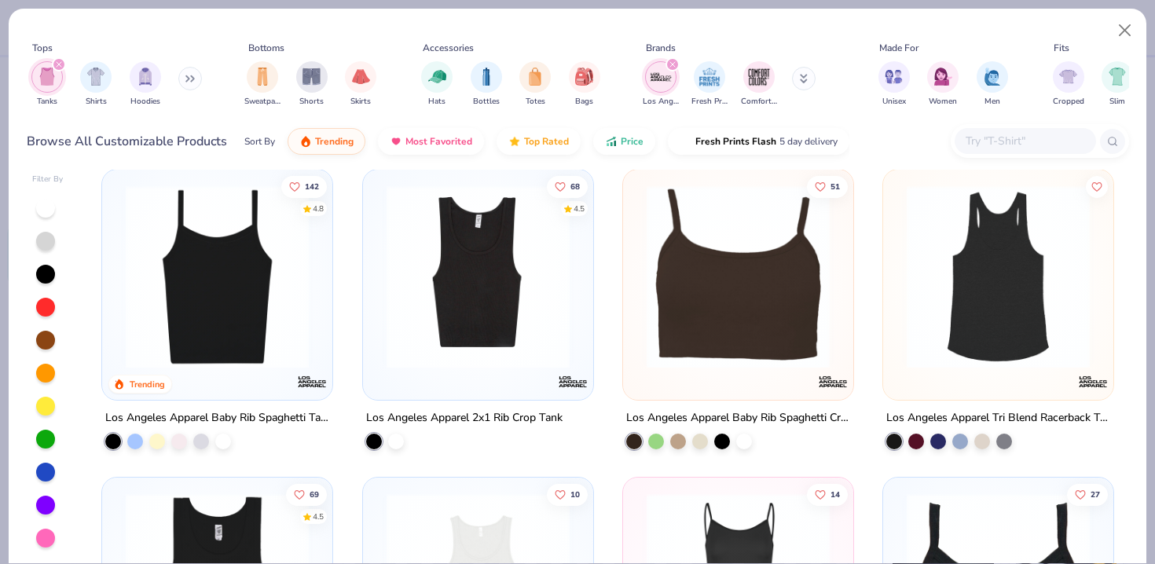
click at [288, 271] on img at bounding box center [217, 276] width 199 height 183
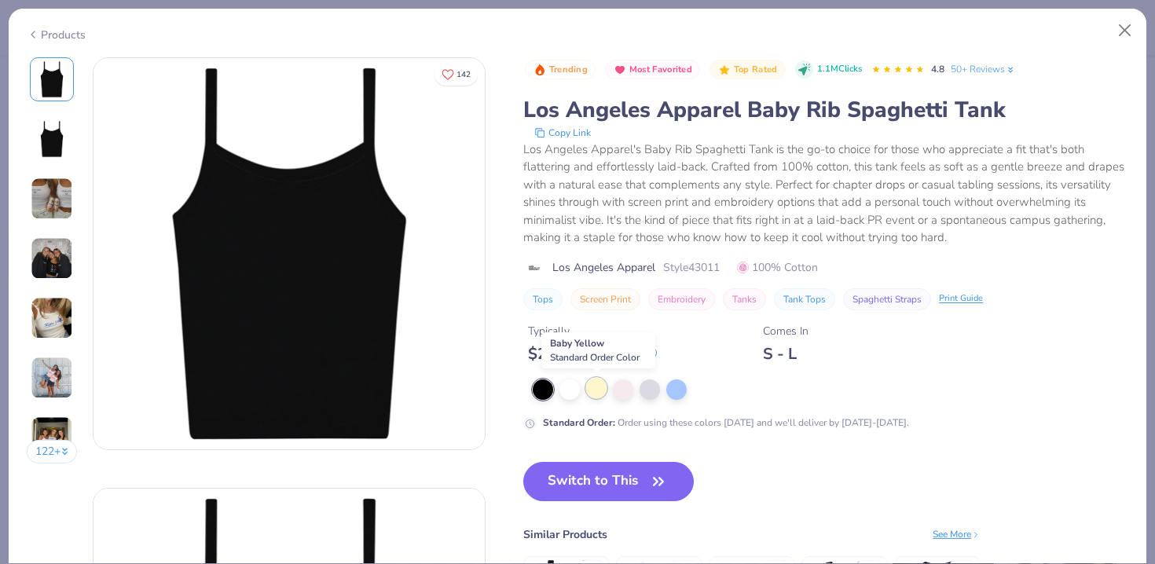
click at [592, 384] on div at bounding box center [596, 388] width 20 height 20
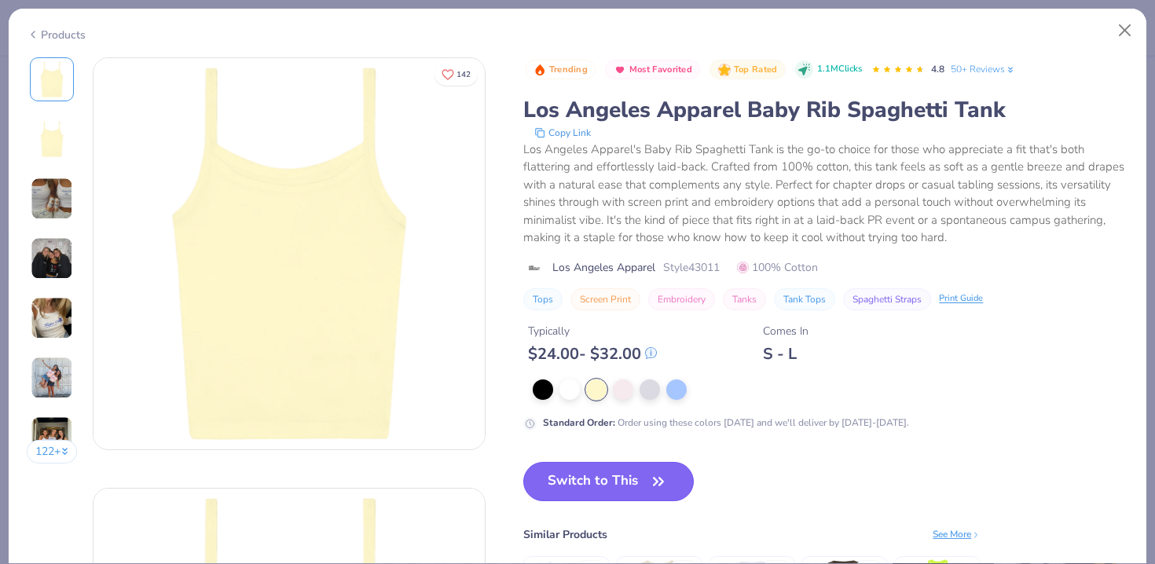
click at [626, 475] on button "Switch to This" at bounding box center [608, 481] width 170 height 39
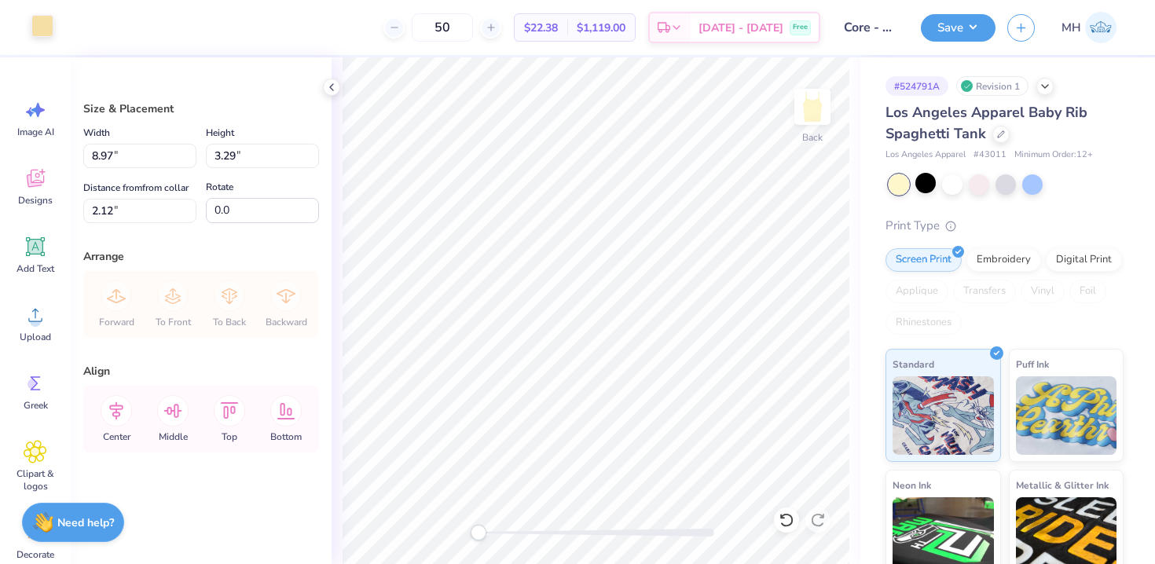
click at [46, 33] on div at bounding box center [42, 26] width 22 height 22
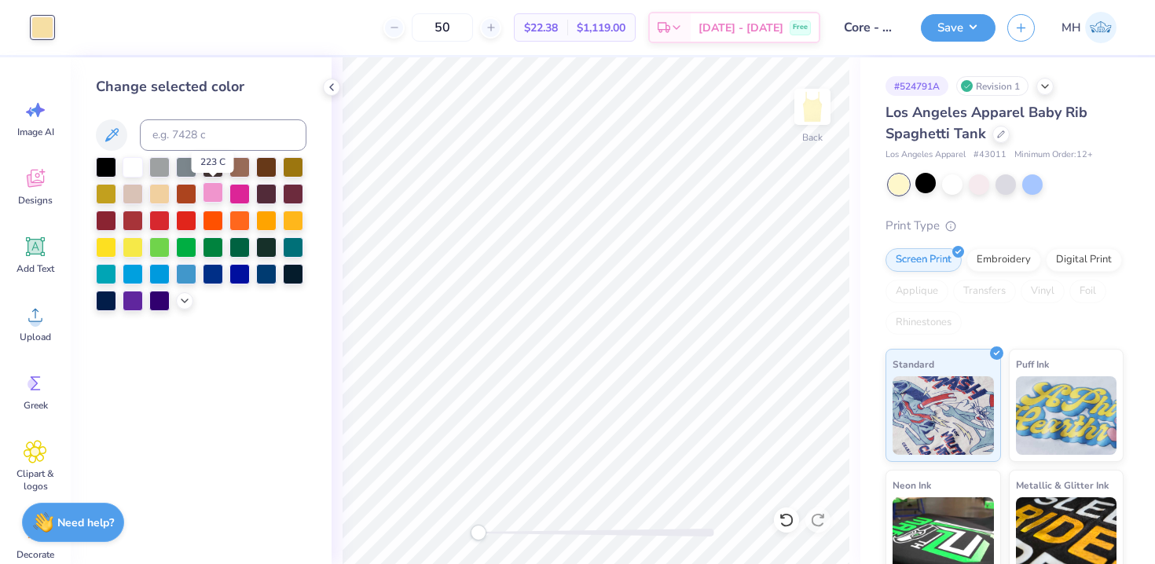
click at [210, 193] on div at bounding box center [213, 192] width 20 height 20
click at [134, 275] on div at bounding box center [133, 272] width 20 height 20
click at [335, 81] on icon at bounding box center [331, 87] width 13 height 13
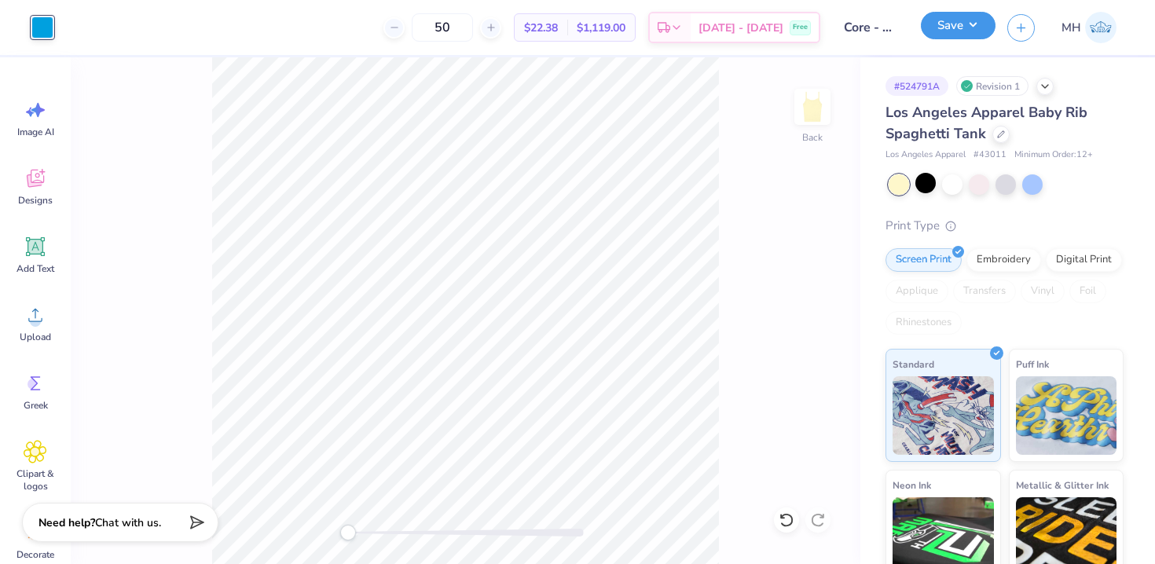
click at [936, 13] on button "Save" at bounding box center [958, 25] width 75 height 27
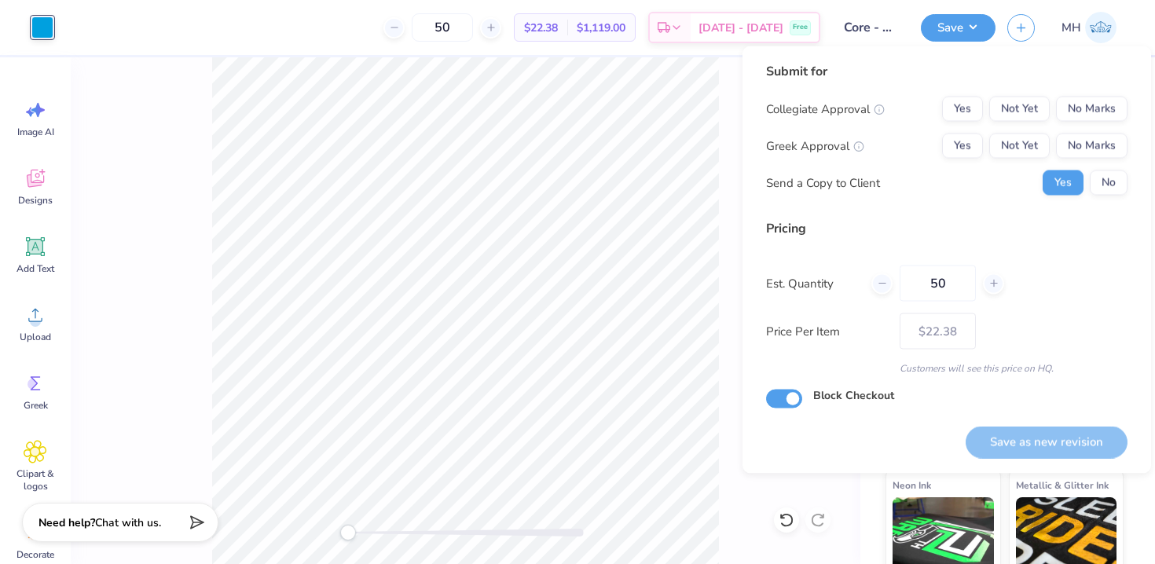
click at [1069, 122] on div "Collegiate Approval Yes Not Yet No Marks Greek Approval Yes Not Yet No Marks Se…" at bounding box center [946, 146] width 361 height 99
click at [1069, 121] on div "Collegiate Approval Yes Not Yet No Marks Greek Approval Yes Not Yet No Marks Se…" at bounding box center [946, 146] width 361 height 99
click at [1069, 110] on button "No Marks" at bounding box center [1091, 109] width 71 height 25
click at [1069, 130] on div "Collegiate Approval Yes Not Yet No Marks Greek Approval Yes Not Yet No Marks Se…" at bounding box center [946, 146] width 361 height 99
click at [1072, 137] on button "No Marks" at bounding box center [1091, 146] width 71 height 25
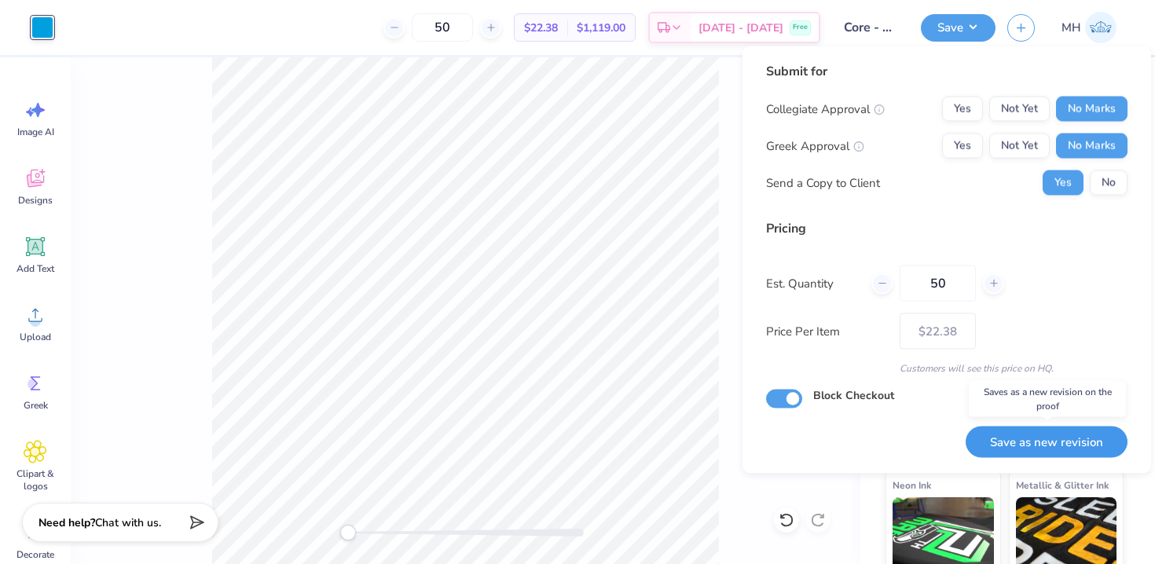
click at [1050, 433] on button "Save as new revision" at bounding box center [1047, 442] width 162 height 32
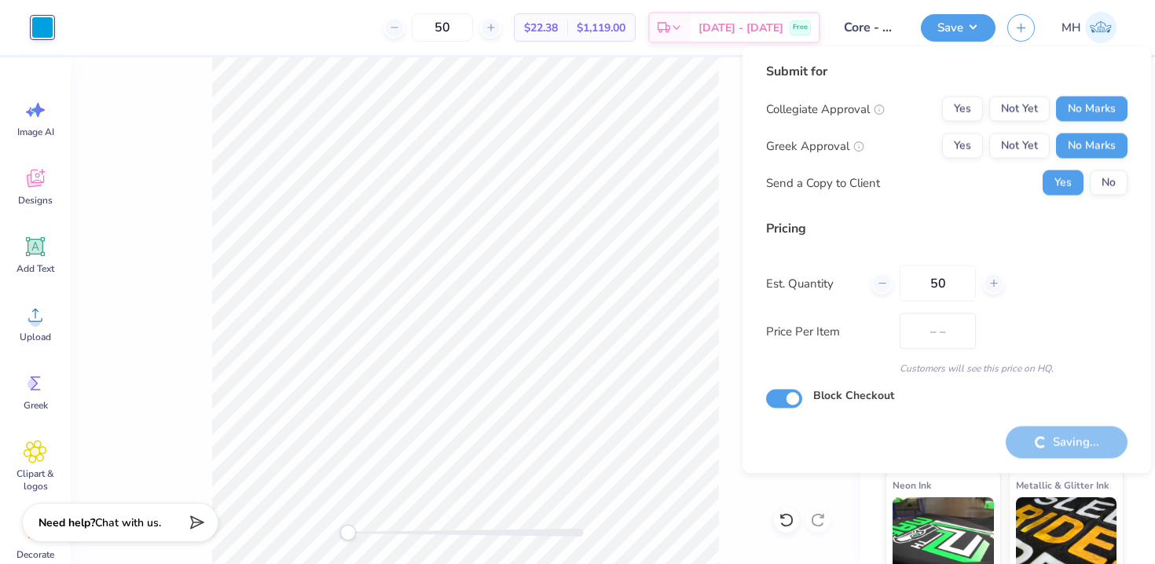
type input "$22.38"
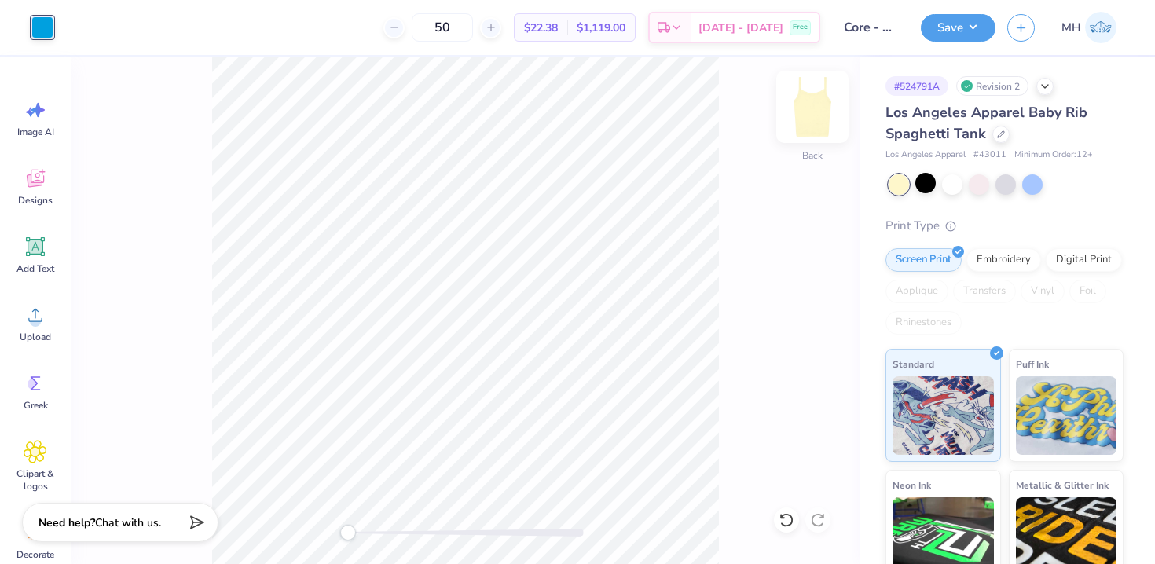
click at [801, 123] on img at bounding box center [812, 106] width 63 height 63
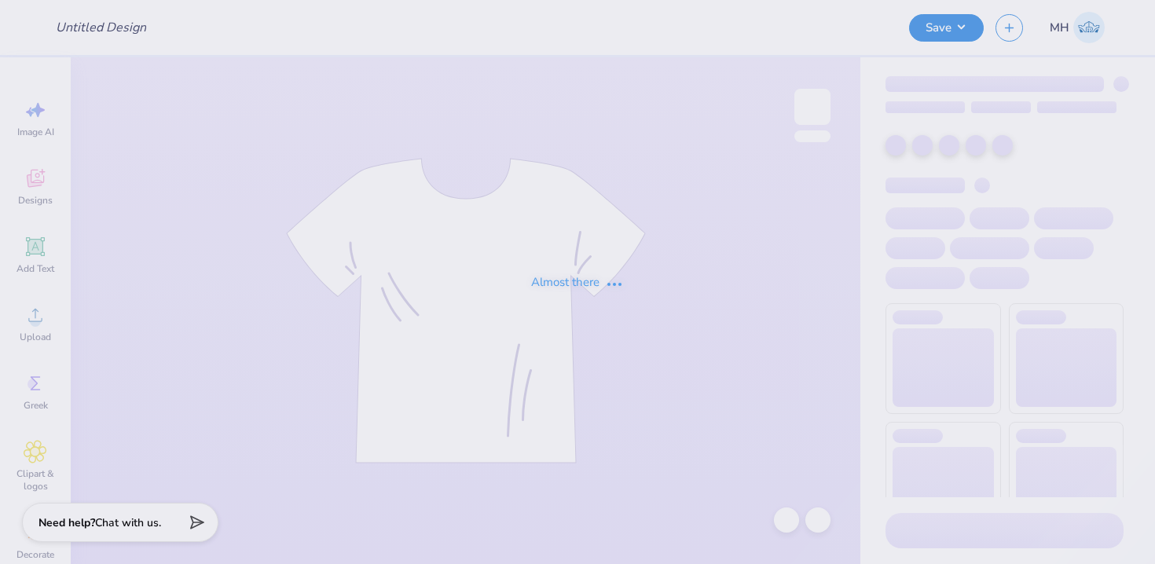
type input "Core - merch"
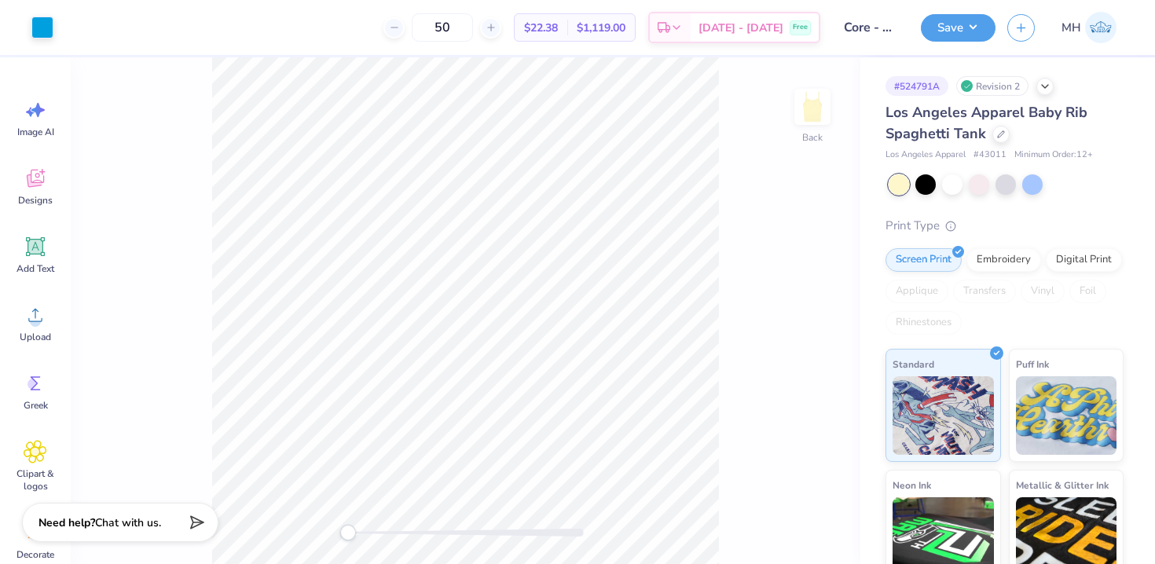
click at [1004, 140] on div "Los Angeles Apparel Baby Rib Spaghetti Tank" at bounding box center [1004, 123] width 238 height 42
click at [1003, 137] on div at bounding box center [1000, 132] width 17 height 17
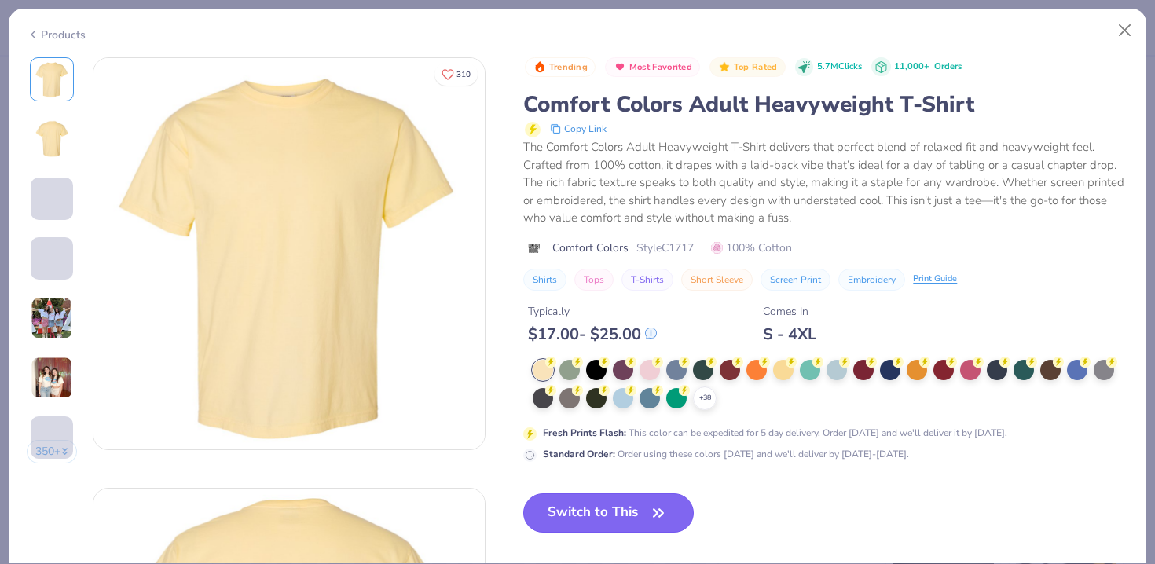
click at [632, 513] on button "Switch to This" at bounding box center [608, 512] width 170 height 39
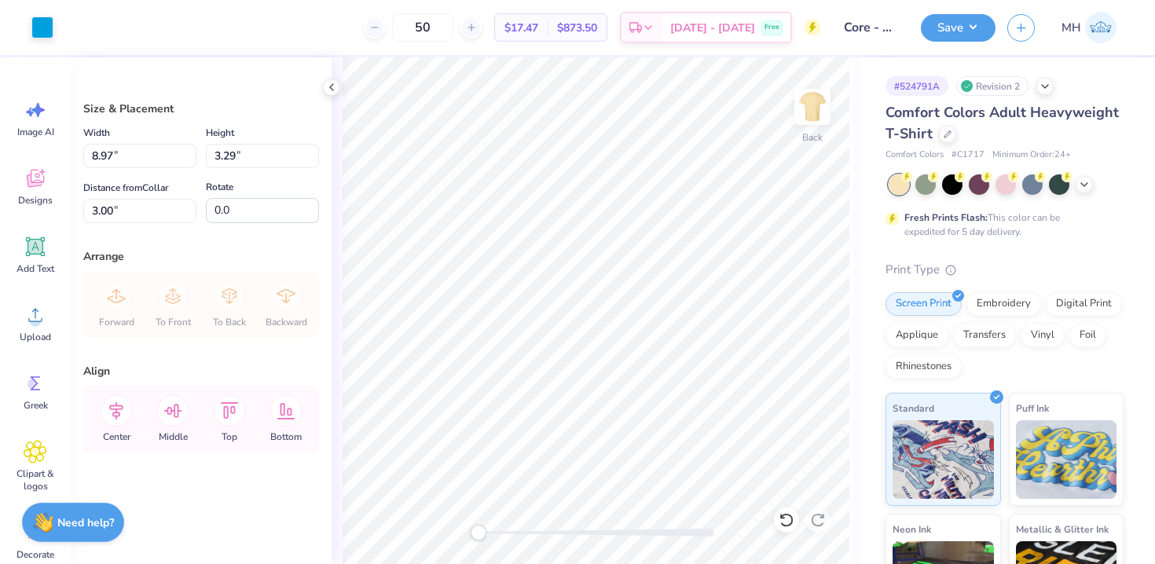
type input "3.00"
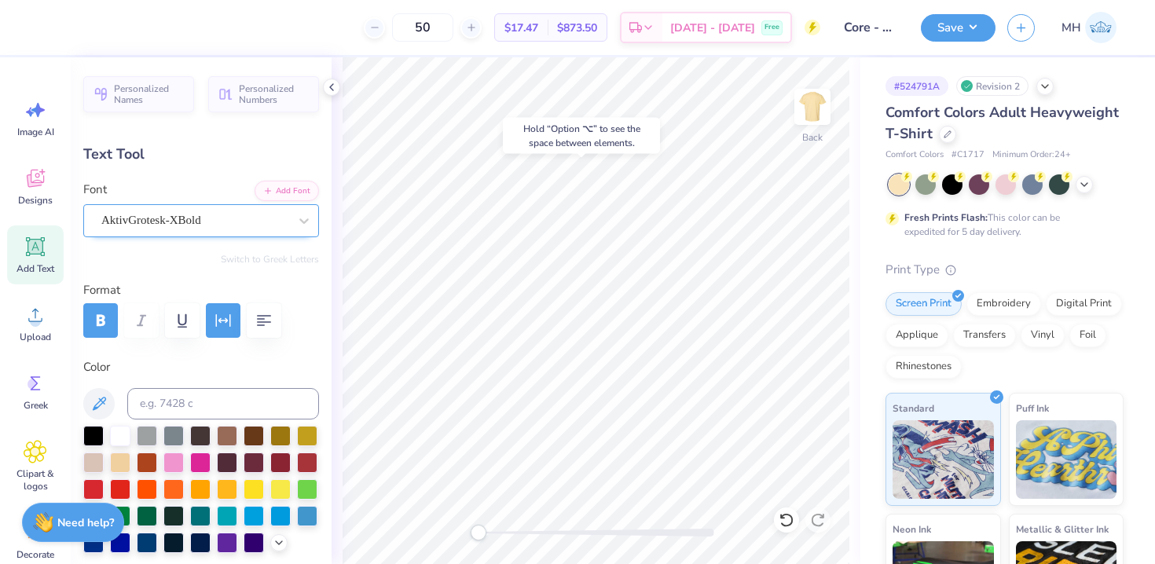
click at [248, 231] on div "AktivGrotesk-XBold" at bounding box center [195, 220] width 190 height 24
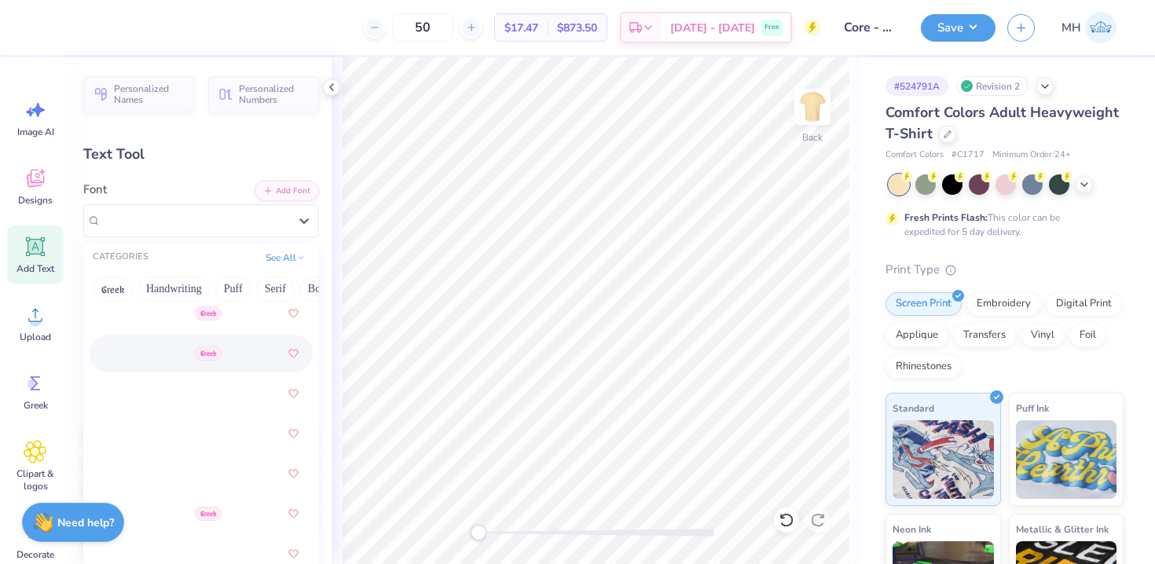
scroll to position [1182, 0]
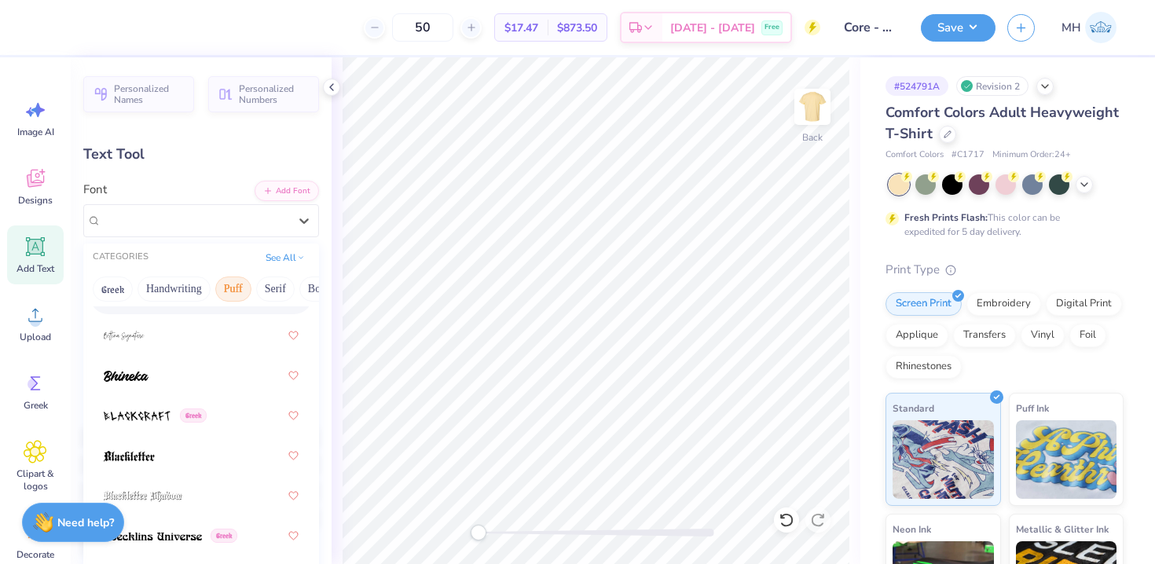
click at [229, 287] on button "Puff" at bounding box center [233, 289] width 36 height 25
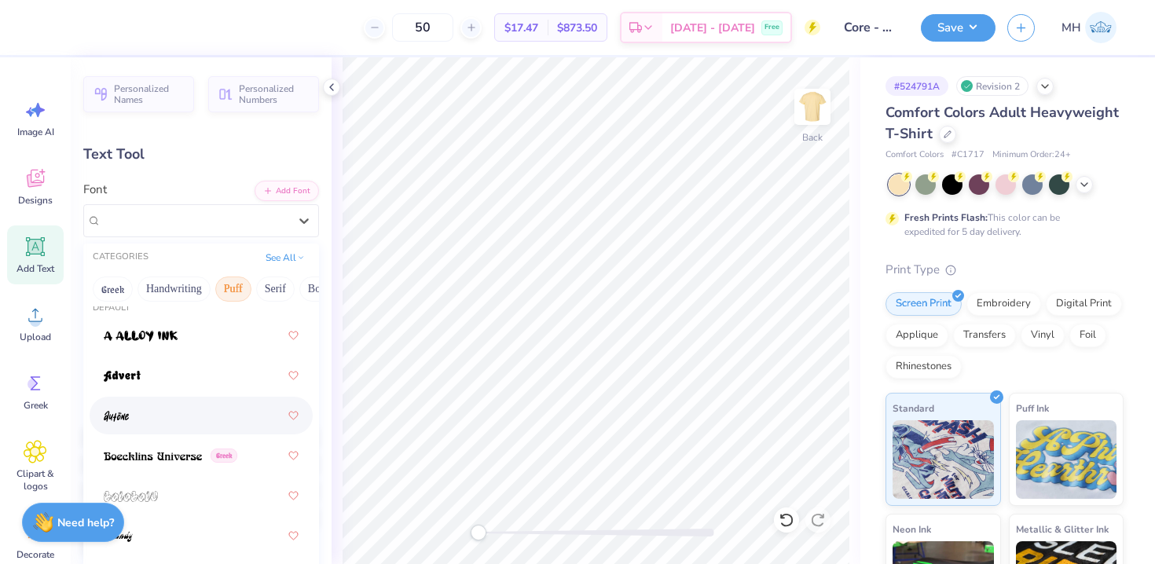
scroll to position [16, 0]
click at [162, 358] on div at bounding box center [201, 375] width 223 height 38
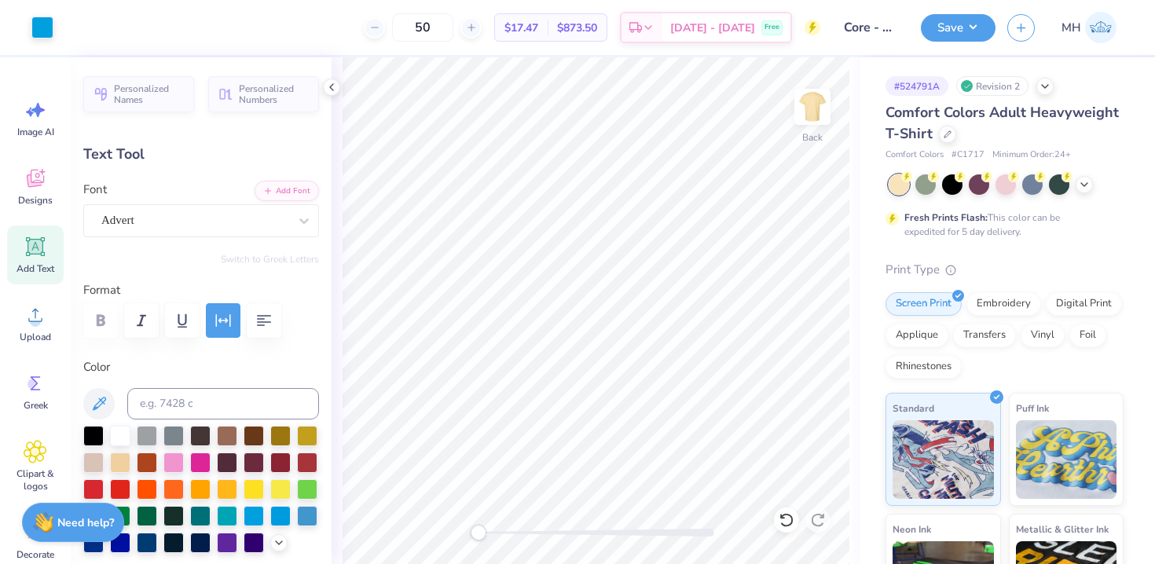
type input "0.83"
type input "0.51"
type input "5.37"
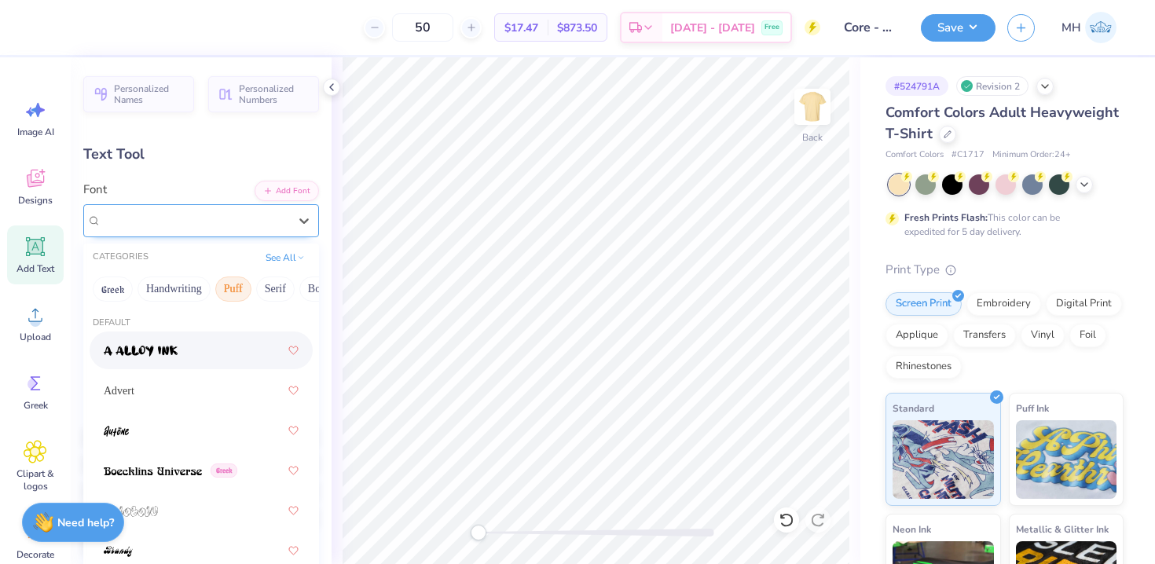
click at [215, 216] on div "AktivGrotesk-Bold Greek" at bounding box center [195, 220] width 190 height 24
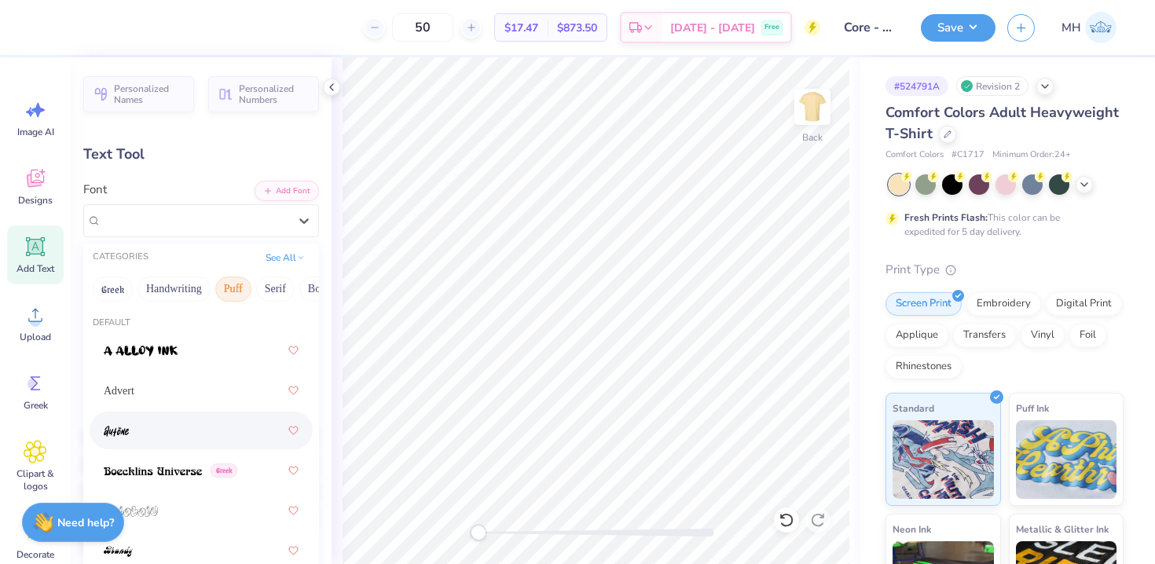
scroll to position [10, 0]
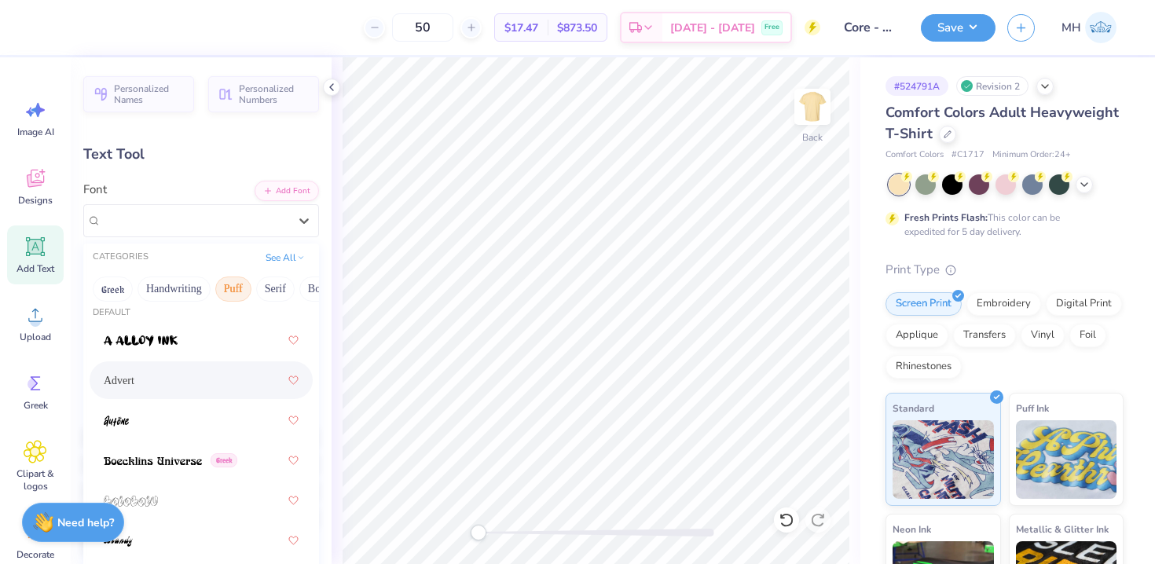
click at [179, 388] on div "Advert" at bounding box center [201, 380] width 195 height 28
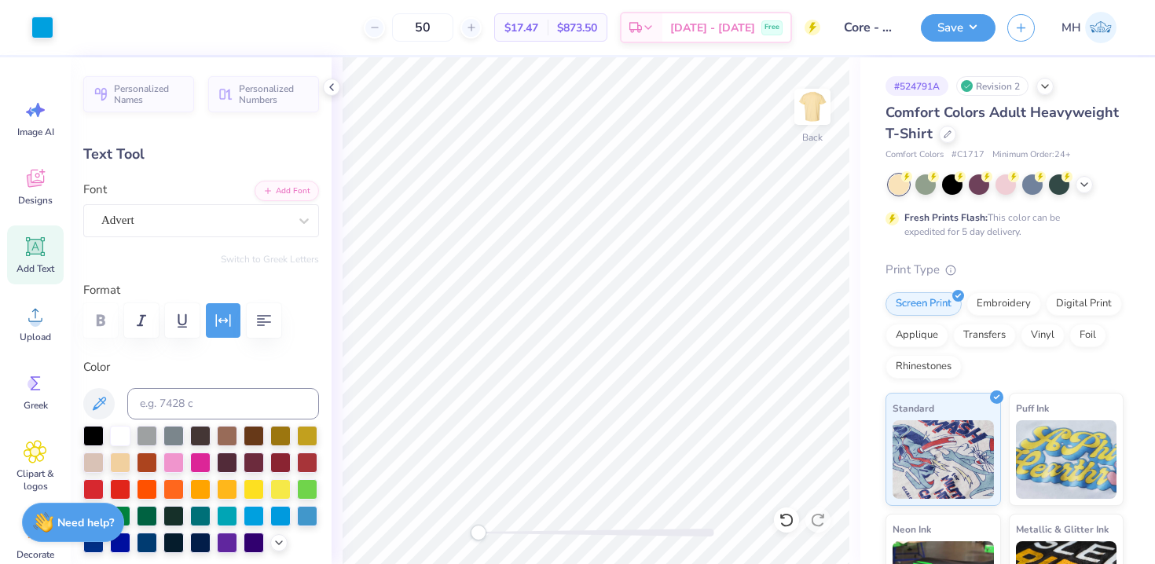
type input "0.81"
type input "5.31"
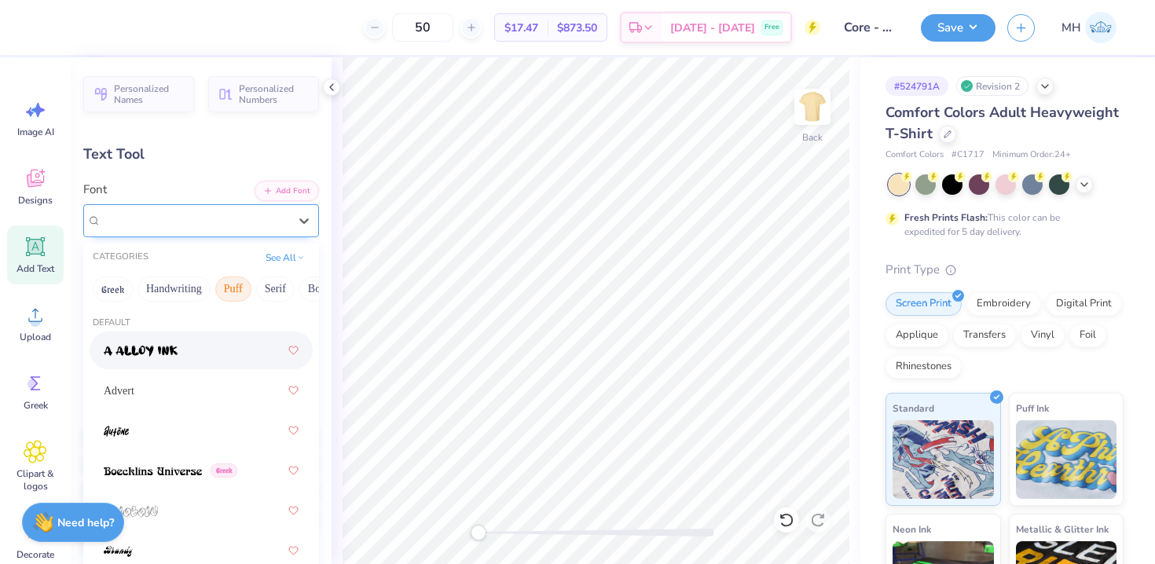
click at [250, 226] on div "AktivGrotesk-Bold Greek" at bounding box center [195, 220] width 190 height 24
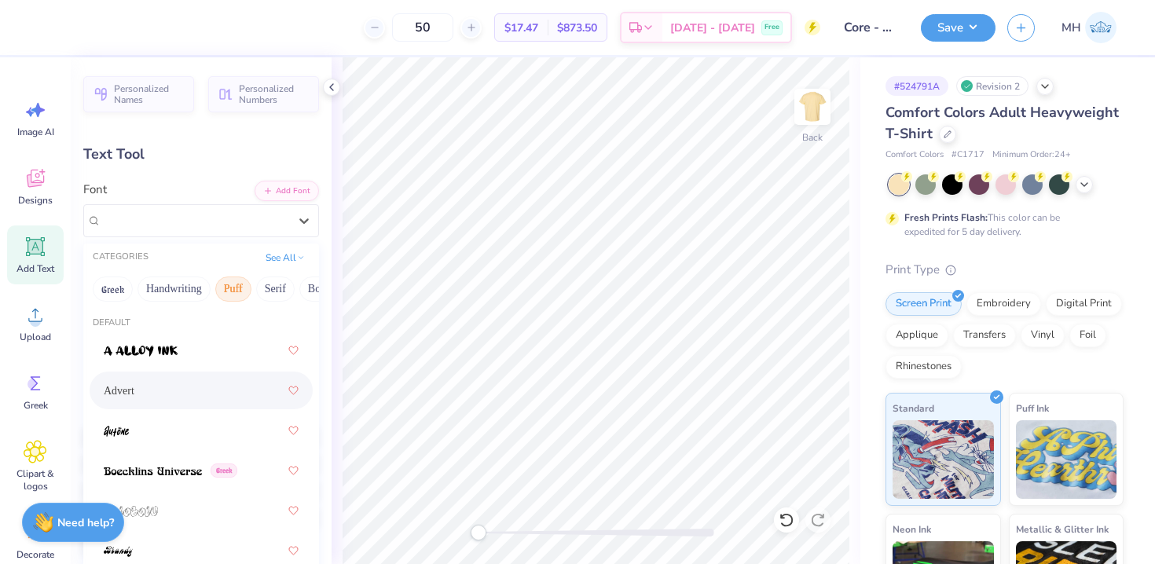
click at [165, 385] on div "Advert" at bounding box center [201, 390] width 195 height 28
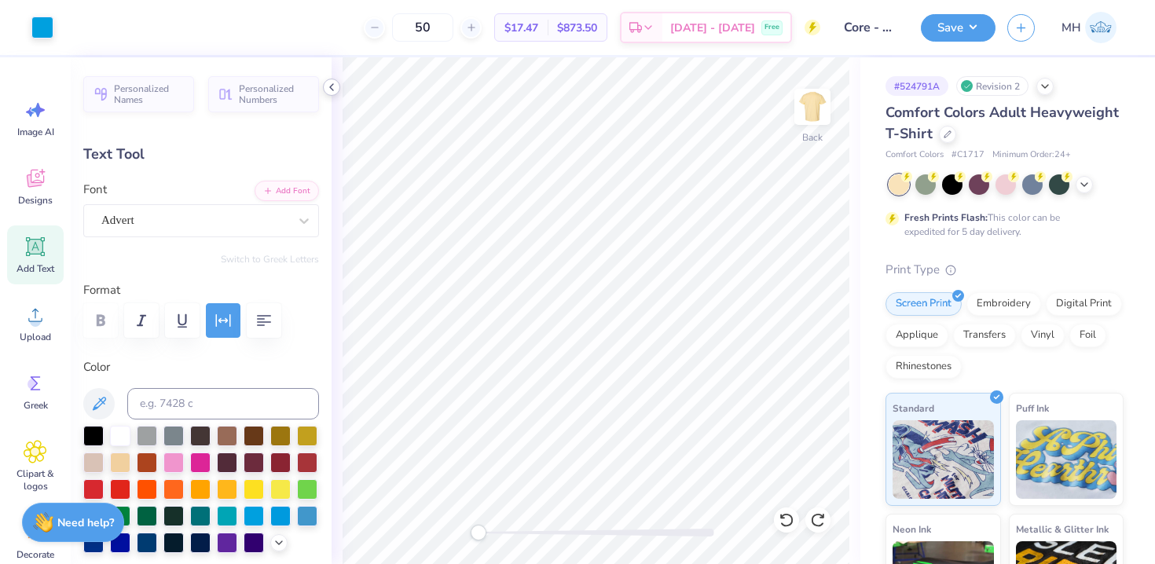
click at [332, 88] on polyline at bounding box center [331, 87] width 3 height 6
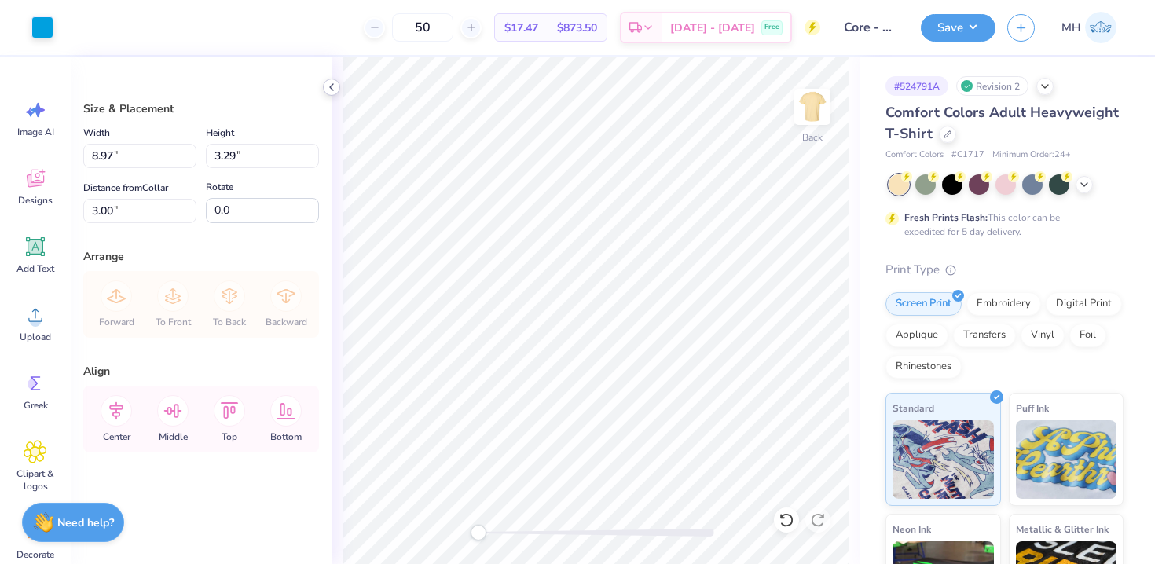
click at [330, 82] on icon at bounding box center [331, 87] width 13 height 13
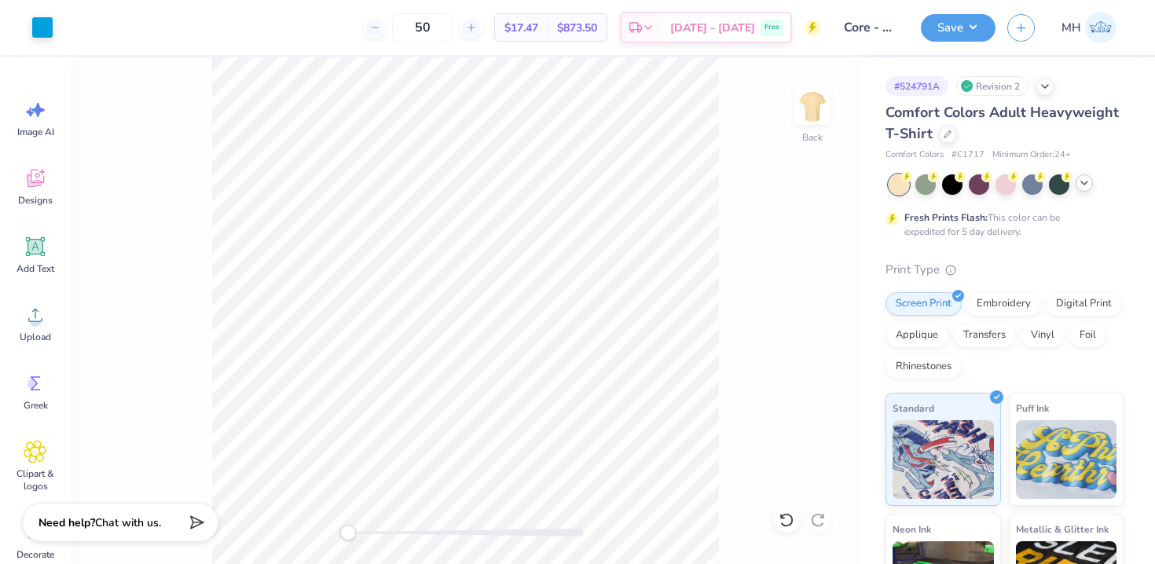
click at [1085, 183] on polyline at bounding box center [1084, 182] width 6 height 3
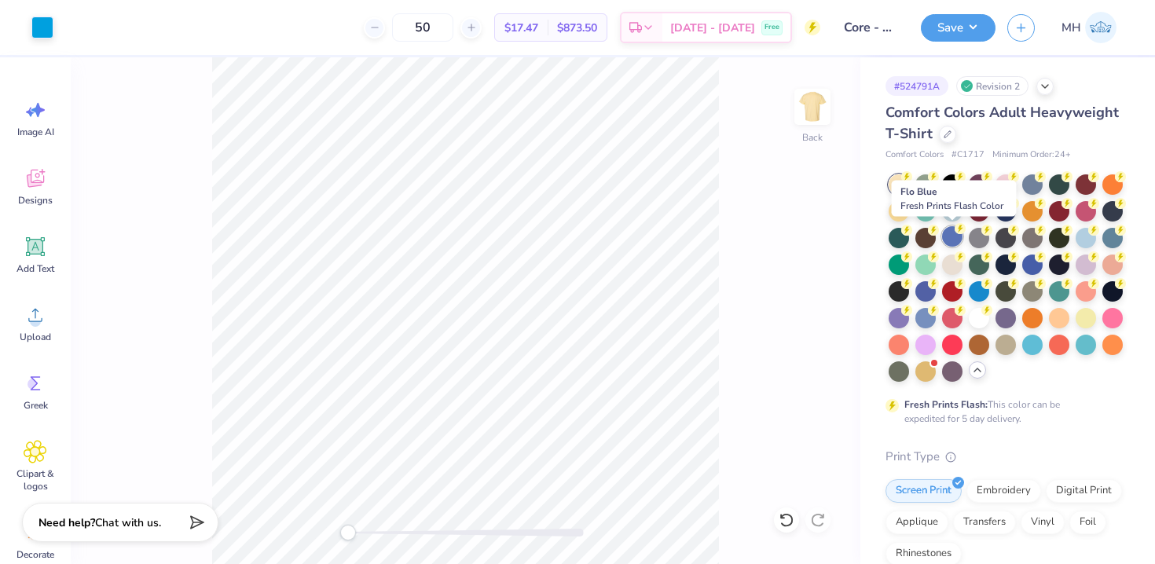
click at [951, 237] on div at bounding box center [952, 236] width 20 height 20
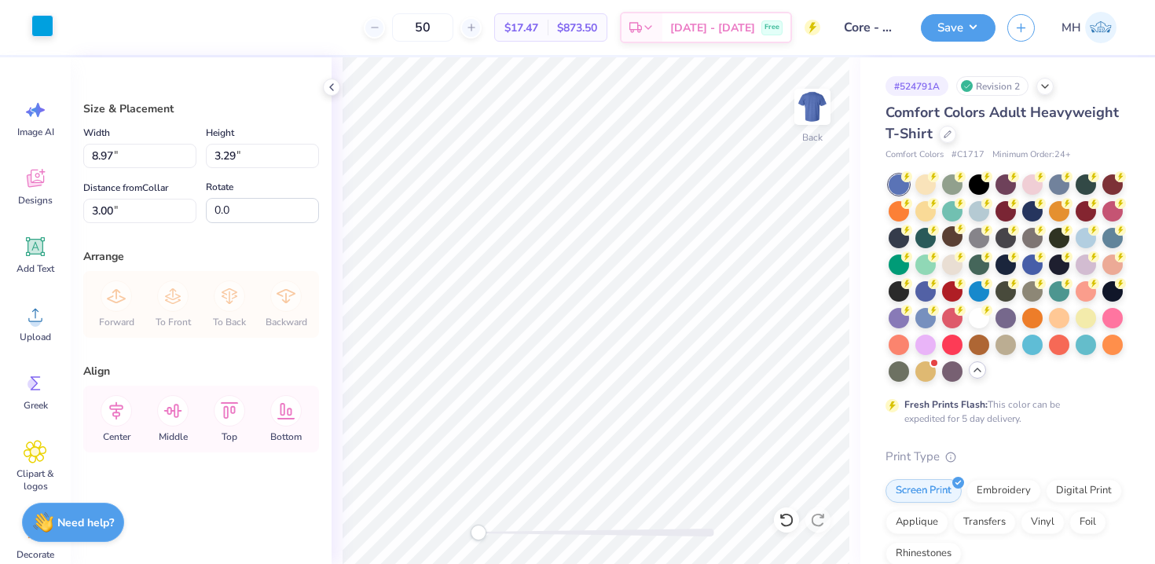
click at [39, 34] on div at bounding box center [42, 26] width 22 height 22
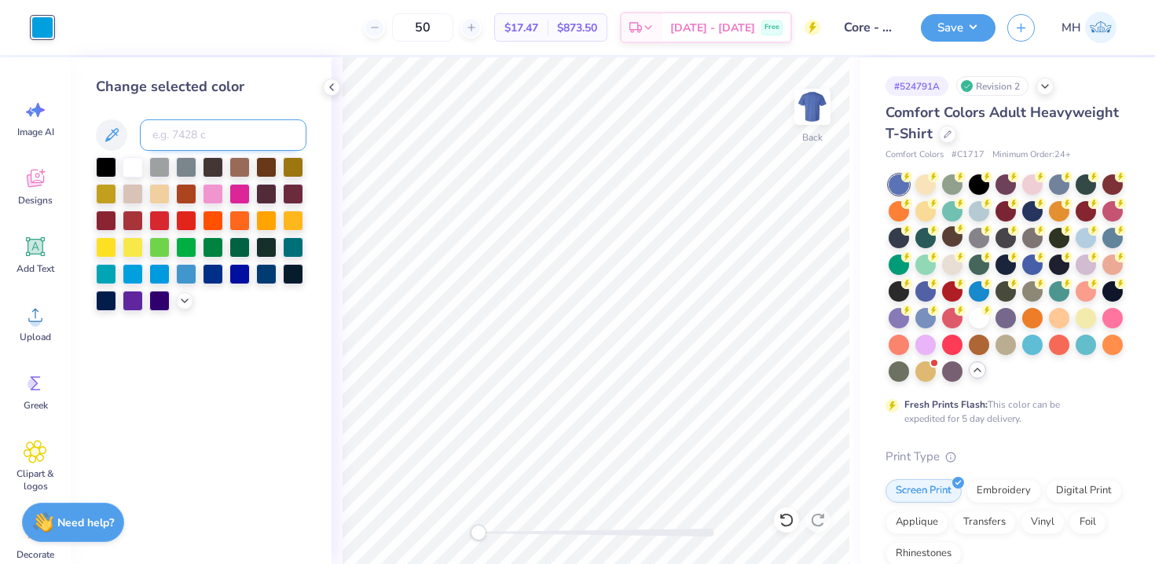
click at [196, 132] on input at bounding box center [223, 134] width 167 height 31
type input "7401"
click at [335, 86] on icon at bounding box center [331, 87] width 13 height 13
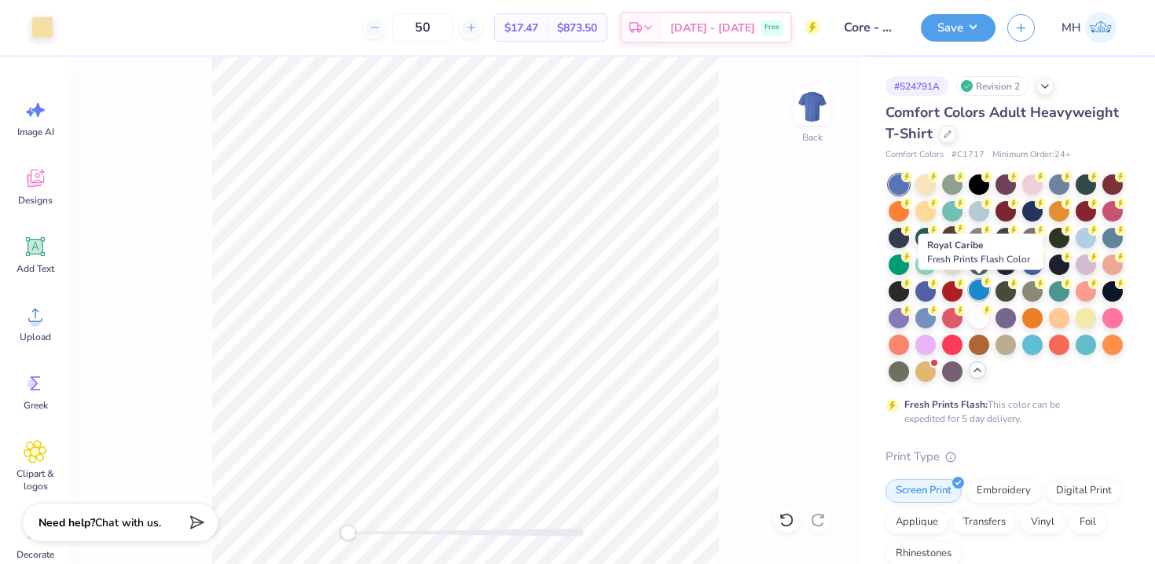
click at [978, 284] on div at bounding box center [979, 290] width 20 height 20
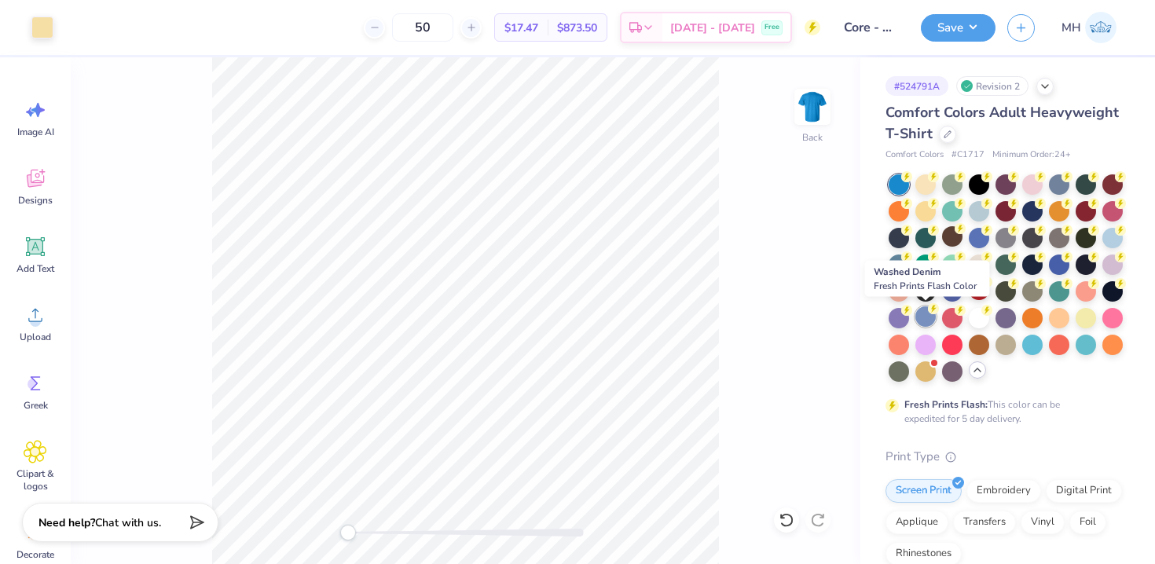
click at [920, 320] on div at bounding box center [925, 316] width 20 height 20
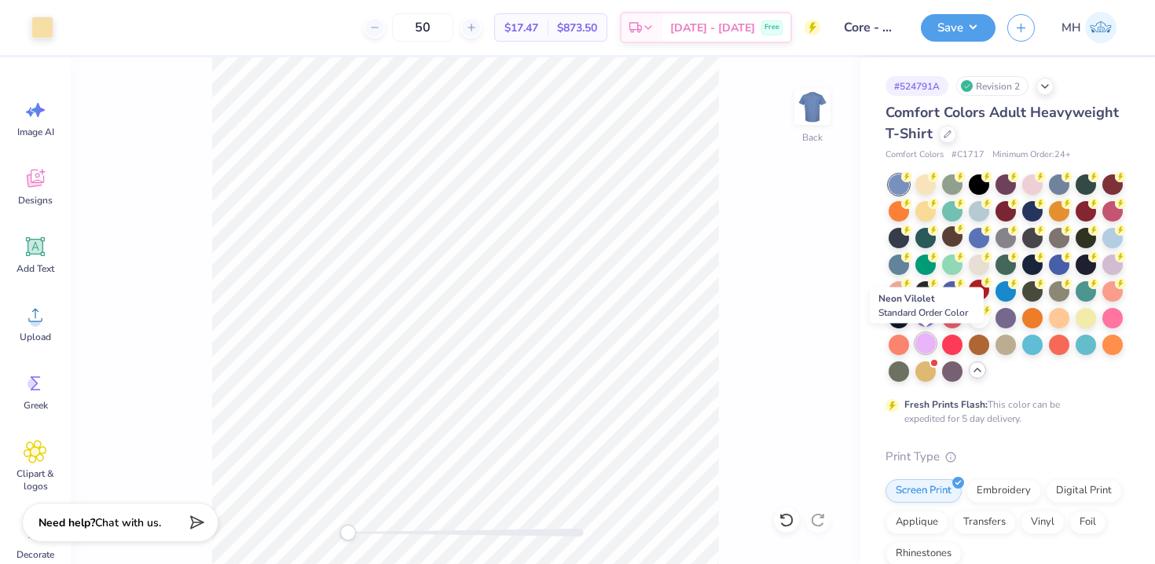
click at [925, 337] on div at bounding box center [925, 343] width 20 height 20
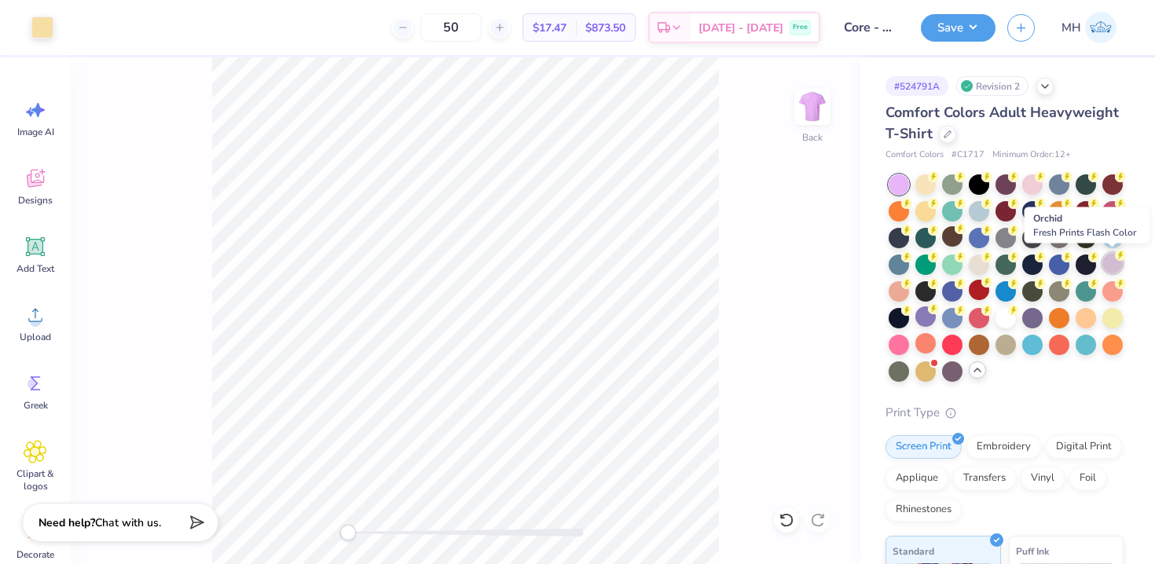
click at [1110, 258] on div at bounding box center [1112, 263] width 20 height 20
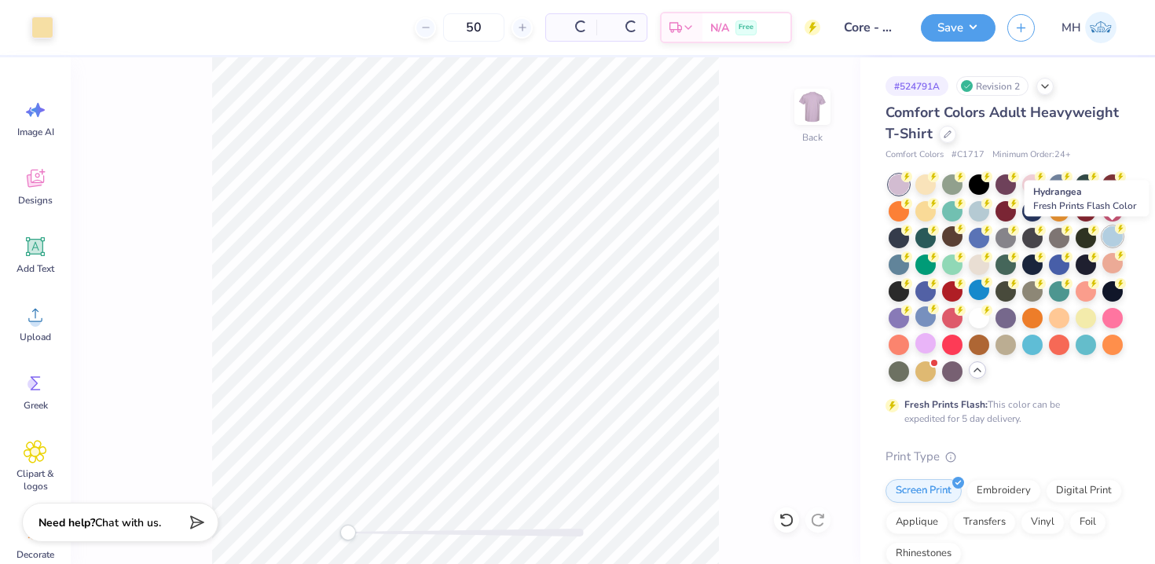
click at [1107, 231] on div at bounding box center [1112, 236] width 20 height 20
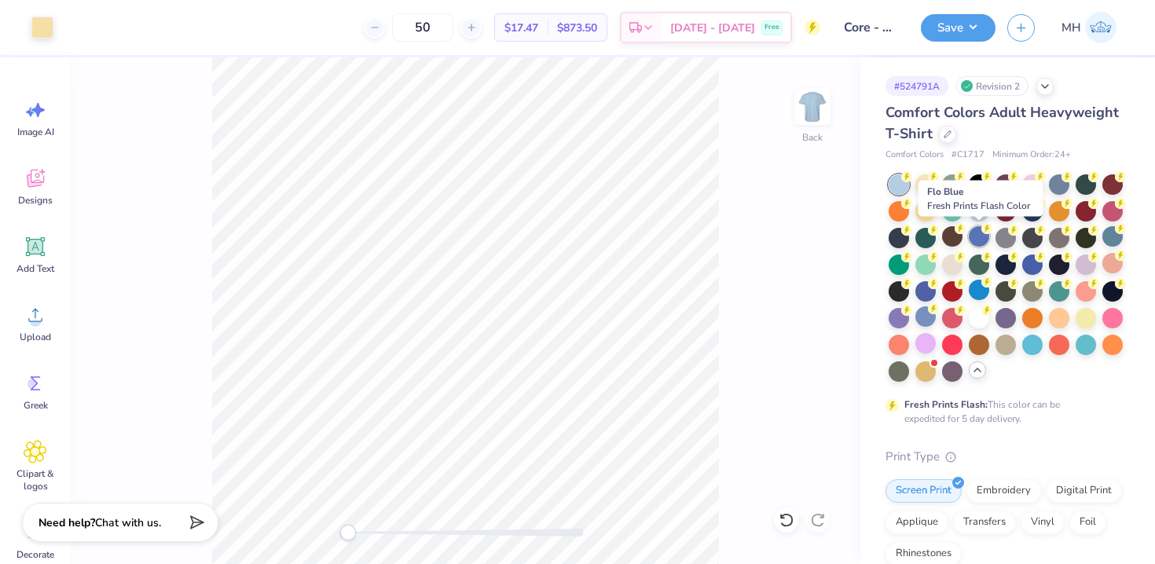
click at [981, 235] on div at bounding box center [979, 236] width 20 height 20
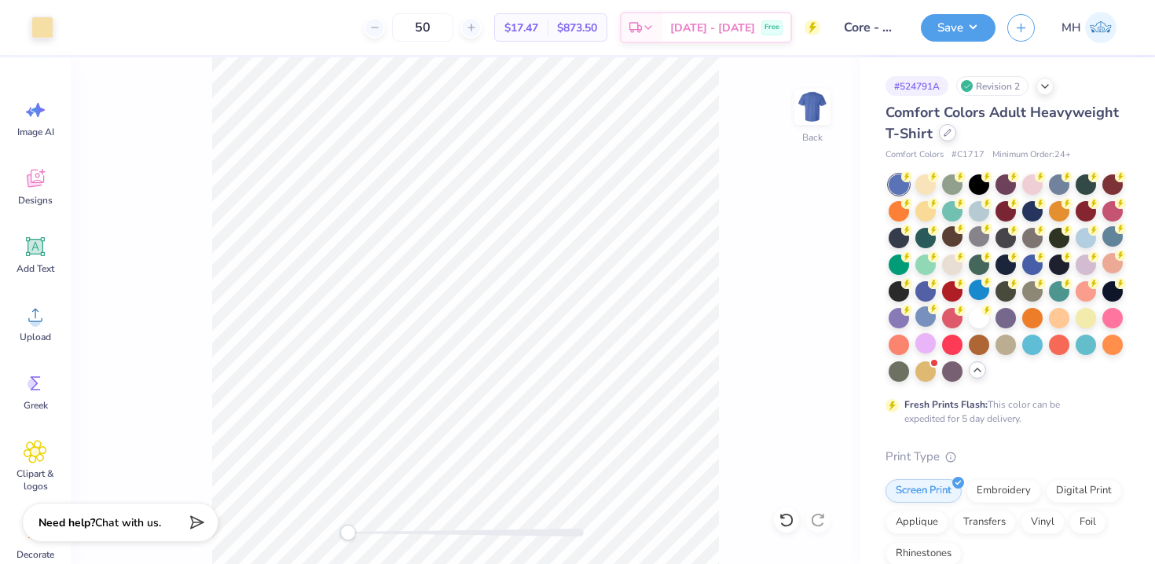
click at [948, 137] on div at bounding box center [947, 132] width 17 height 17
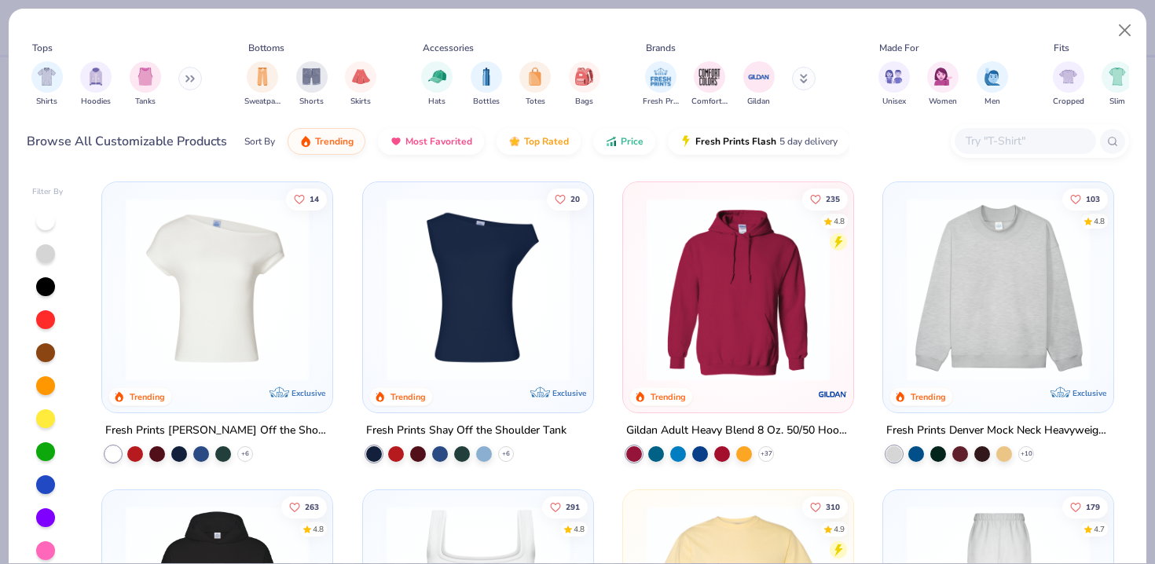
click at [125, 77] on div "Shirts Hoodies Tanks" at bounding box center [117, 84] width 181 height 58
click at [145, 79] on img "filter for Tanks" at bounding box center [145, 75] width 17 height 18
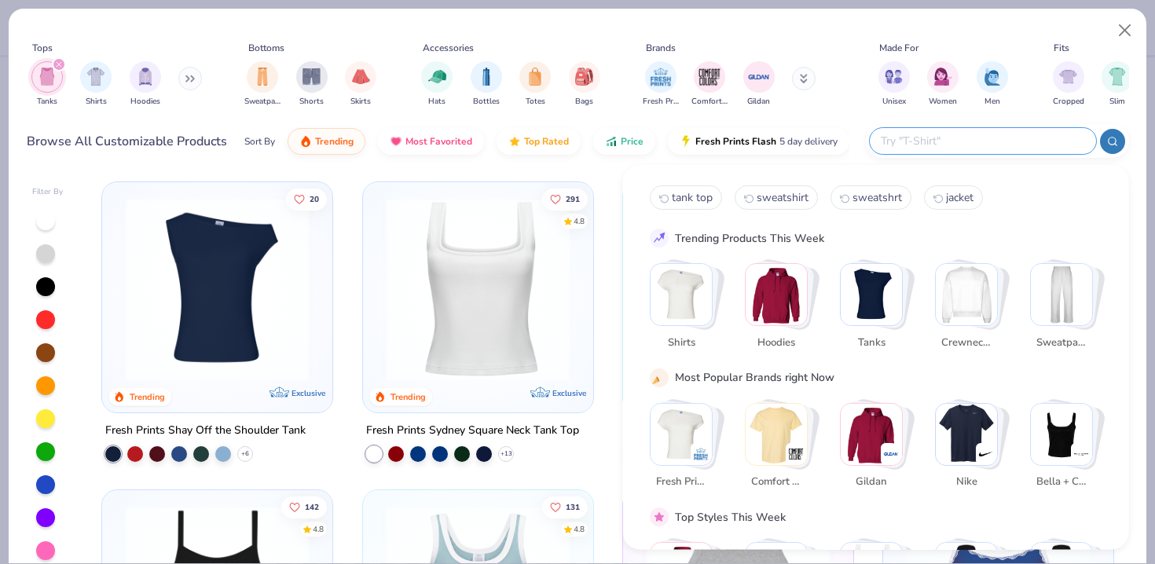
click at [1000, 143] on input "text" at bounding box center [982, 141] width 206 height 18
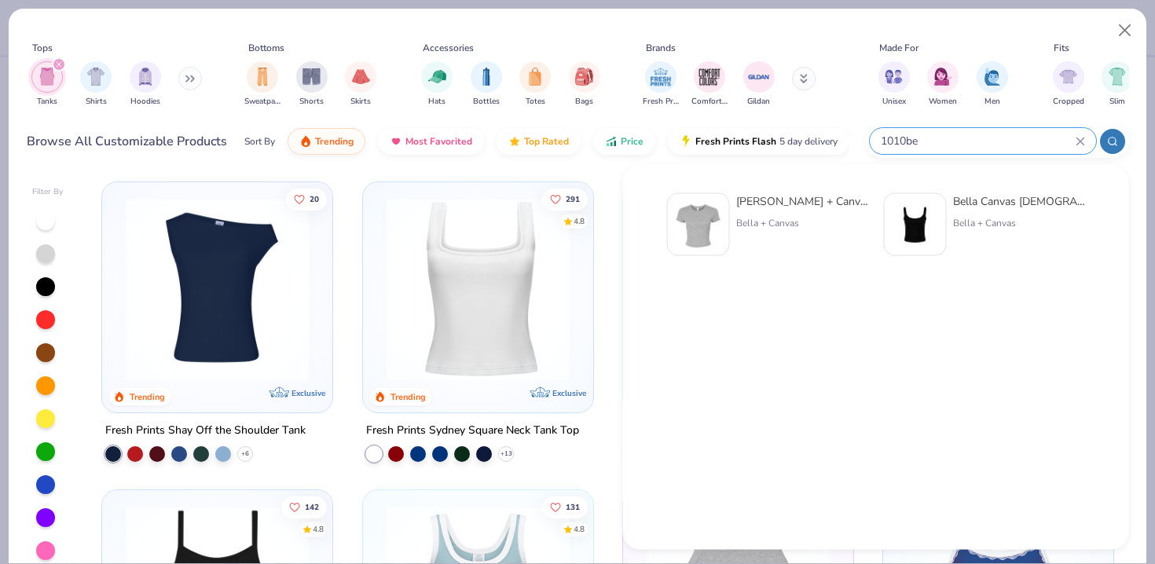
type input "1010be"
click at [807, 203] on div "[PERSON_NAME] + Canvas [DEMOGRAPHIC_DATA]' Micro Ribbed Baby Tee" at bounding box center [802, 201] width 132 height 16
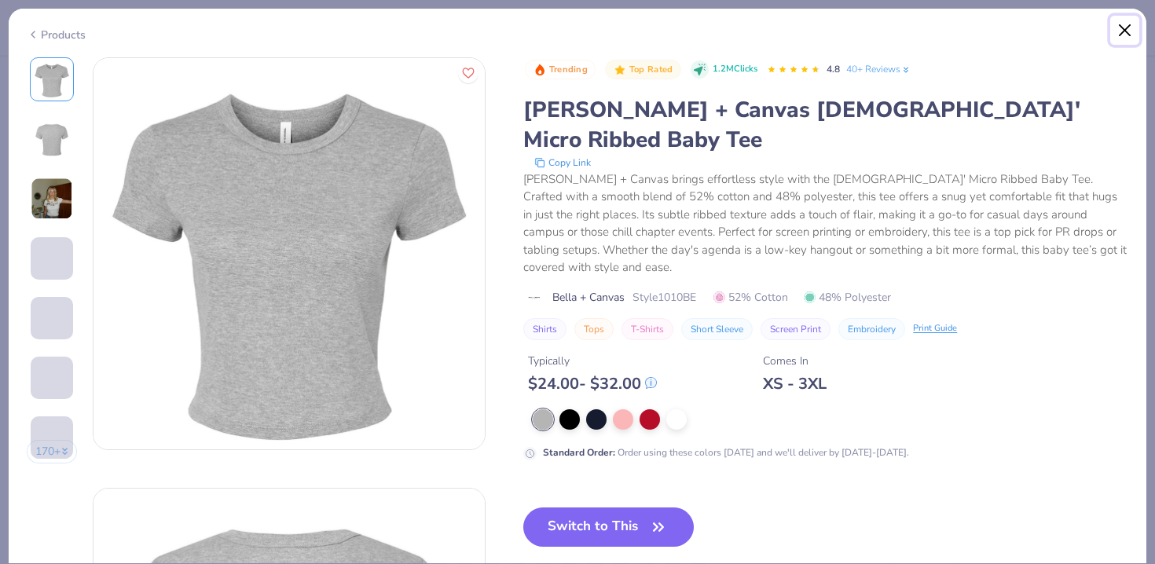
click at [1126, 30] on button "Close" at bounding box center [1125, 31] width 30 height 30
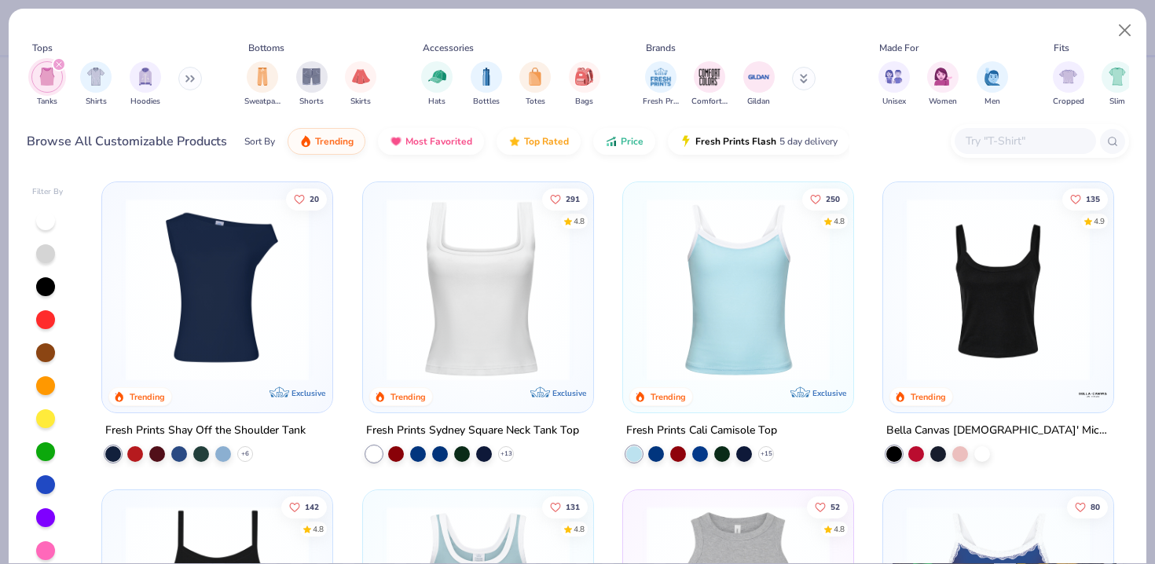
click at [940, 343] on img at bounding box center [998, 289] width 199 height 183
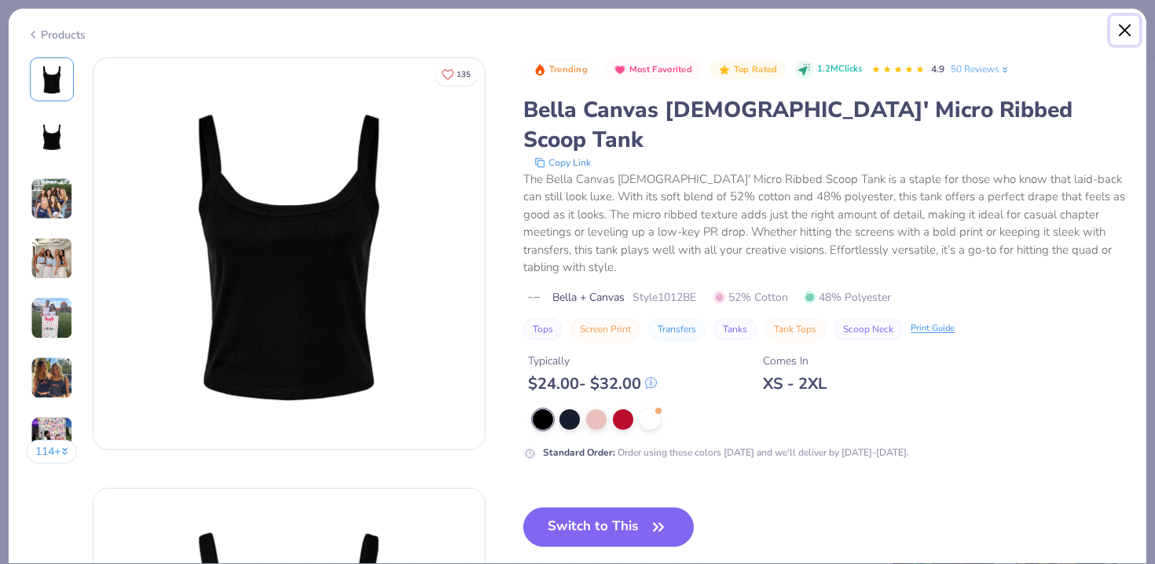
click at [1126, 27] on button "Close" at bounding box center [1125, 31] width 30 height 30
